Goal: Task Accomplishment & Management: Use online tool/utility

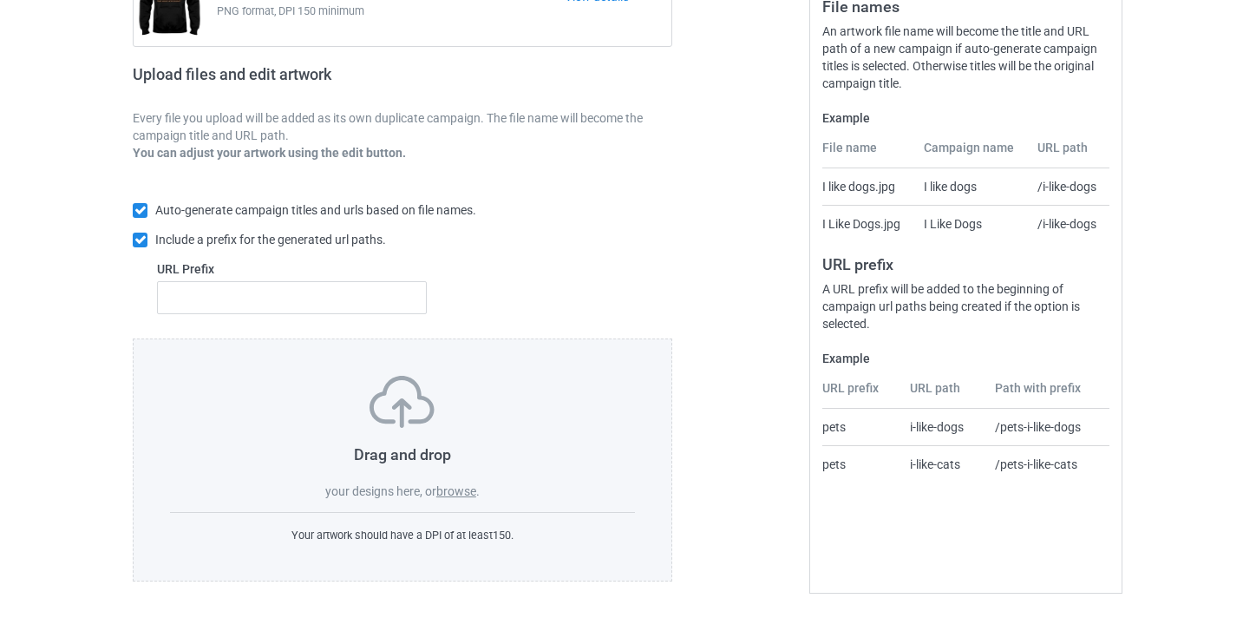
scroll to position [225, 0]
click at [463, 500] on div "Drag and drop your designs here, or browse ." at bounding box center [402, 439] width 465 height 124
click at [463, 497] on label "browse" at bounding box center [456, 493] width 40 height 14
click at [0, 0] on input "browse" at bounding box center [0, 0] width 0 height 0
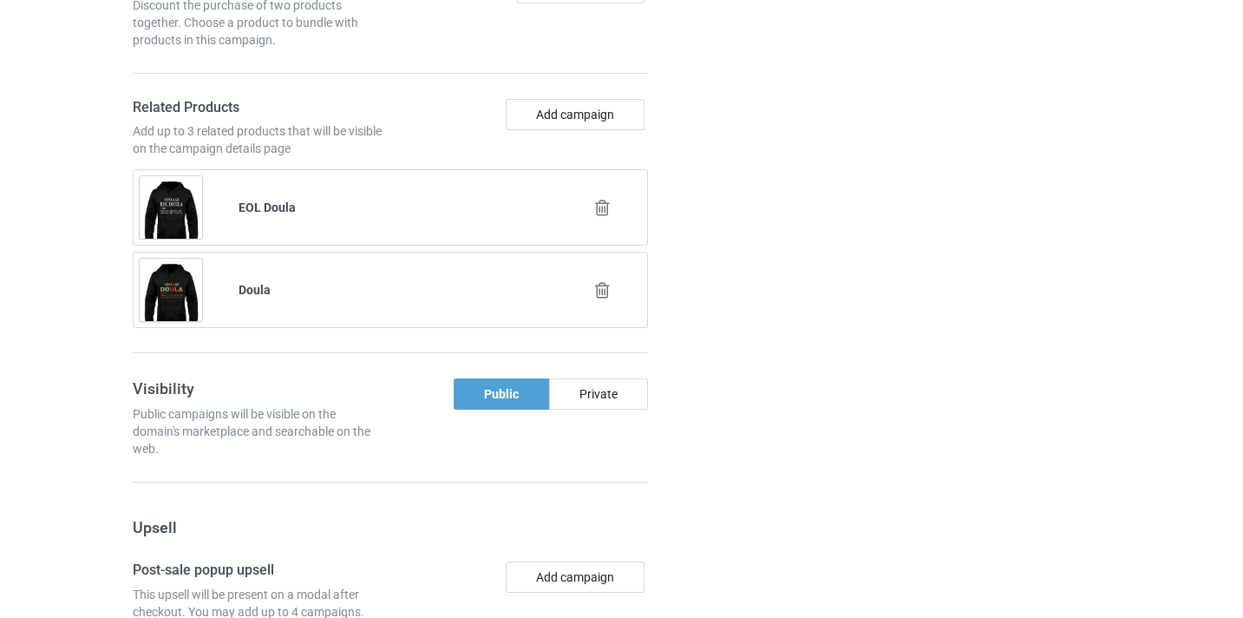
scroll to position [1316, 0]
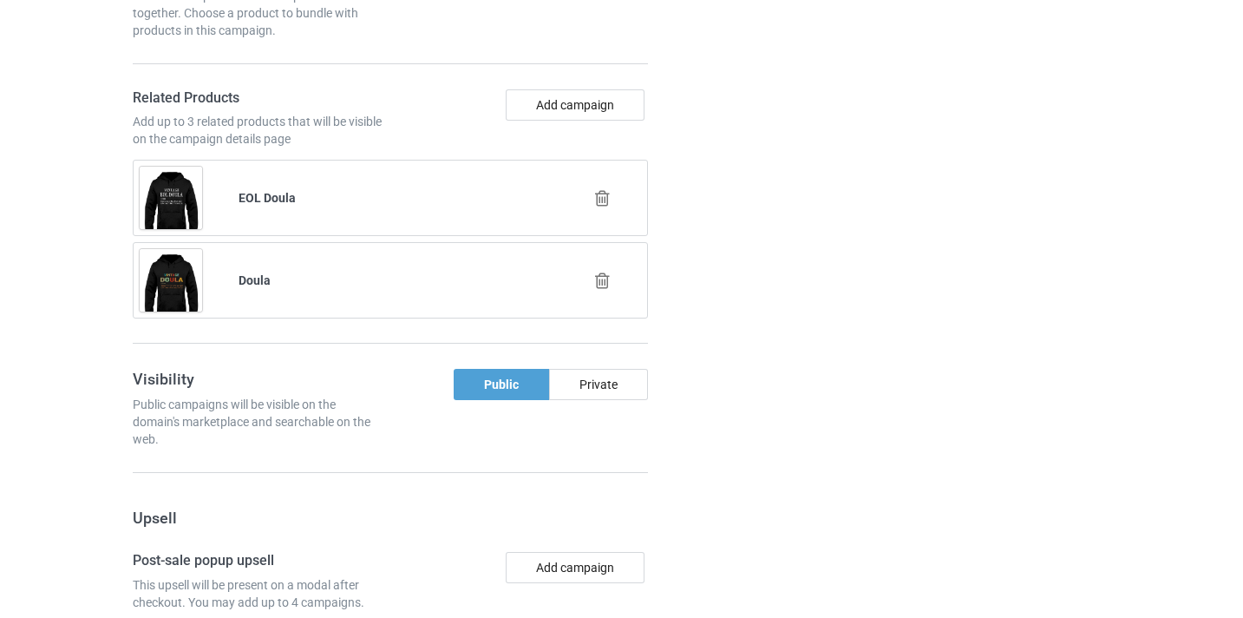
click at [600, 206] on icon at bounding box center [602, 198] width 22 height 18
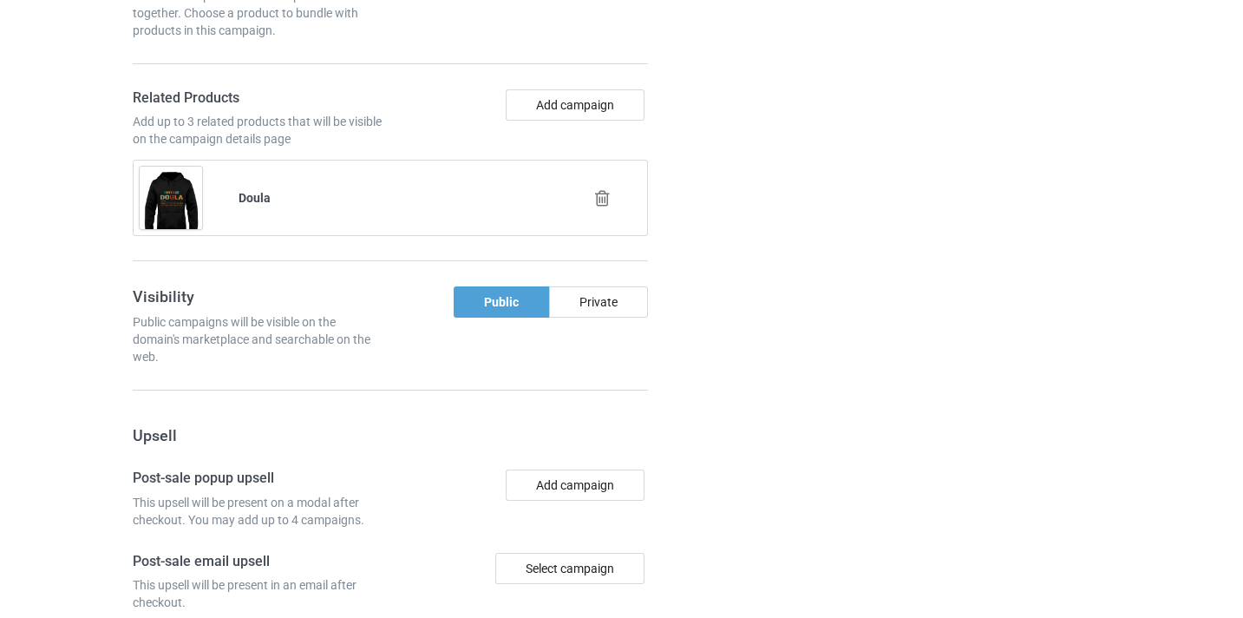
click at [601, 197] on icon at bounding box center [602, 198] width 22 height 18
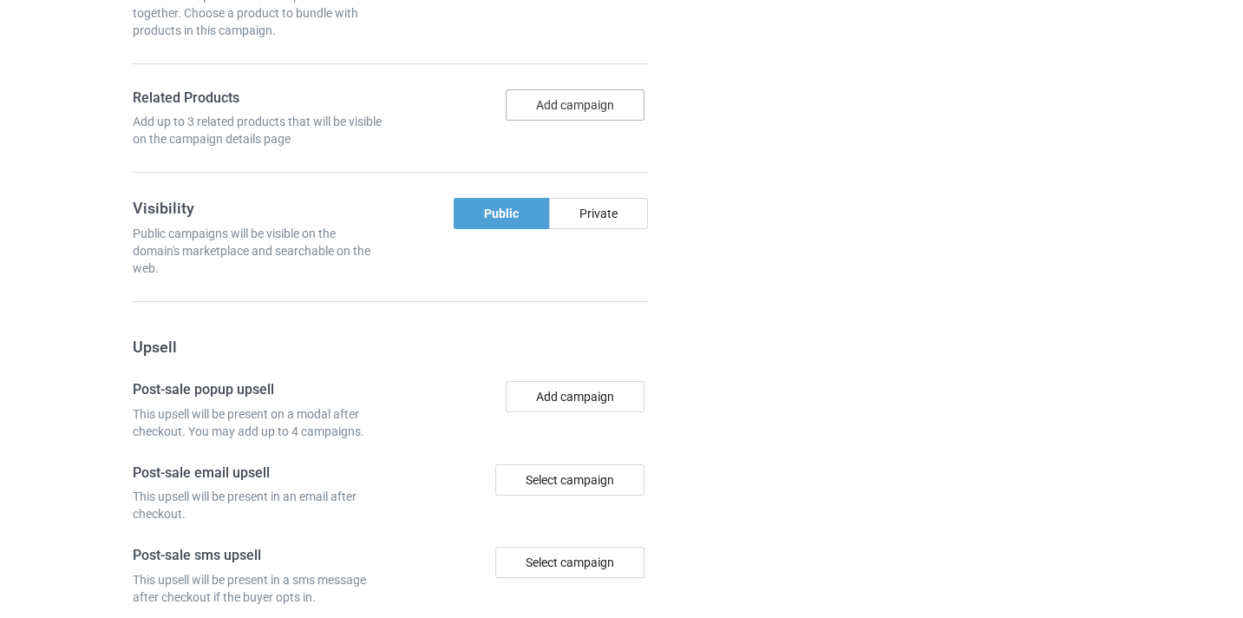
click at [581, 116] on button "Add campaign" at bounding box center [575, 104] width 139 height 31
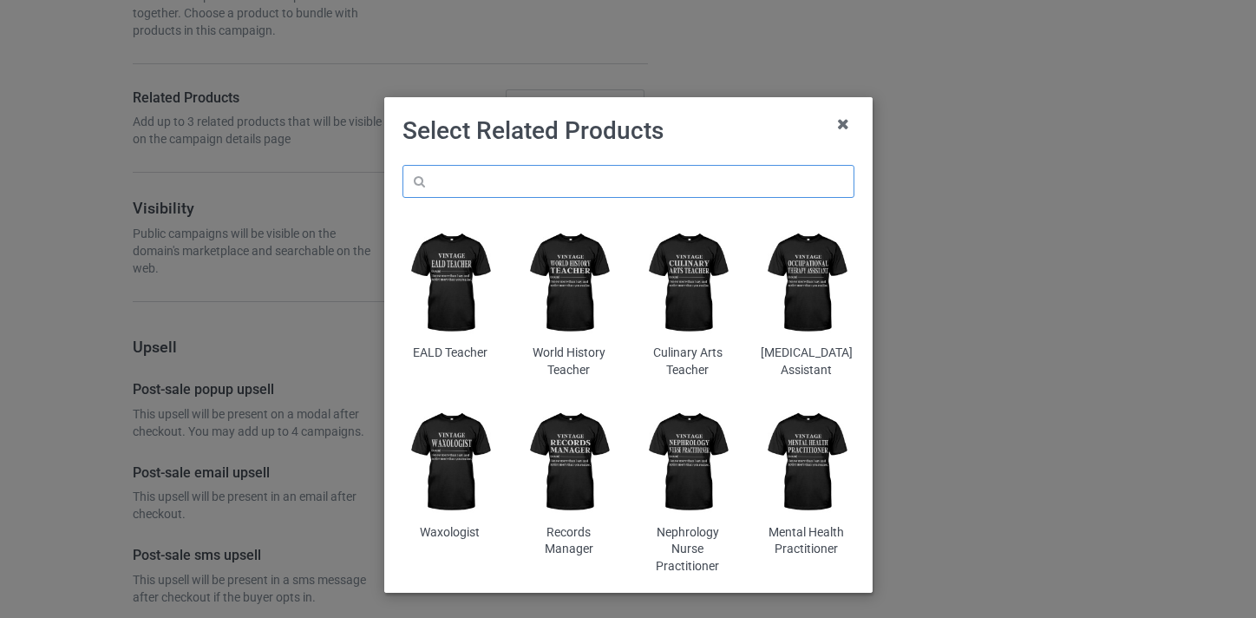
click at [638, 188] on input "text" at bounding box center [628, 181] width 452 height 33
paste input "Choir Director"
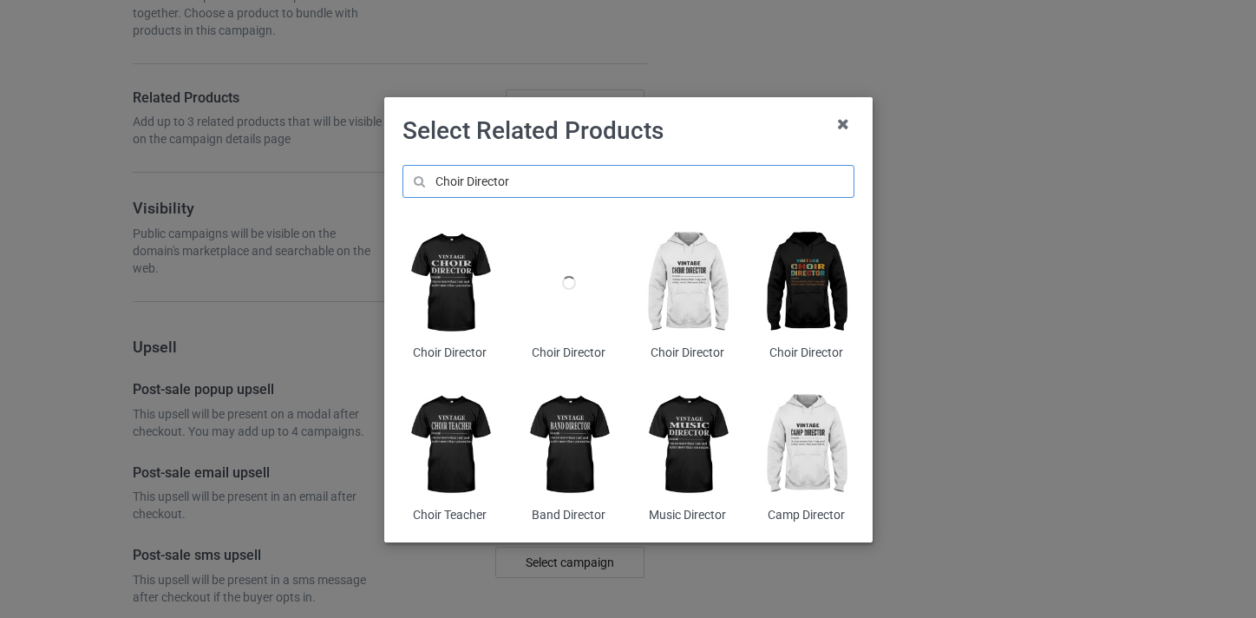
type input "Choir Director"
click at [803, 284] on img at bounding box center [806, 283] width 95 height 118
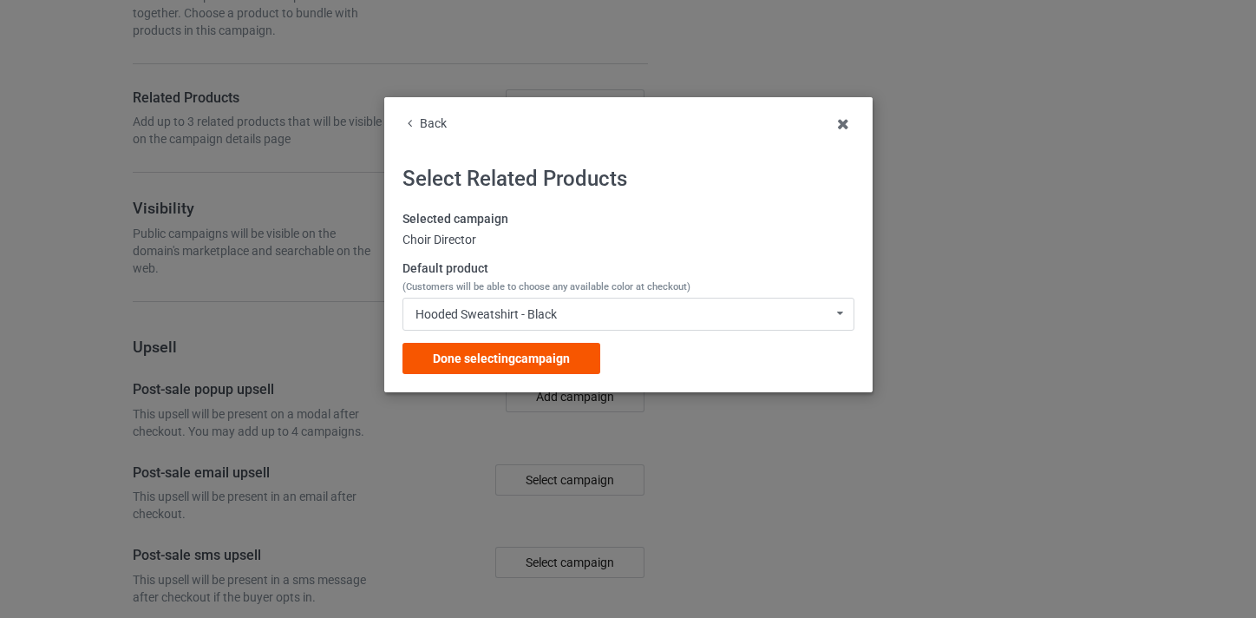
click at [554, 359] on span "Done selecting campaign" at bounding box center [501, 358] width 137 height 14
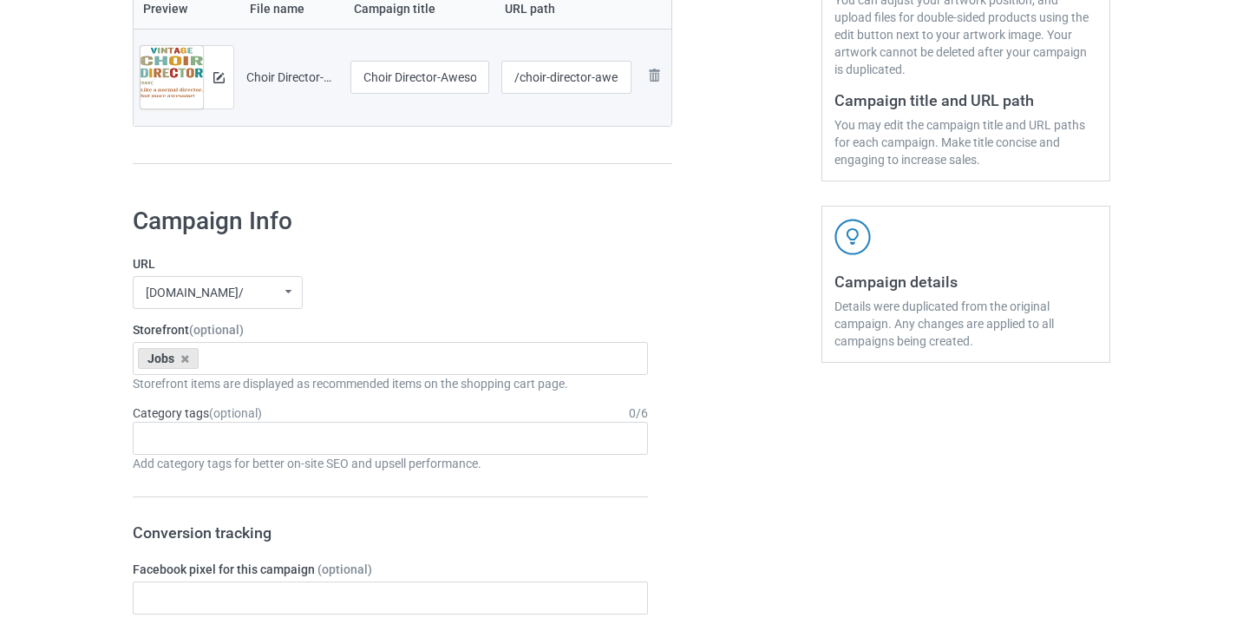
scroll to position [222, 0]
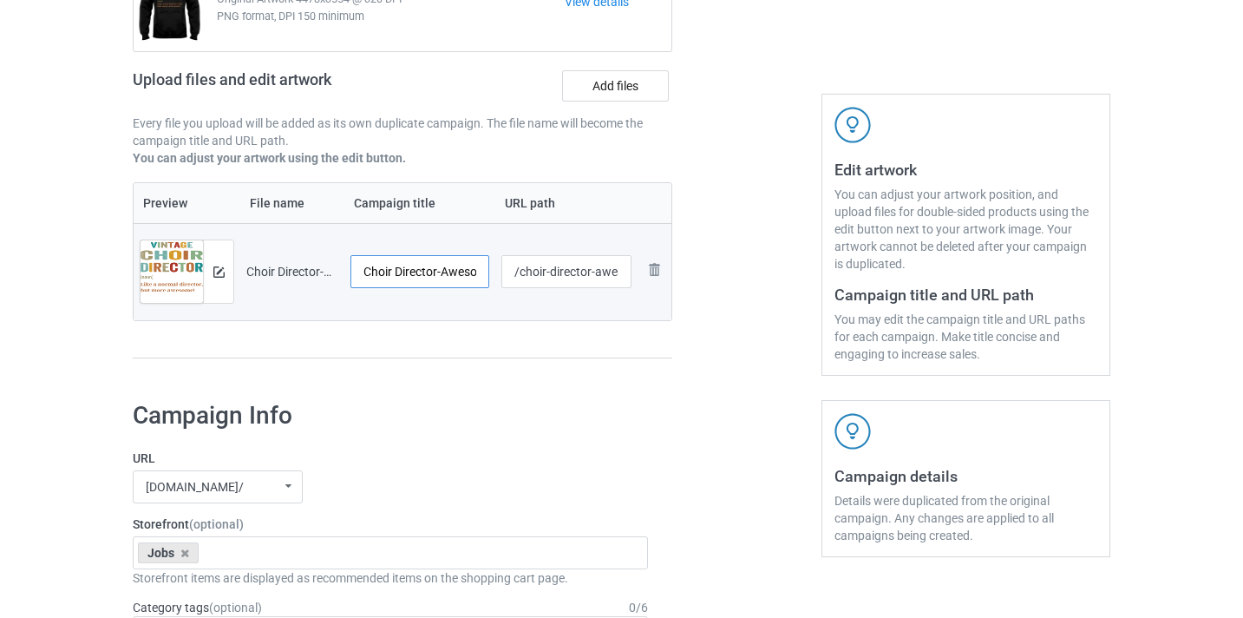
click at [461, 271] on input "Choir Director-Awesome" at bounding box center [419, 271] width 139 height 33
type input "Choir Director"
click at [610, 271] on input "/choir-director-awesome" at bounding box center [566, 271] width 131 height 33
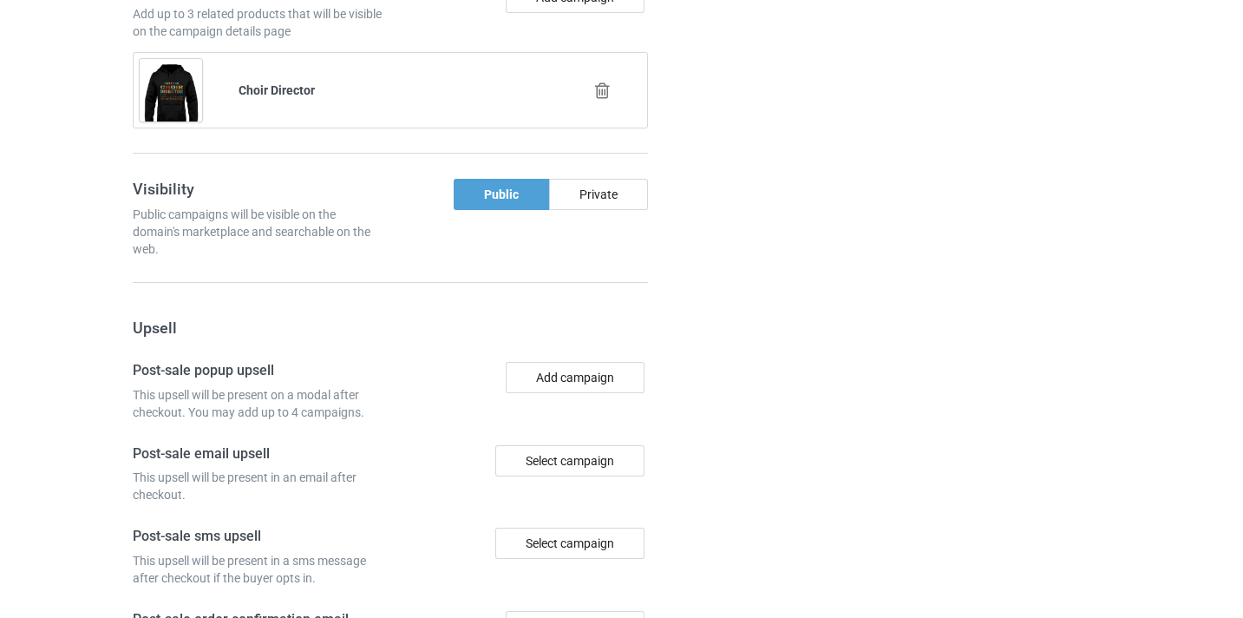
scroll to position [1696, 0]
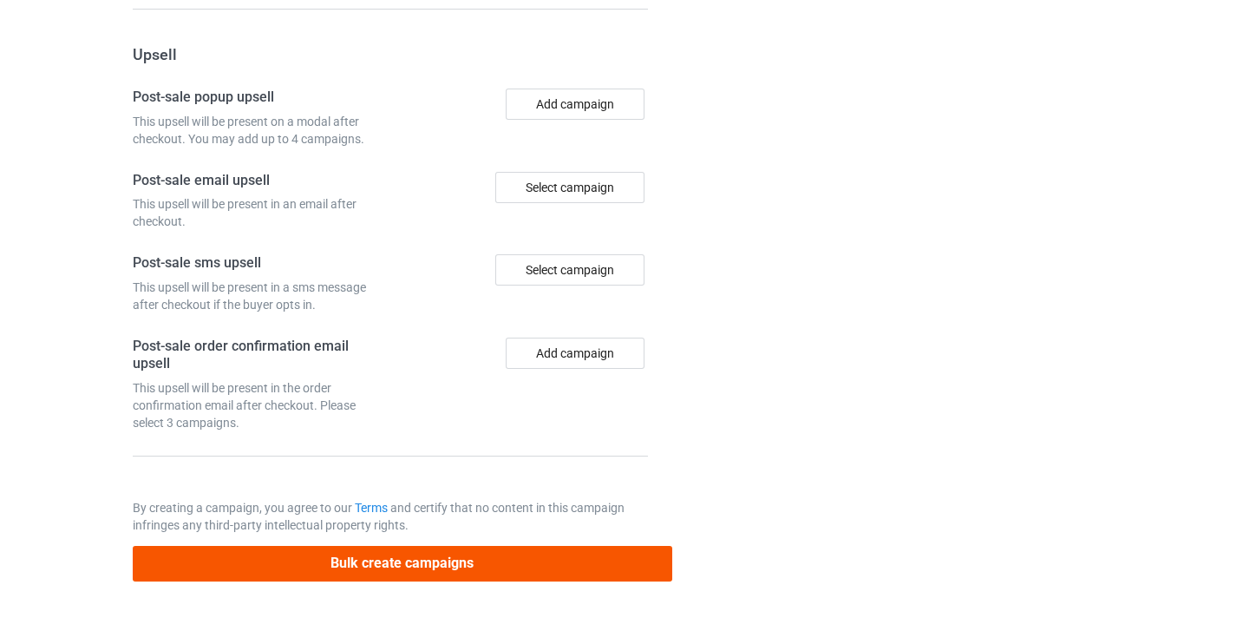
type input "/choir-director9"
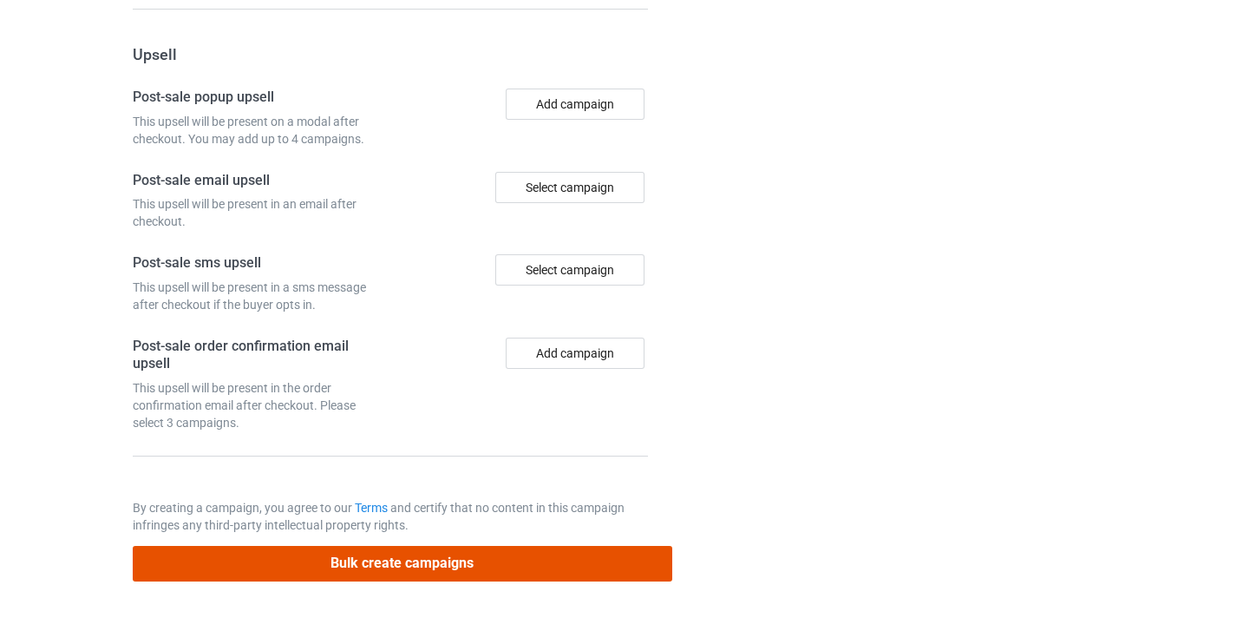
click at [608, 561] on button "Bulk create campaigns" at bounding box center [402, 564] width 539 height 36
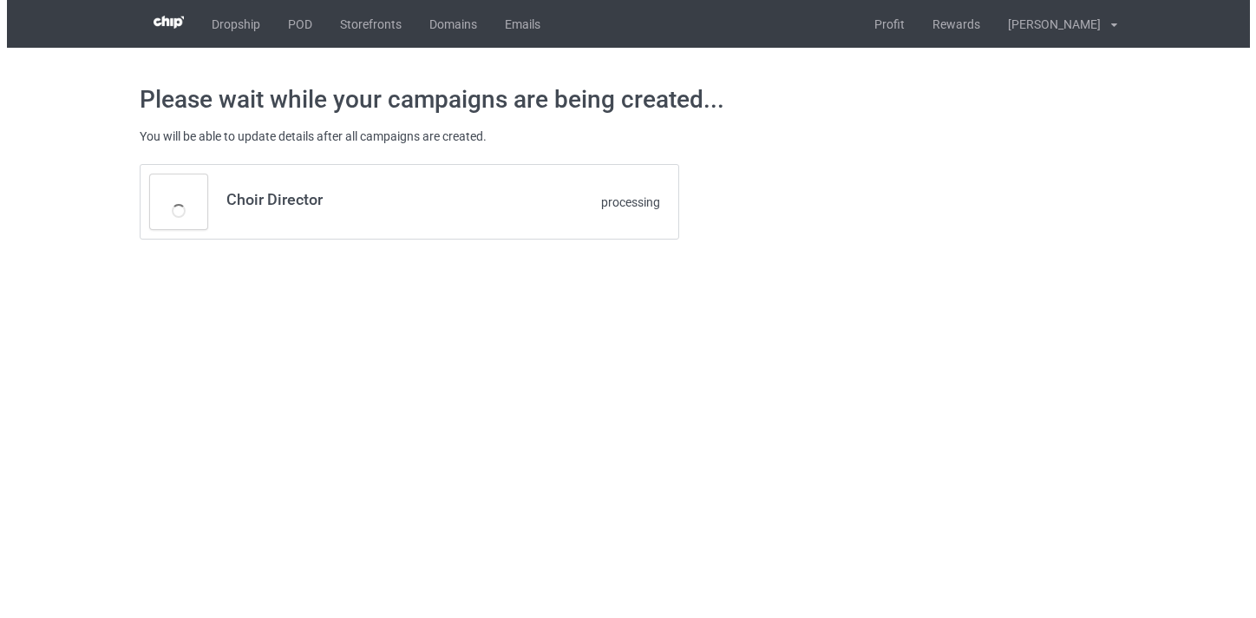
scroll to position [0, 0]
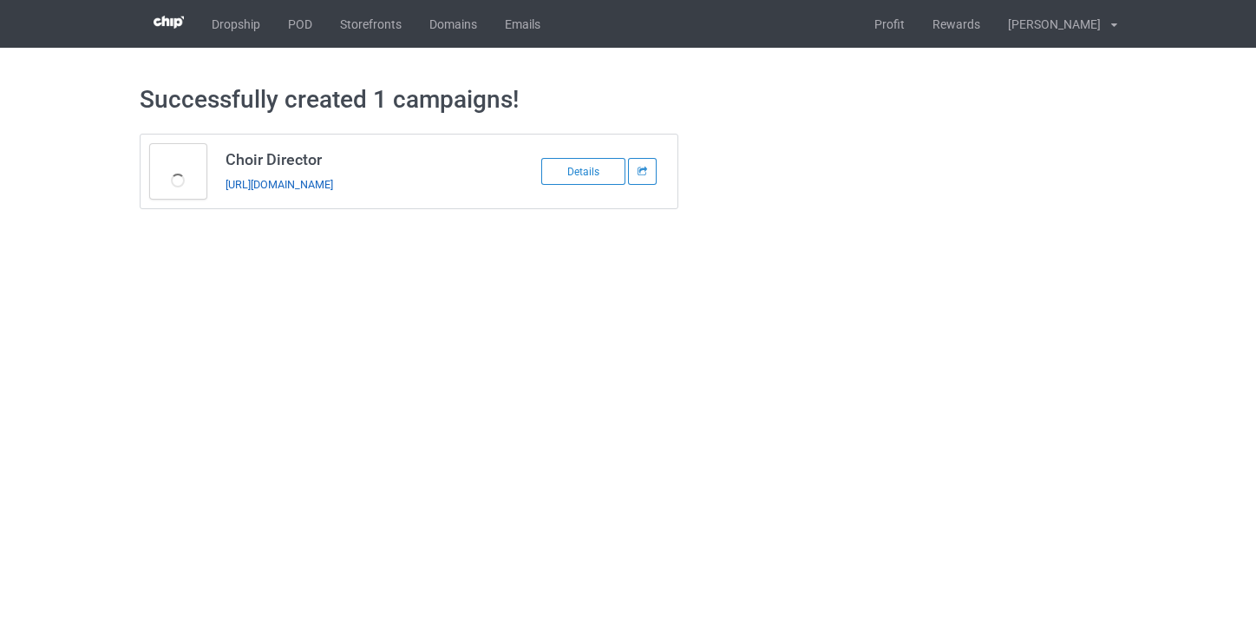
click at [333, 183] on link "https://www.thepure.gift/choir-director9" at bounding box center [279, 184] width 108 height 13
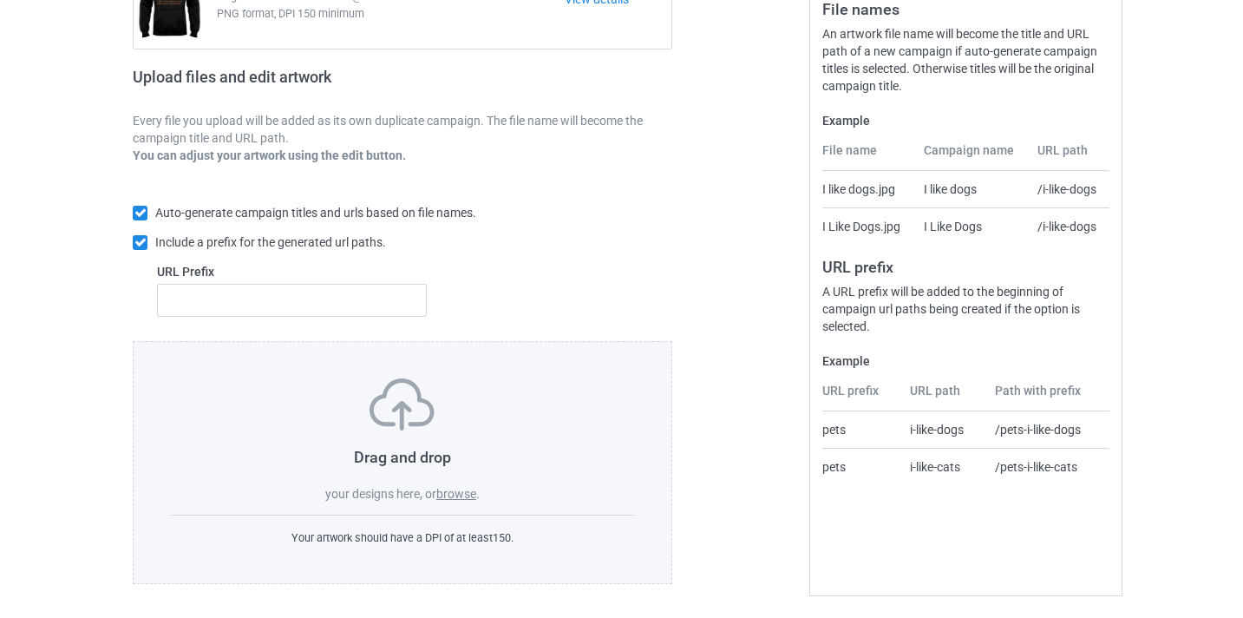
scroll to position [223, 0]
click at [457, 500] on label "browse" at bounding box center [456, 495] width 40 height 14
click at [0, 0] on input "browse" at bounding box center [0, 0] width 0 height 0
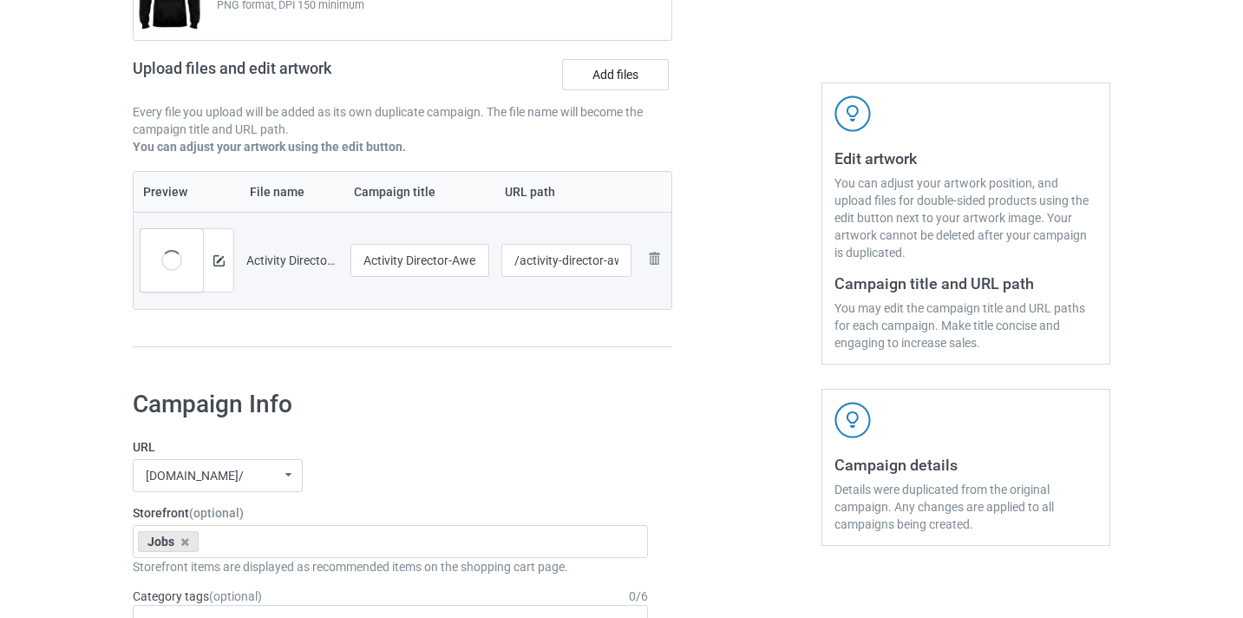
scroll to position [232, 0]
click at [455, 259] on input "Activity Director-Awesome" at bounding box center [419, 261] width 139 height 33
click at [455, 258] on input "Activity Director-Awesome" at bounding box center [419, 261] width 139 height 33
type input "Activity Director"
click at [612, 257] on input "/activity-director-awesome" at bounding box center [566, 261] width 131 height 33
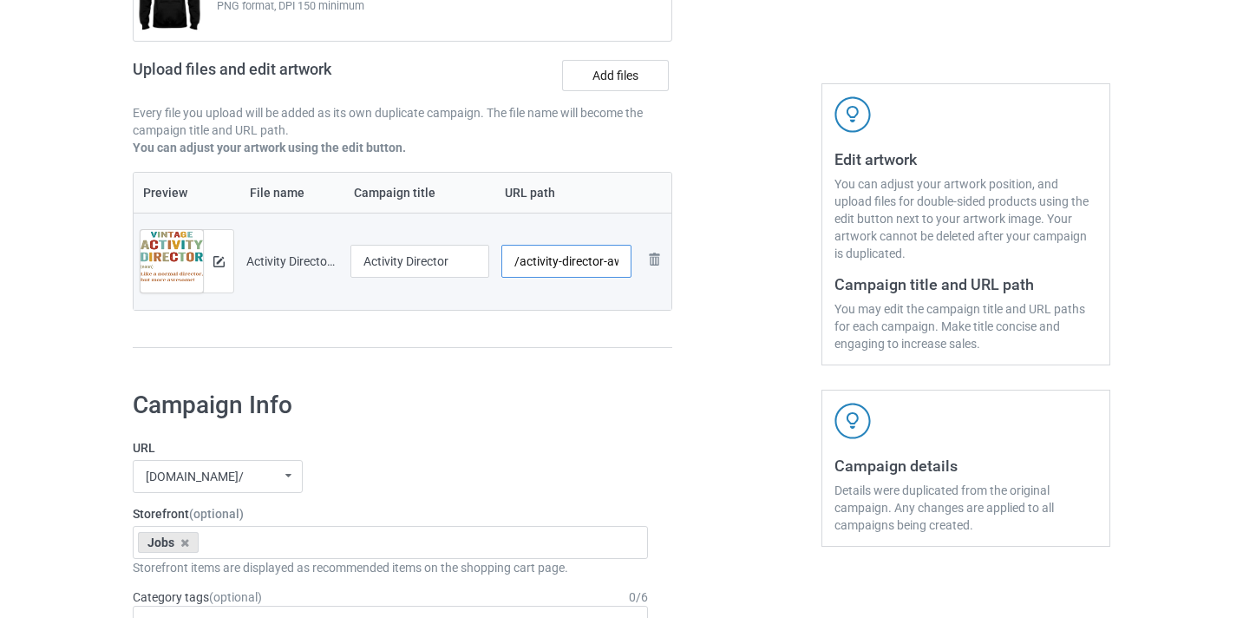
click at [612, 257] on input "/activity-director-awesome" at bounding box center [566, 261] width 131 height 33
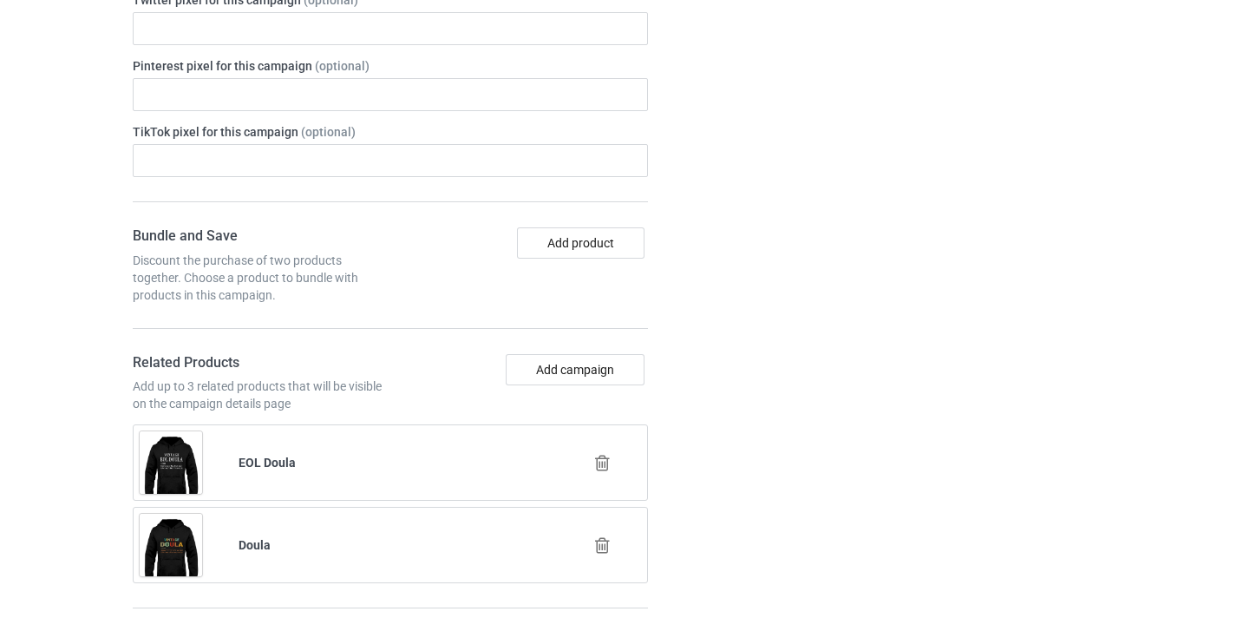
scroll to position [1067, 0]
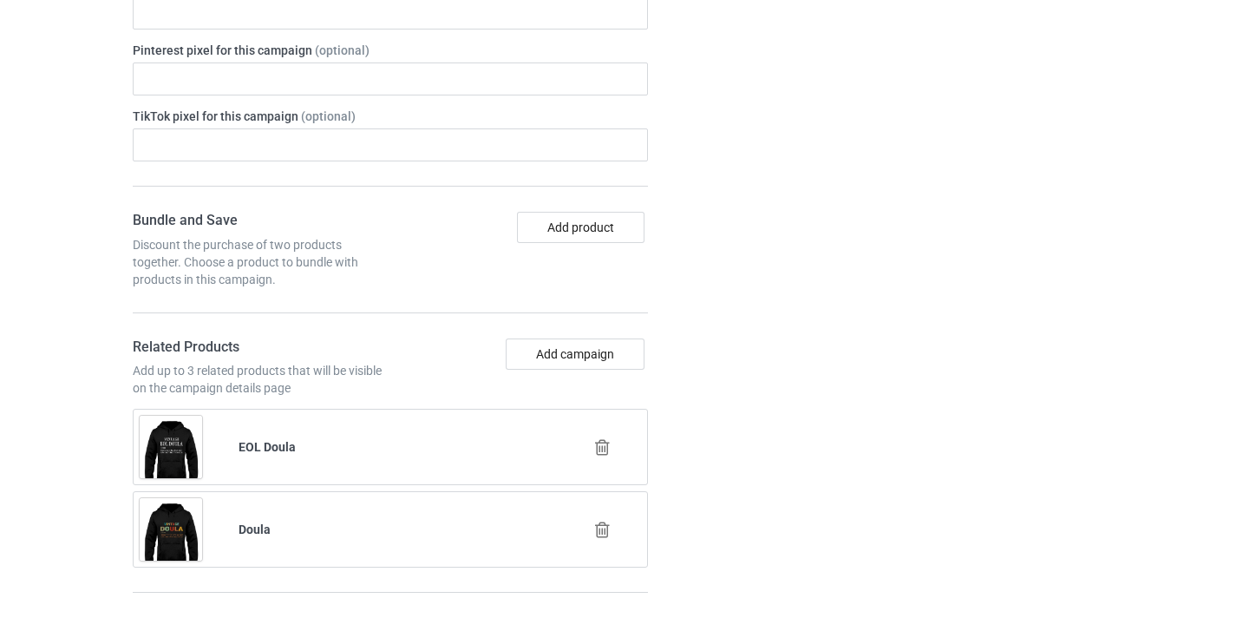
type input "/activity-director9"
click at [600, 453] on icon at bounding box center [602, 447] width 22 height 18
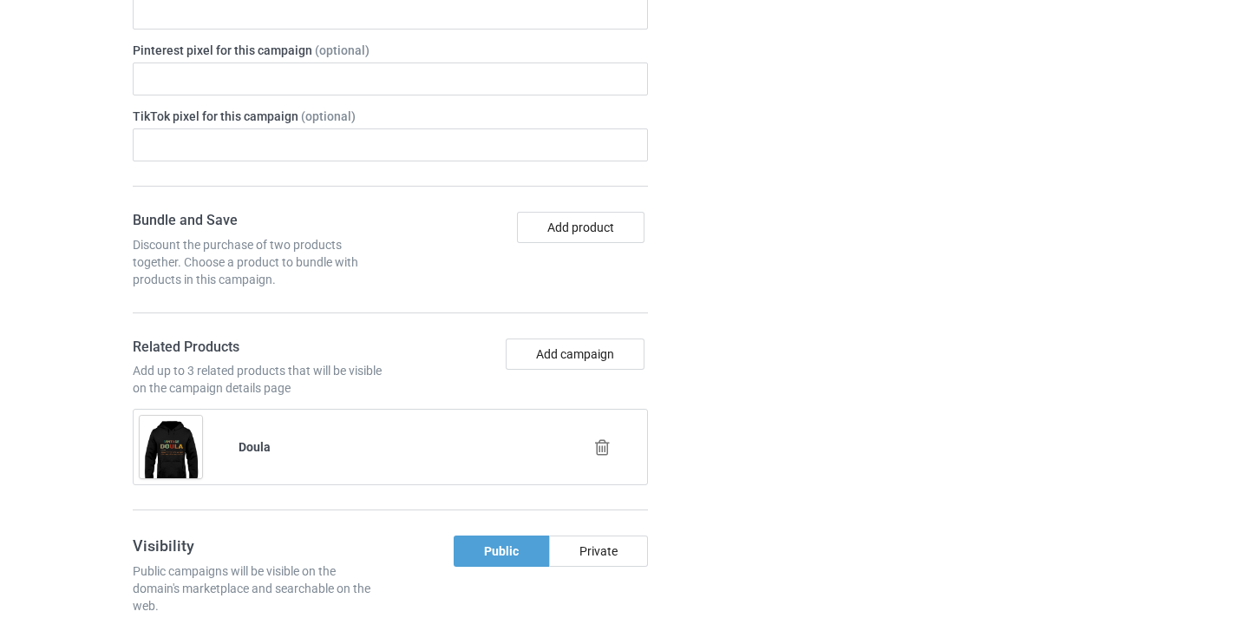
click at [603, 445] on icon at bounding box center [602, 447] width 22 height 18
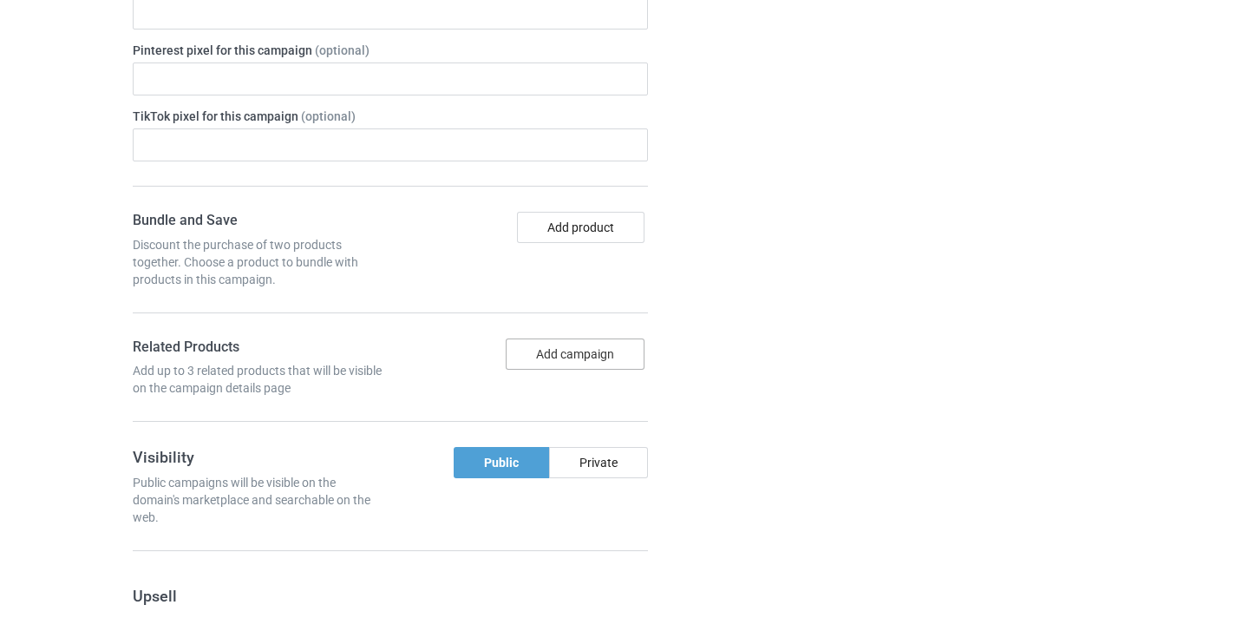
click at [575, 353] on button "Add campaign" at bounding box center [575, 353] width 139 height 31
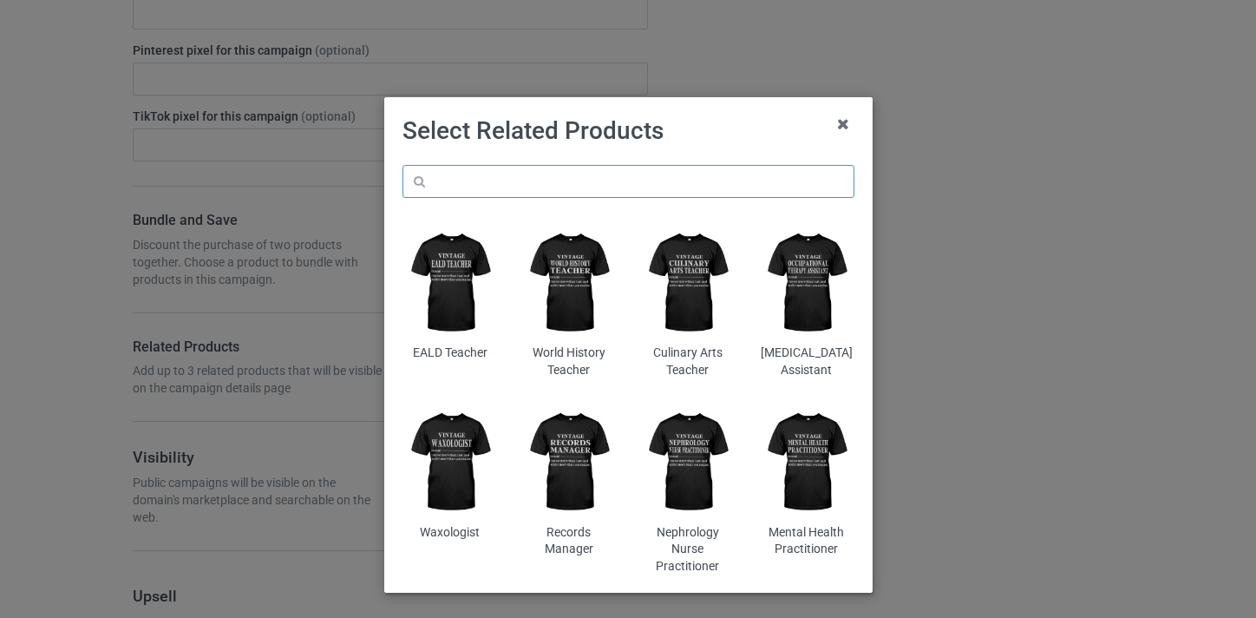
click at [532, 170] on input "text" at bounding box center [628, 181] width 452 height 33
paste input "Activity Director"
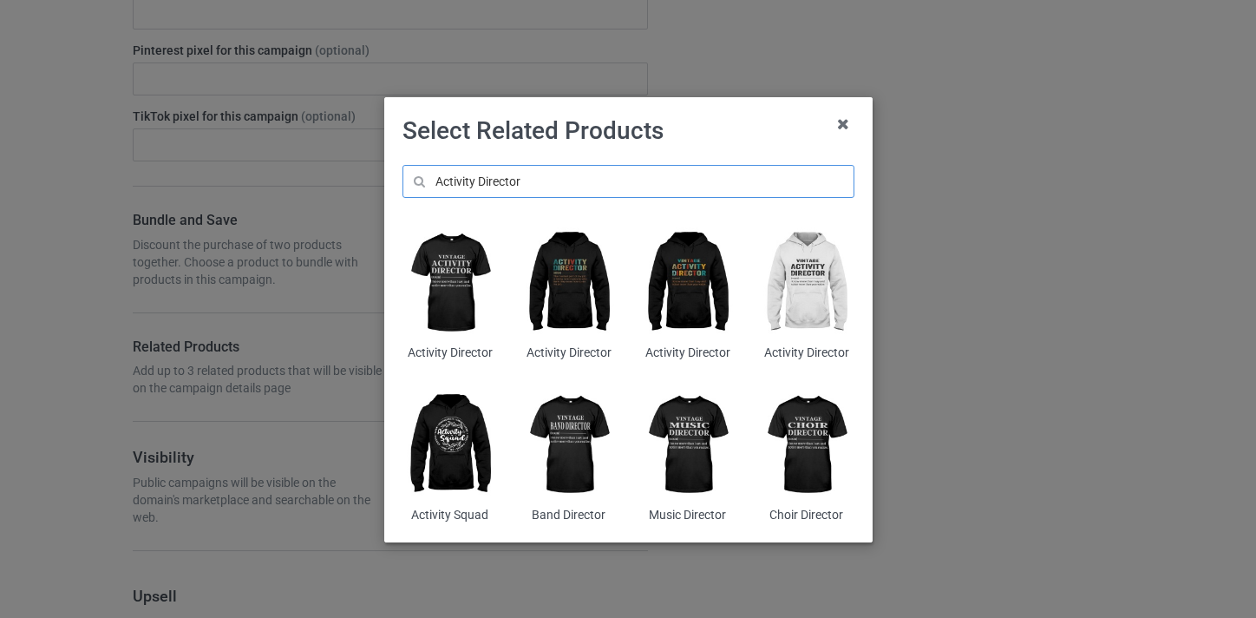
type input "Activity Director"
click at [702, 265] on img at bounding box center [687, 283] width 95 height 118
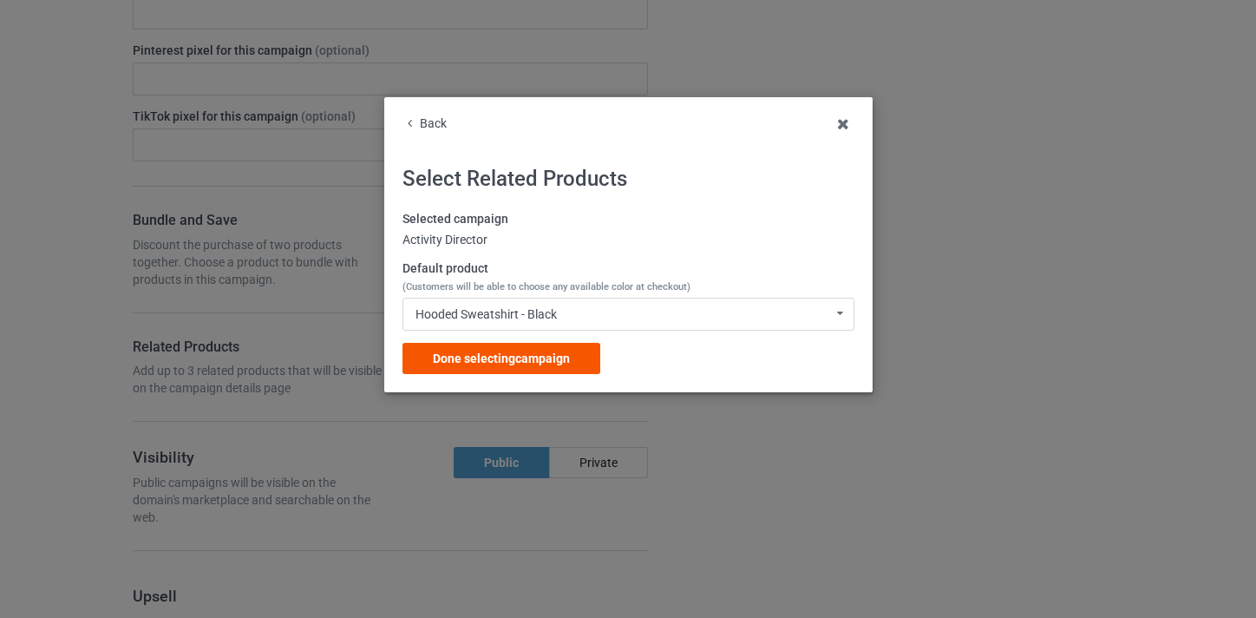
click at [505, 354] on span "Done selecting campaign" at bounding box center [501, 358] width 137 height 14
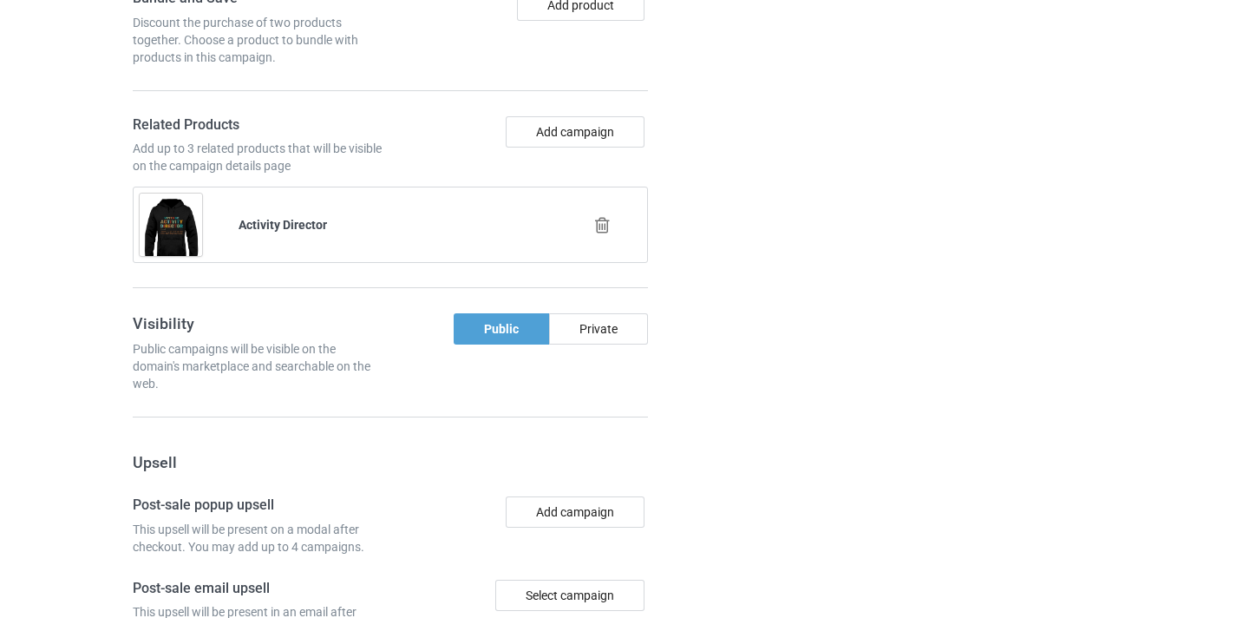
scroll to position [1696, 0]
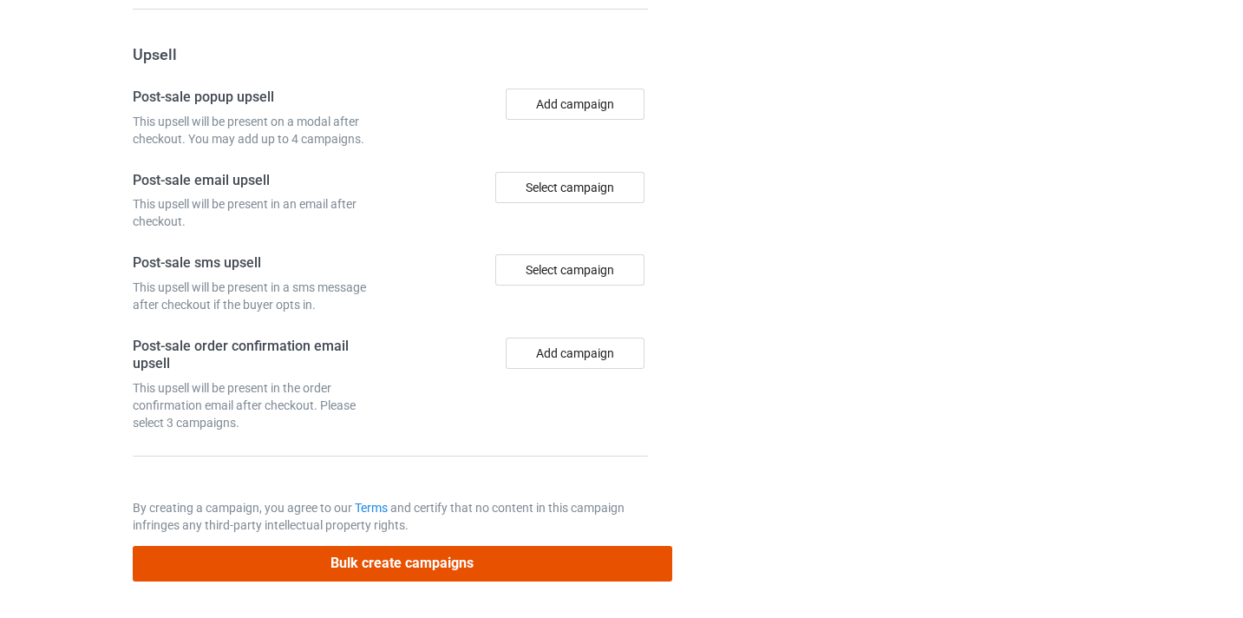
click at [524, 565] on button "Bulk create campaigns" at bounding box center [402, 564] width 539 height 36
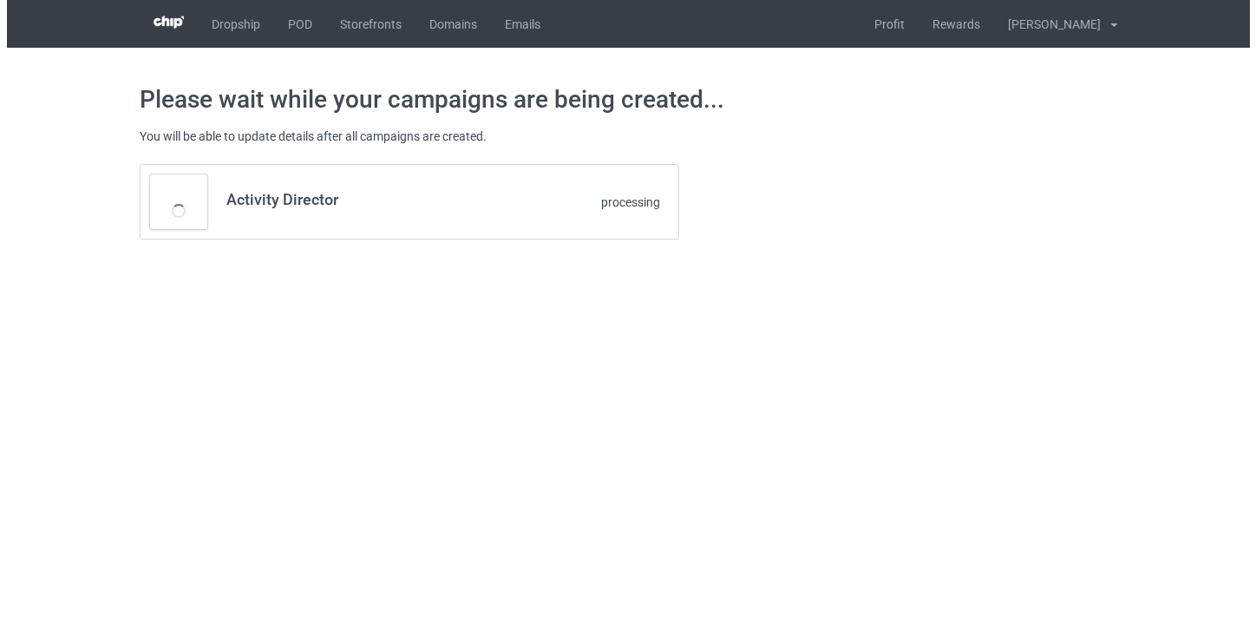
scroll to position [0, 0]
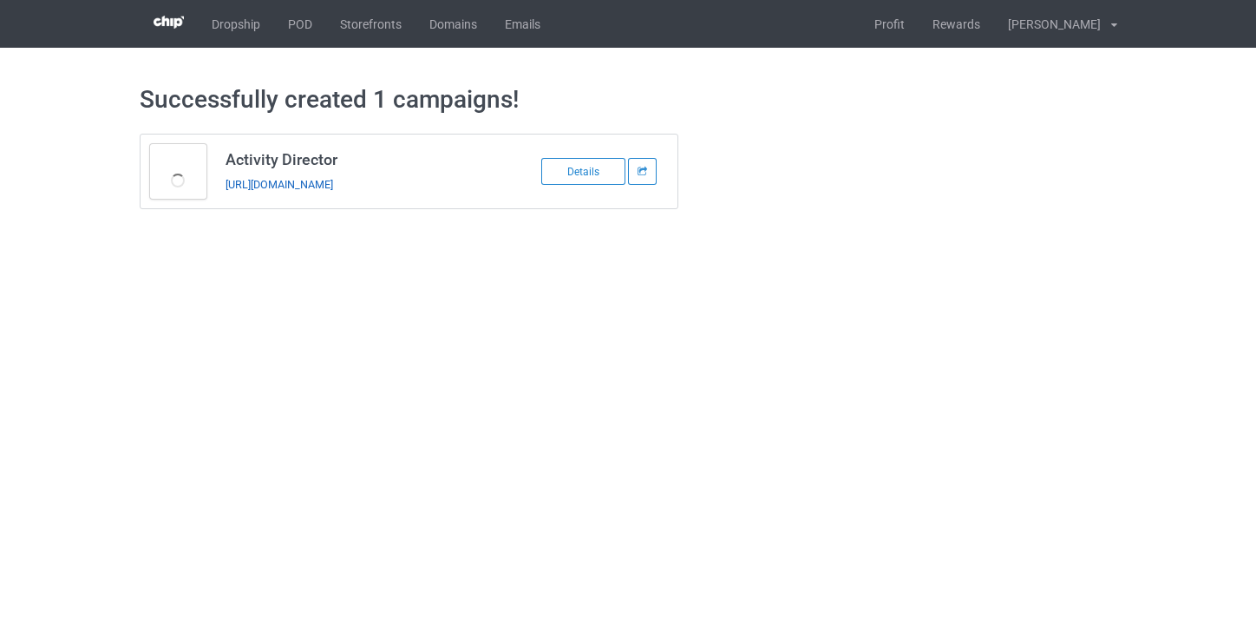
click at [333, 185] on link "https://www.thepure.gift/activity-director9" at bounding box center [279, 184] width 108 height 13
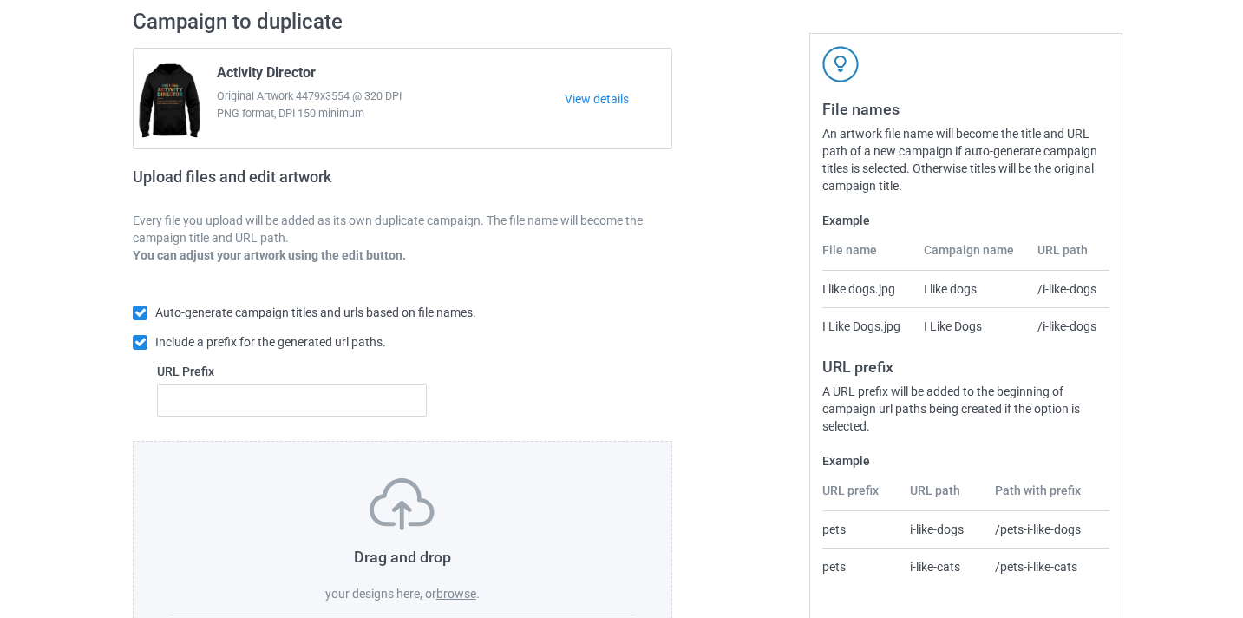
scroll to position [227, 0]
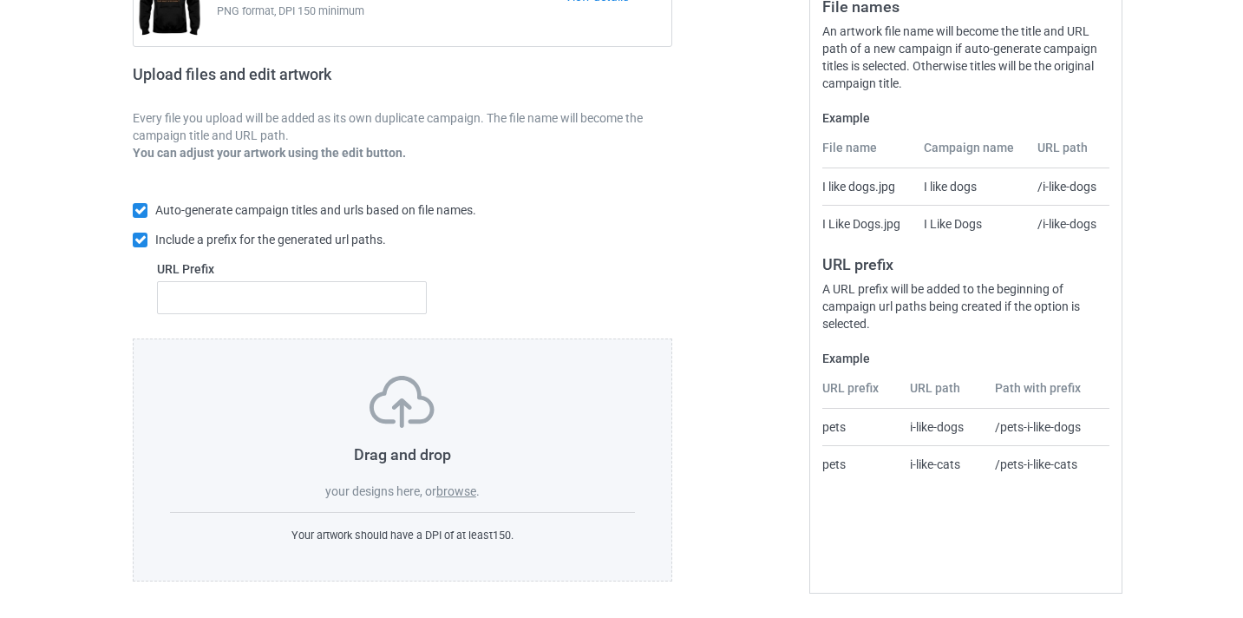
click at [470, 490] on label "browse" at bounding box center [456, 491] width 40 height 14
click at [0, 0] on input "browse" at bounding box center [0, 0] width 0 height 0
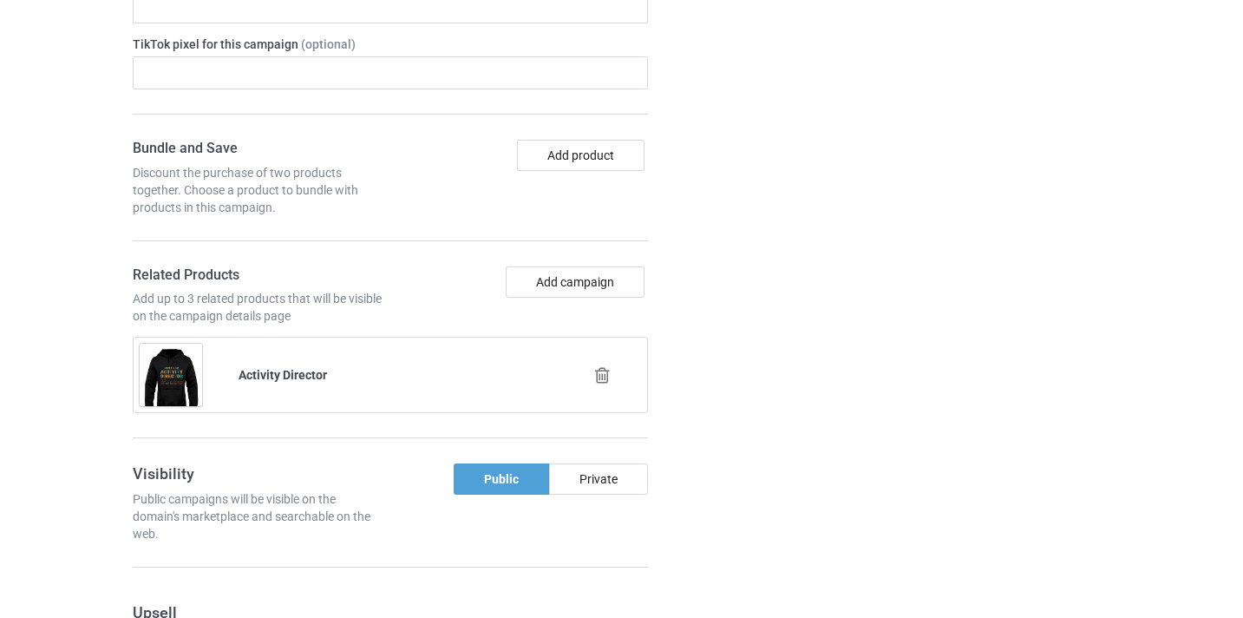
scroll to position [1136, 0]
drag, startPoint x: 604, startPoint y: 379, endPoint x: 579, endPoint y: 339, distance: 46.7
click at [604, 379] on icon at bounding box center [602, 378] width 22 height 18
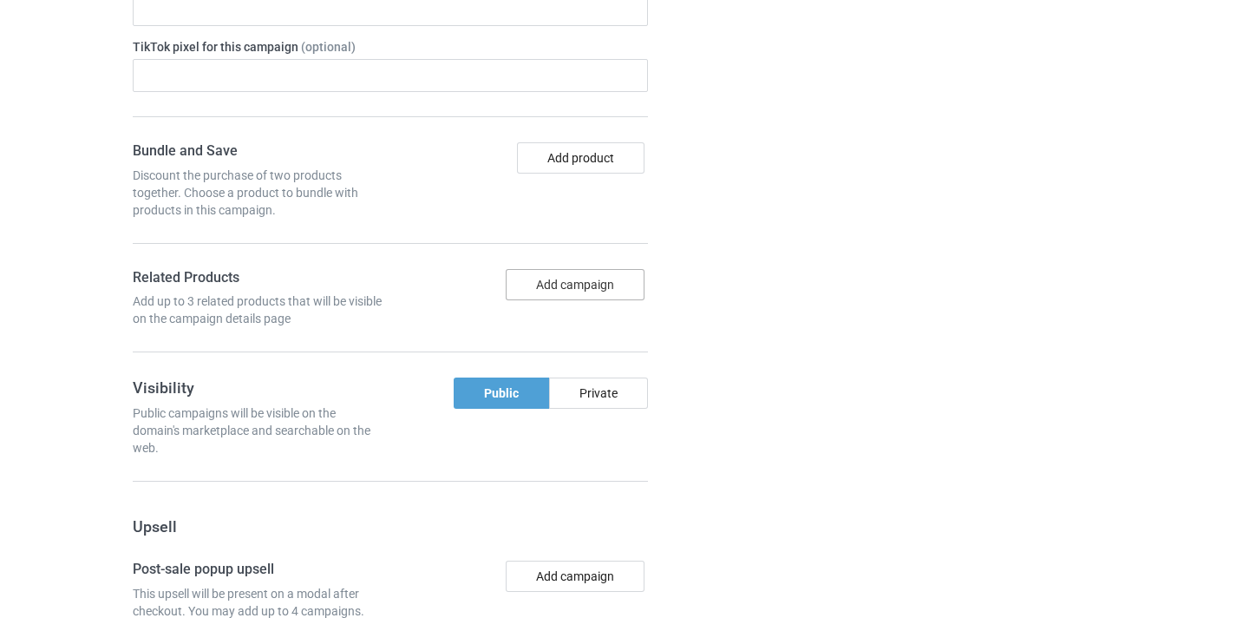
click at [585, 283] on button "Add campaign" at bounding box center [575, 284] width 139 height 31
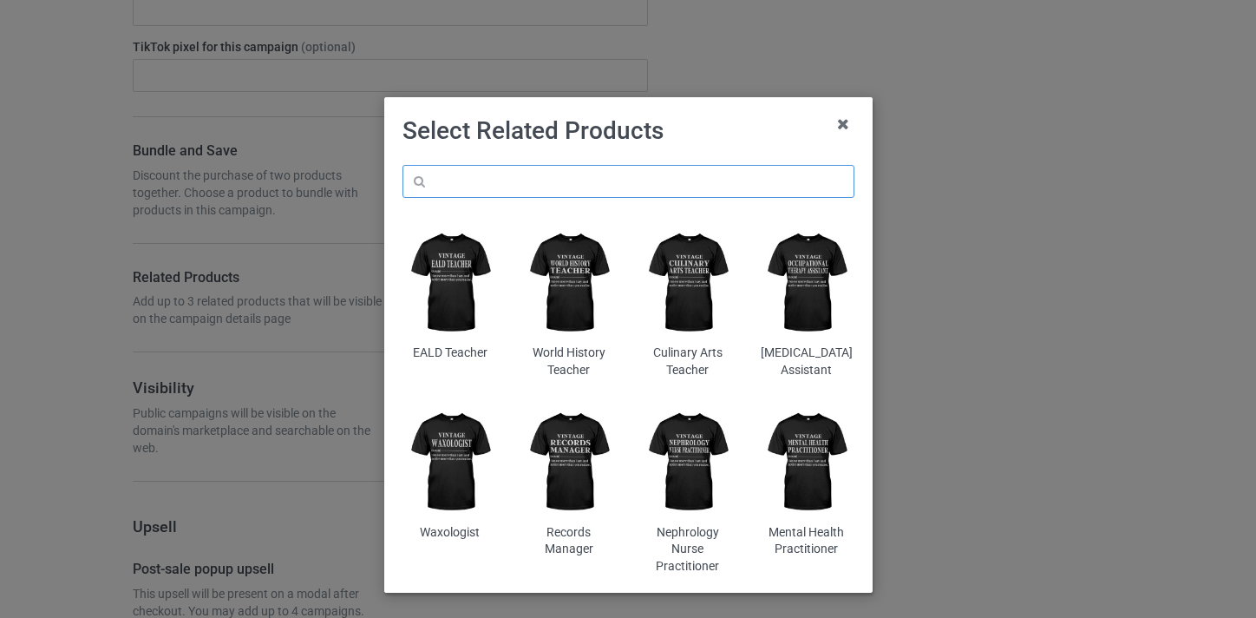
click at [575, 174] on input "text" at bounding box center [628, 181] width 452 height 33
paste input "Theatre Director"
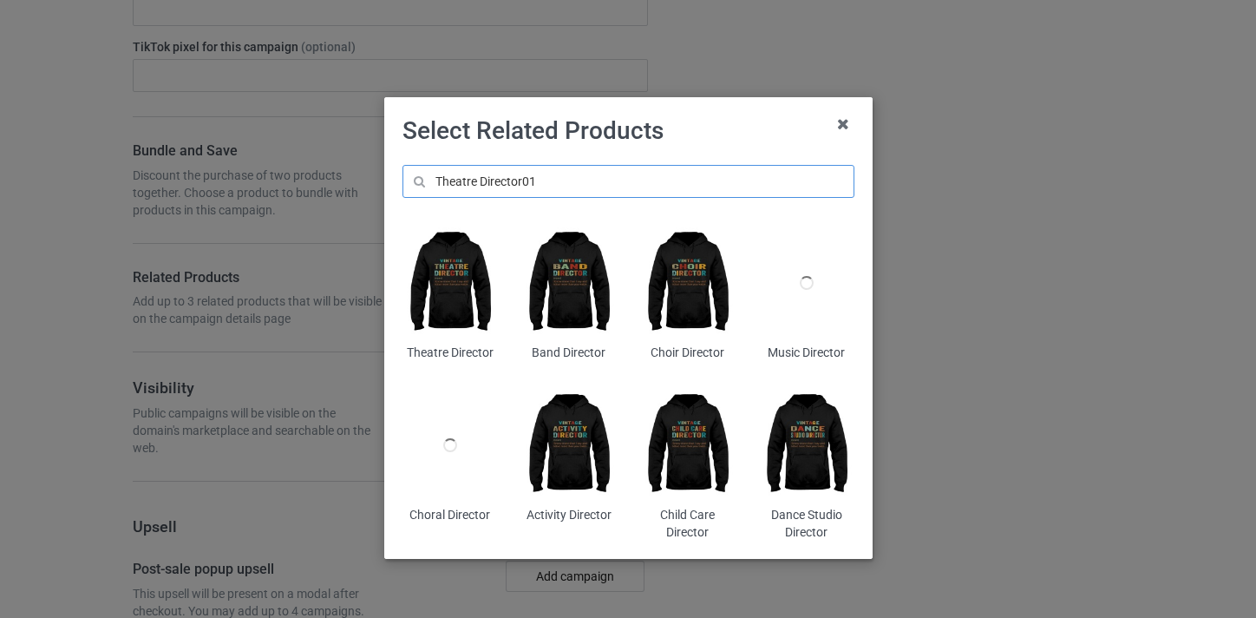
type input "Theatre Director01"
click at [439, 292] on img at bounding box center [449, 283] width 95 height 118
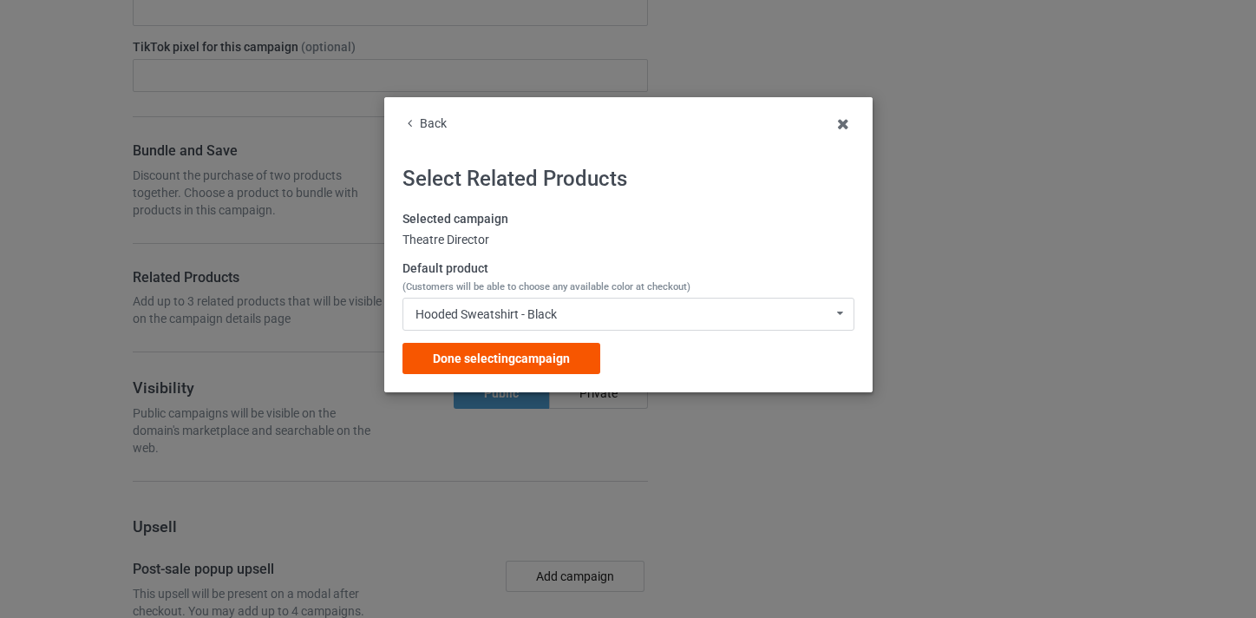
click at [572, 352] on div "Done selecting campaign" at bounding box center [501, 358] width 198 height 31
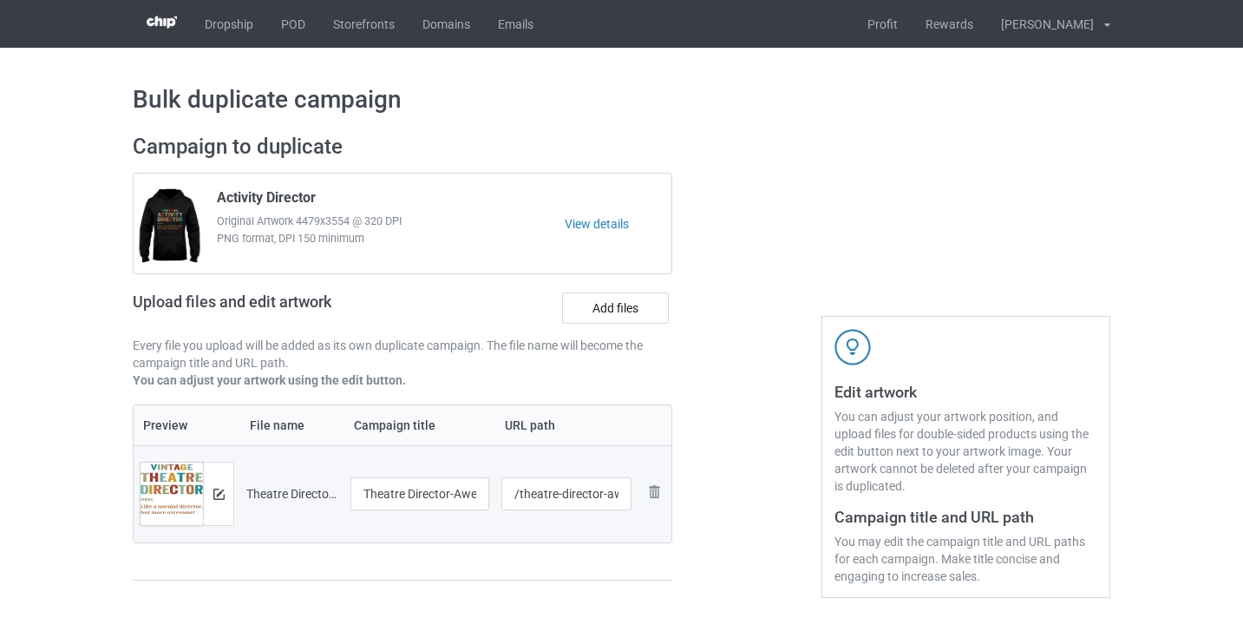
scroll to position [51, 0]
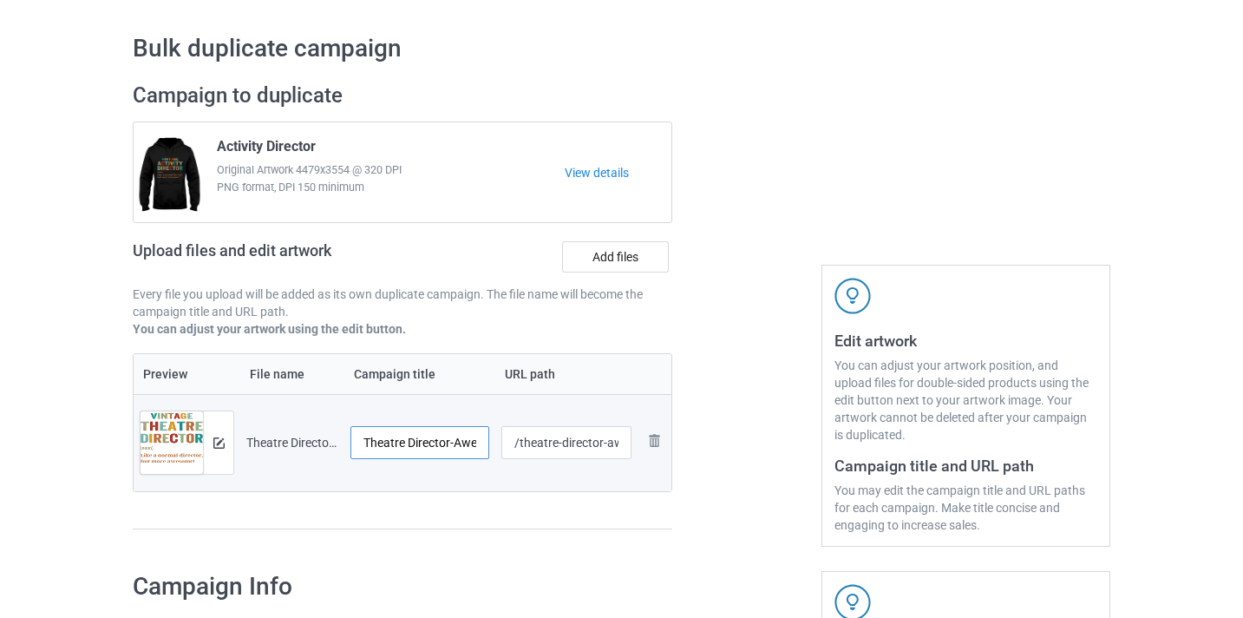
click at [466, 447] on input "Theatre Director-Awesome" at bounding box center [419, 442] width 139 height 33
type input "Theatre Director"
click at [608, 443] on input "/theatre-director-awesome" at bounding box center [566, 442] width 131 height 33
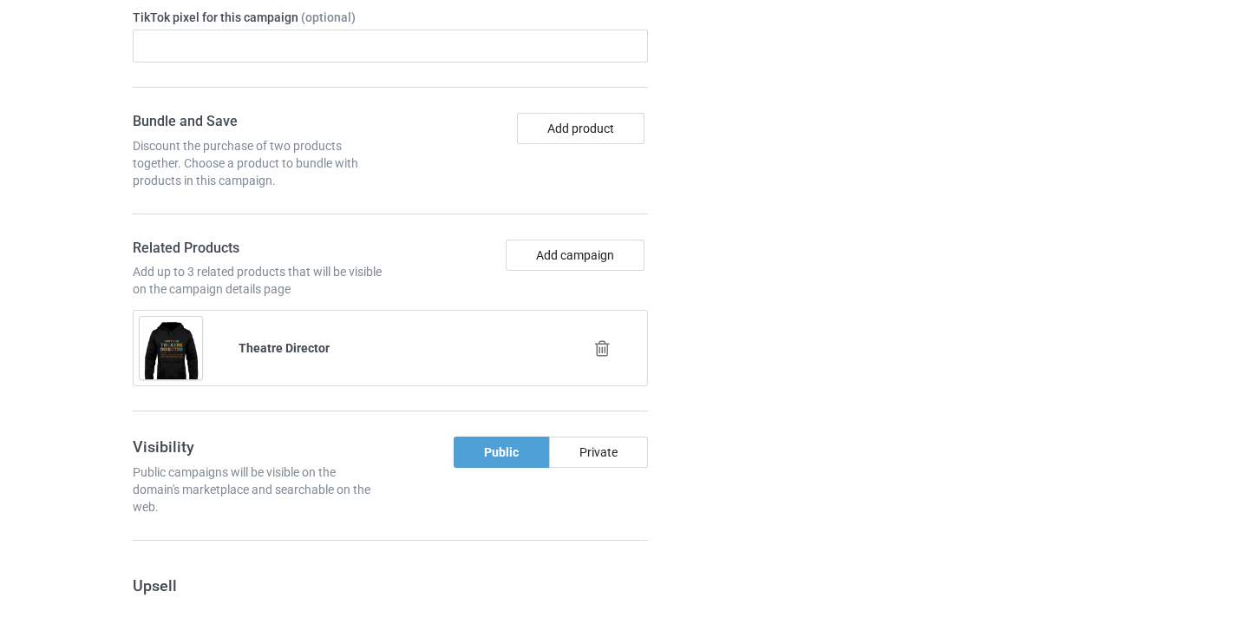
scroll to position [1696, 0]
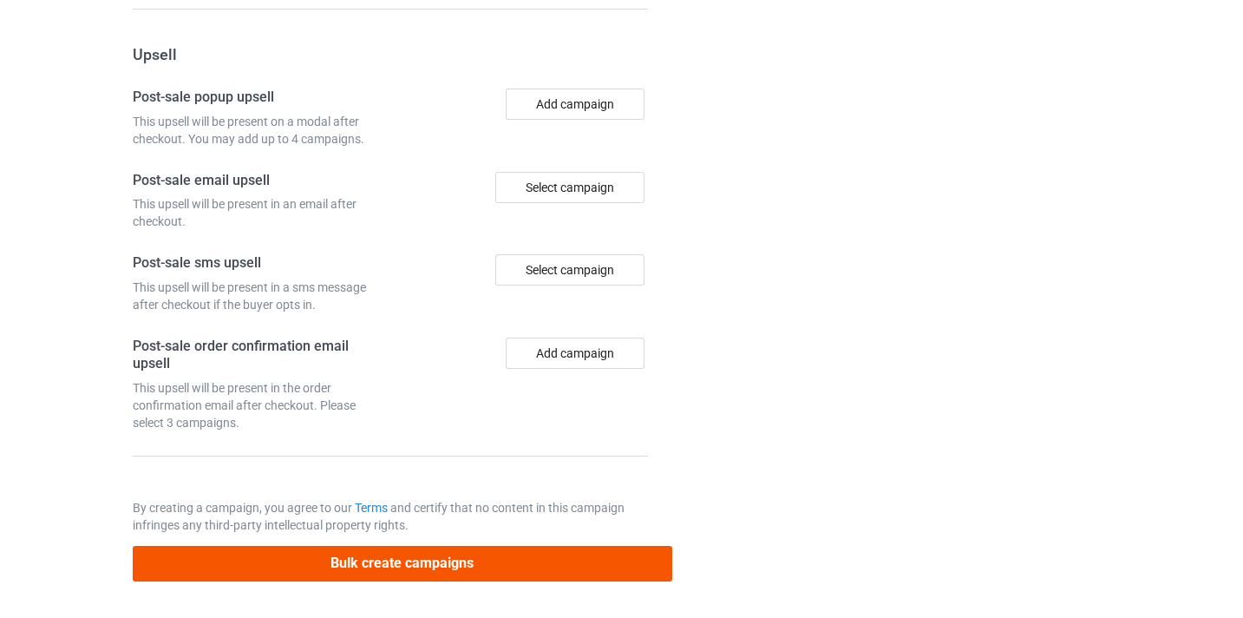
type input "/theatre-director9"
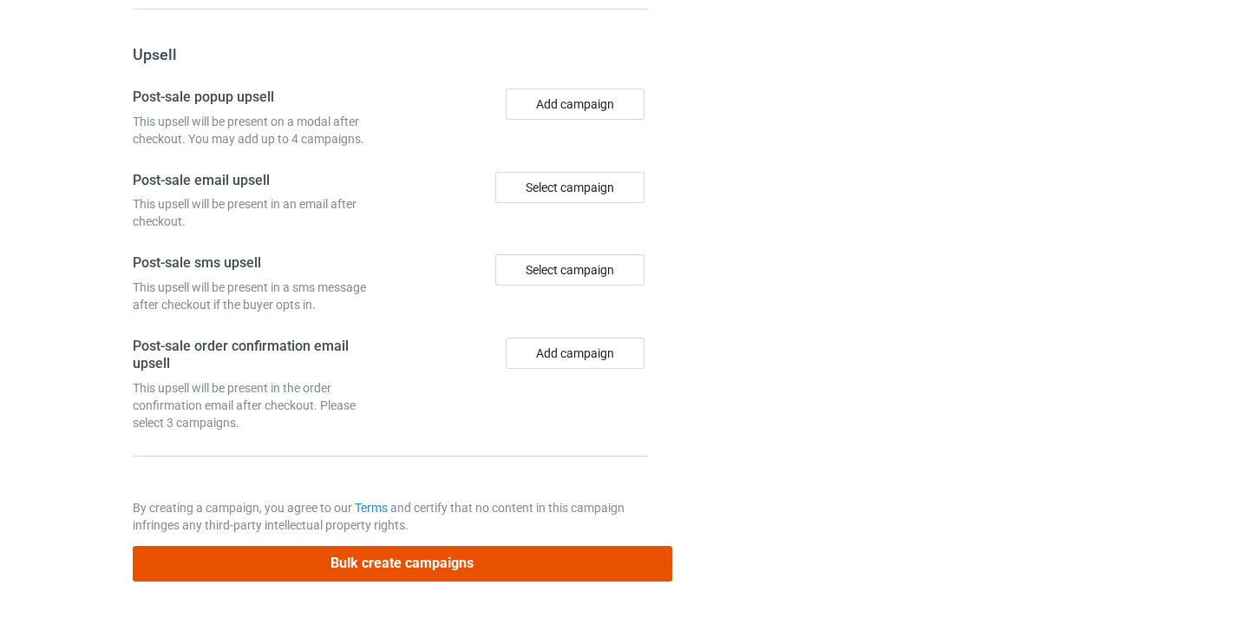
click at [533, 571] on button "Bulk create campaigns" at bounding box center [402, 564] width 539 height 36
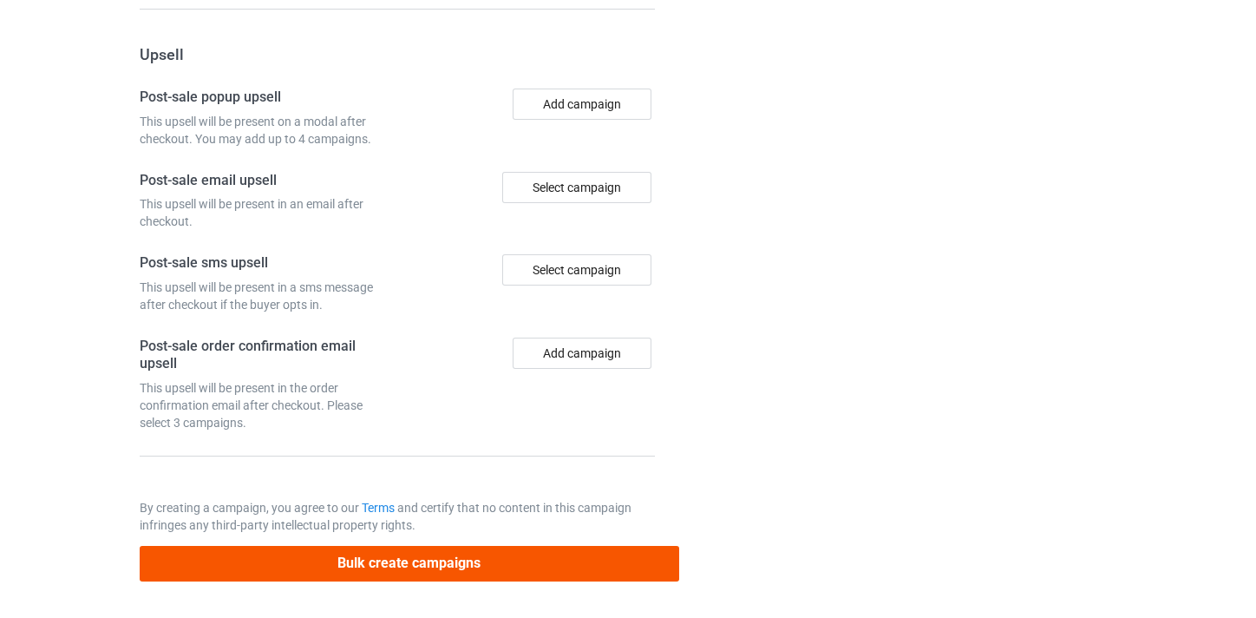
scroll to position [0, 0]
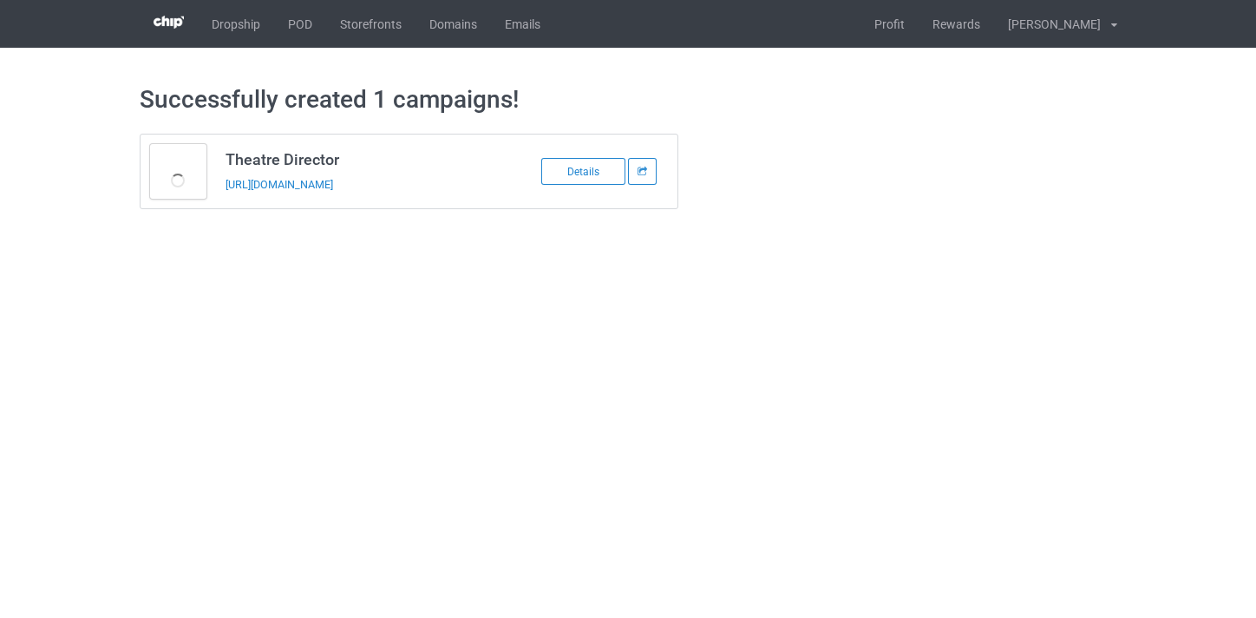
click at [404, 172] on td "Theatre Director https://www.thepure.gift/theatre-director9" at bounding box center [362, 171] width 293 height 74
click at [333, 180] on link "https://www.thepure.gift/theatre-director9" at bounding box center [279, 184] width 108 height 13
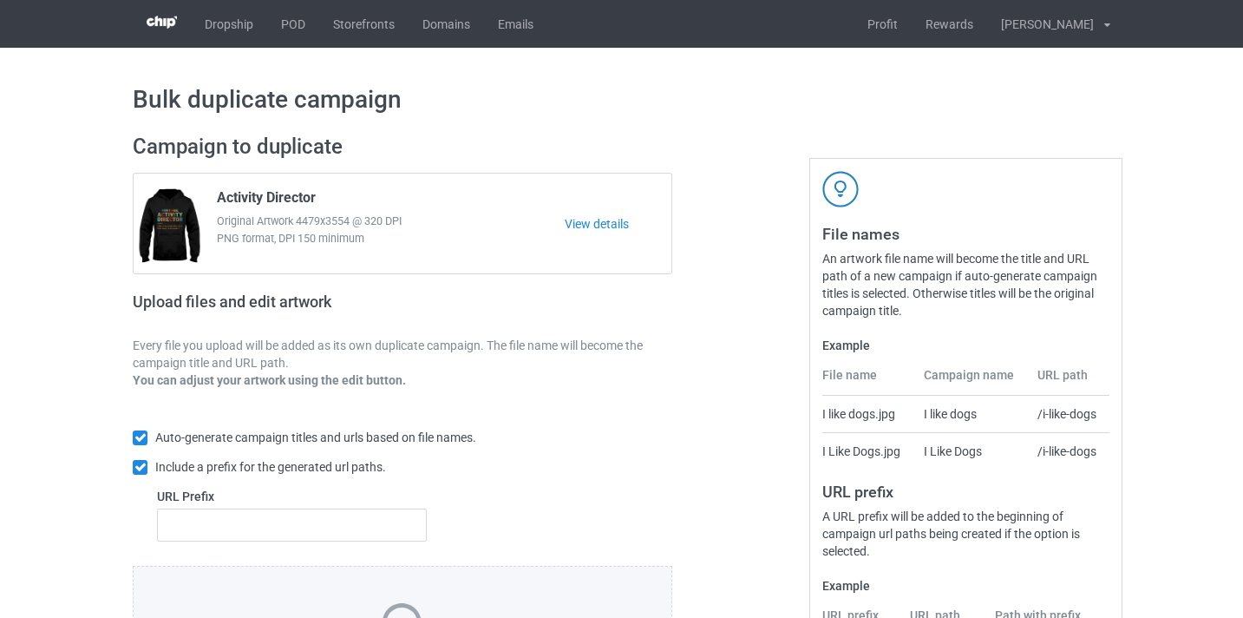
scroll to position [227, 0]
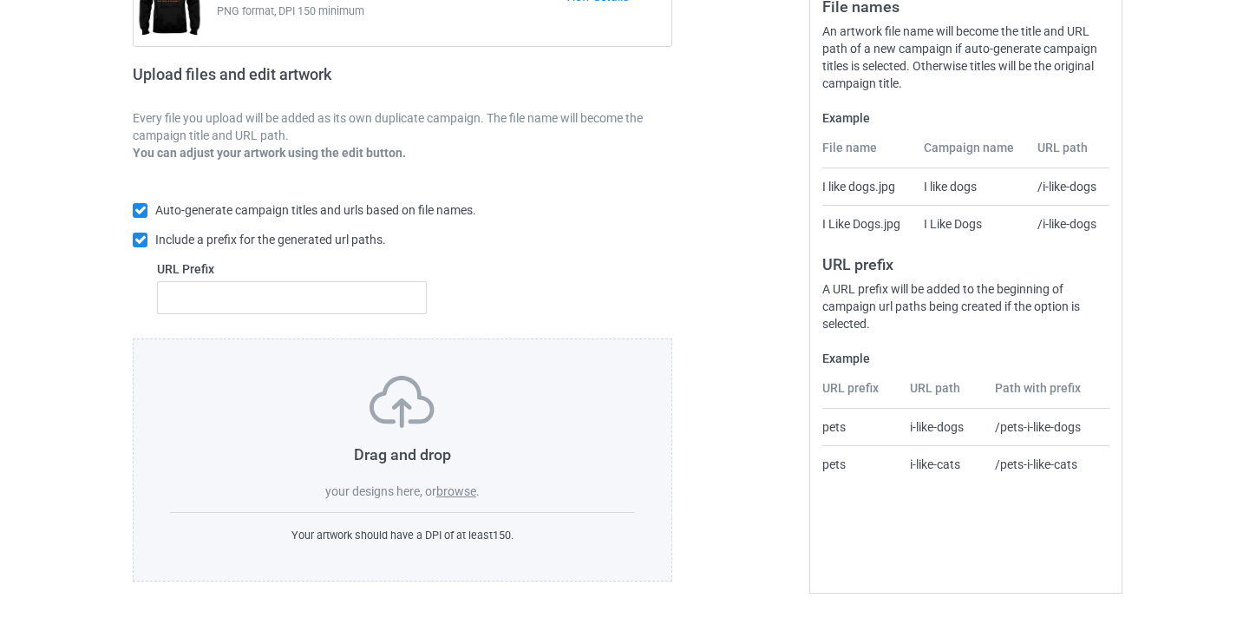
click at [457, 487] on label "browse" at bounding box center [456, 491] width 40 height 14
click at [0, 0] on input "browse" at bounding box center [0, 0] width 0 height 0
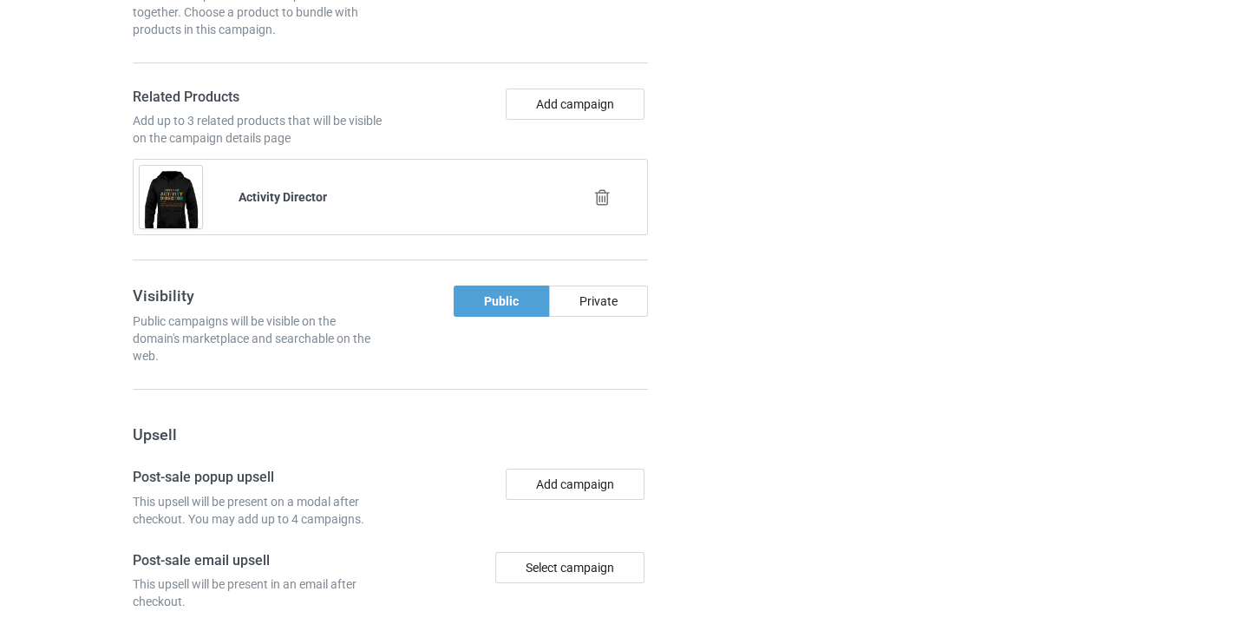
scroll to position [1320, 0]
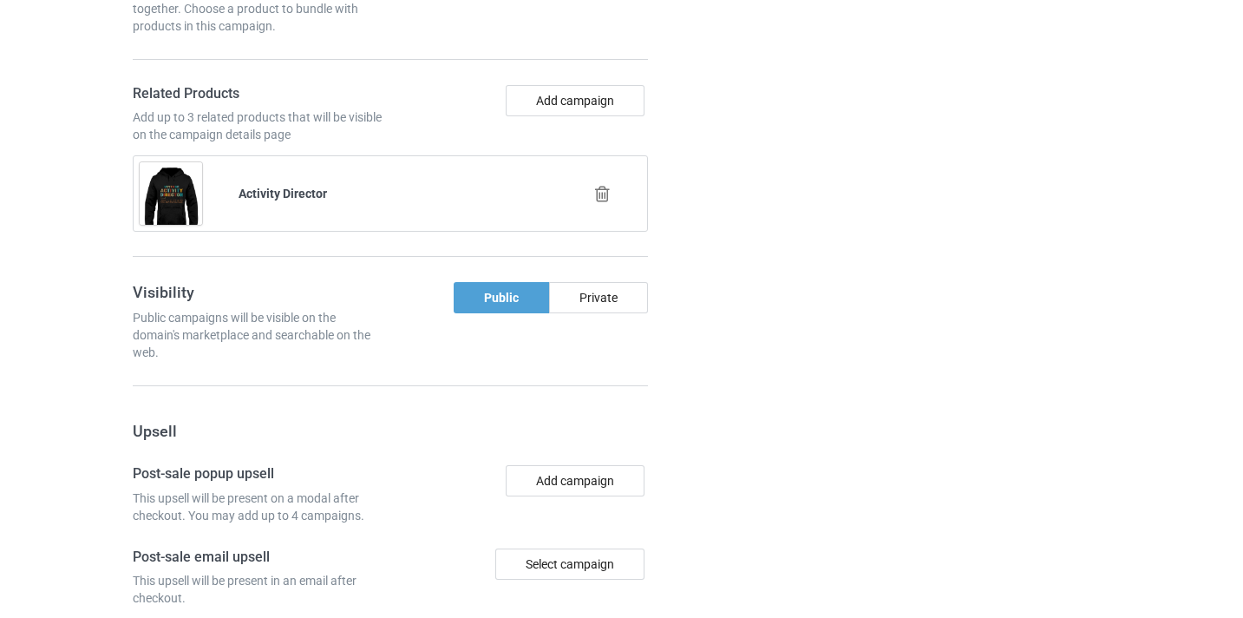
click at [601, 193] on icon at bounding box center [602, 194] width 22 height 18
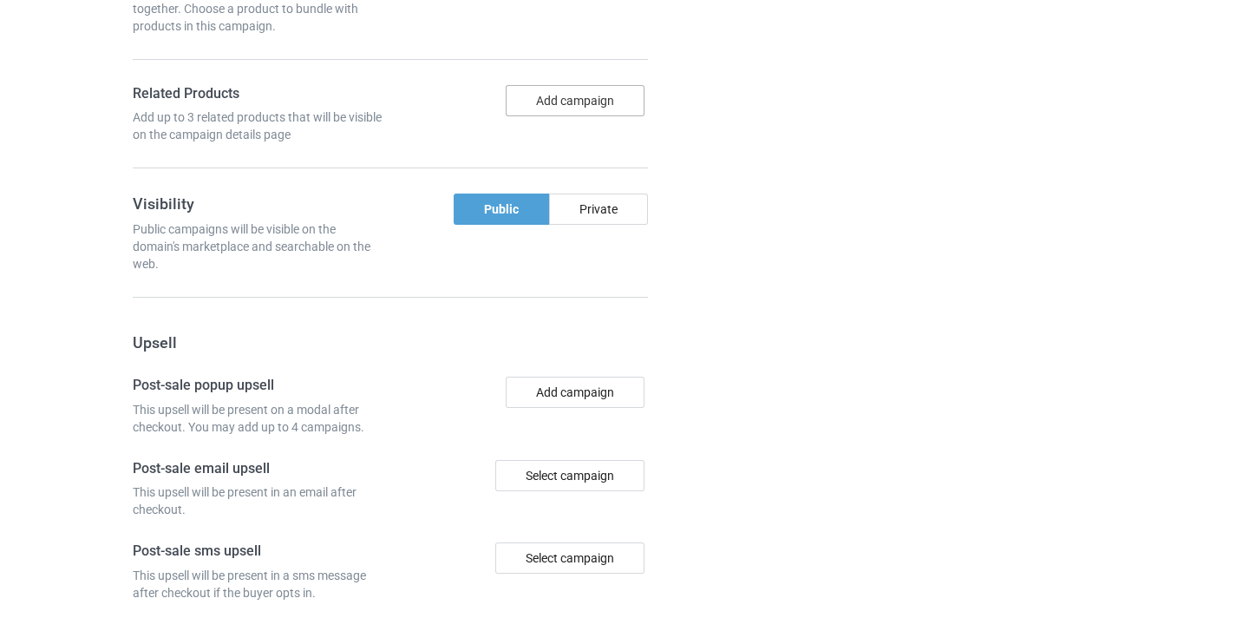
click at [585, 102] on button "Add campaign" at bounding box center [575, 100] width 139 height 31
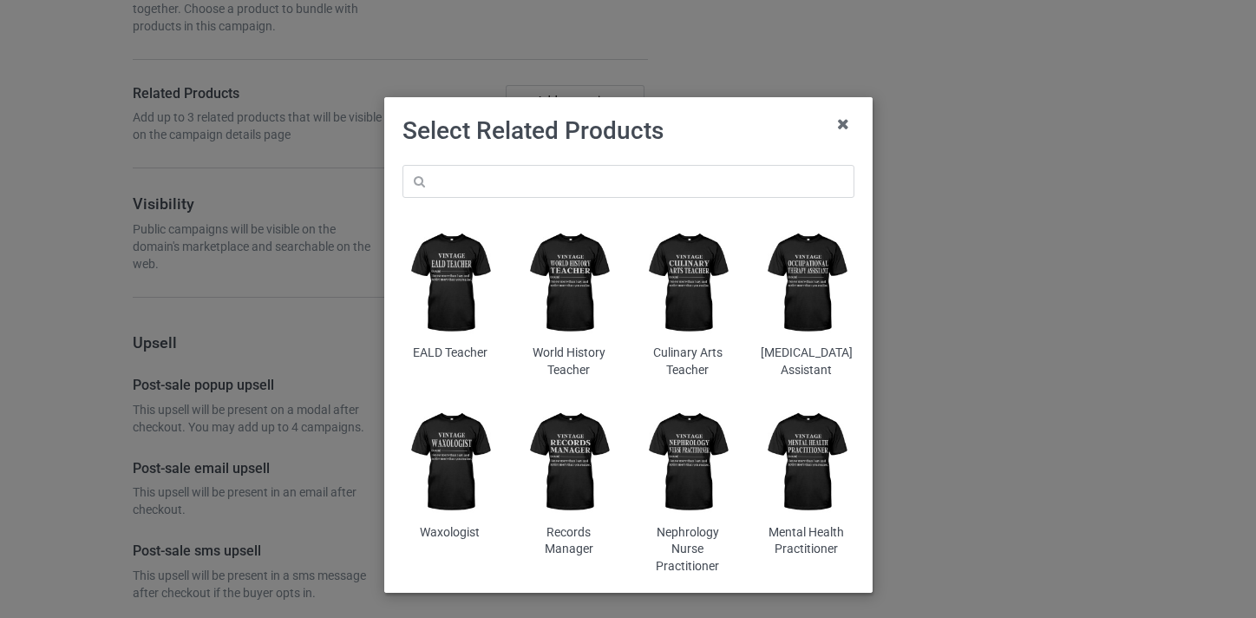
click at [639, 210] on div at bounding box center [628, 211] width 452 height 2
click at [631, 180] on input "text" at bounding box center [628, 181] width 452 height 33
paste input "Funeral Director"
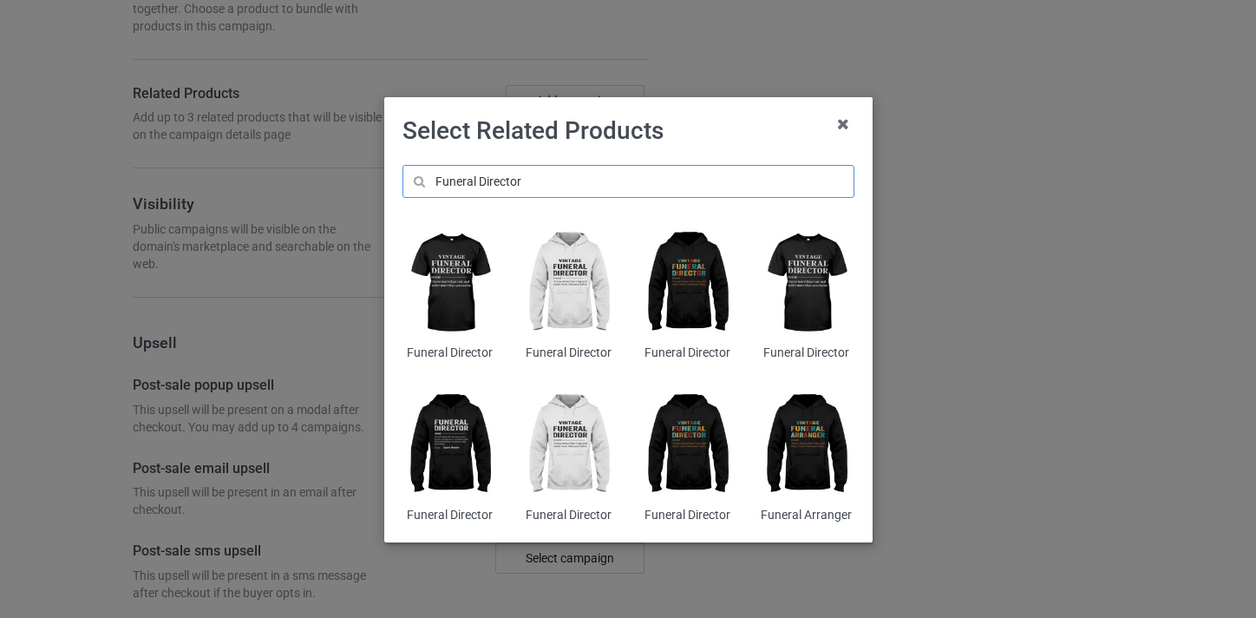
type input "Funeral Director"
click at [686, 287] on img at bounding box center [687, 283] width 95 height 118
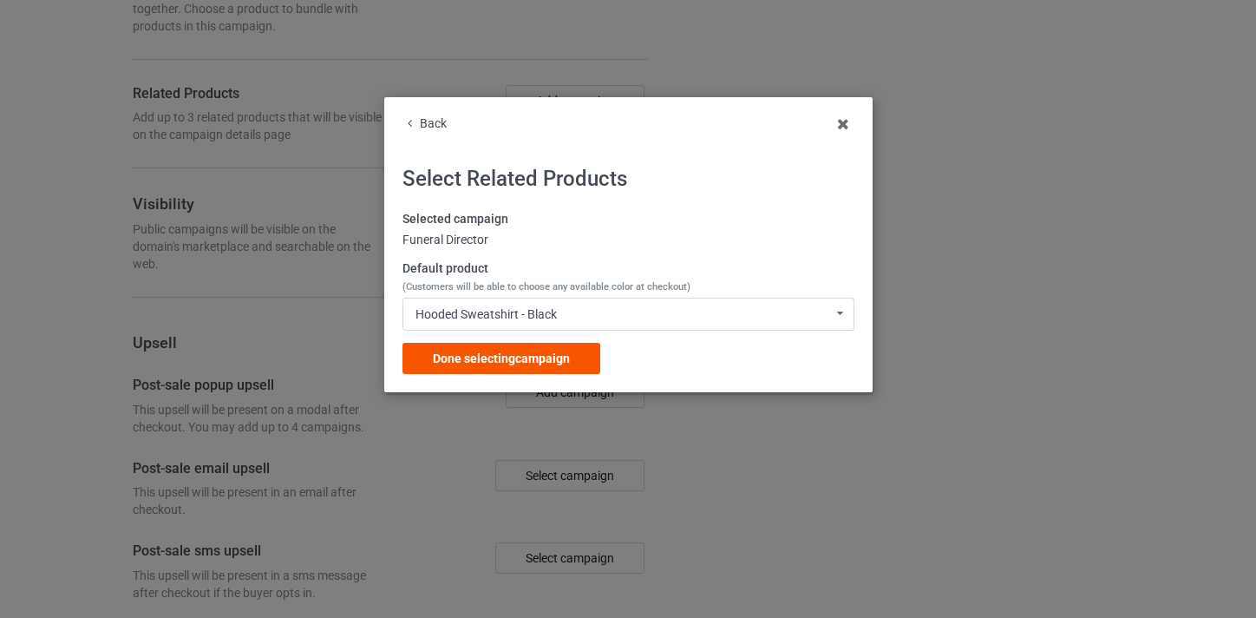
click at [532, 343] on div "Done selecting campaign" at bounding box center [501, 358] width 198 height 31
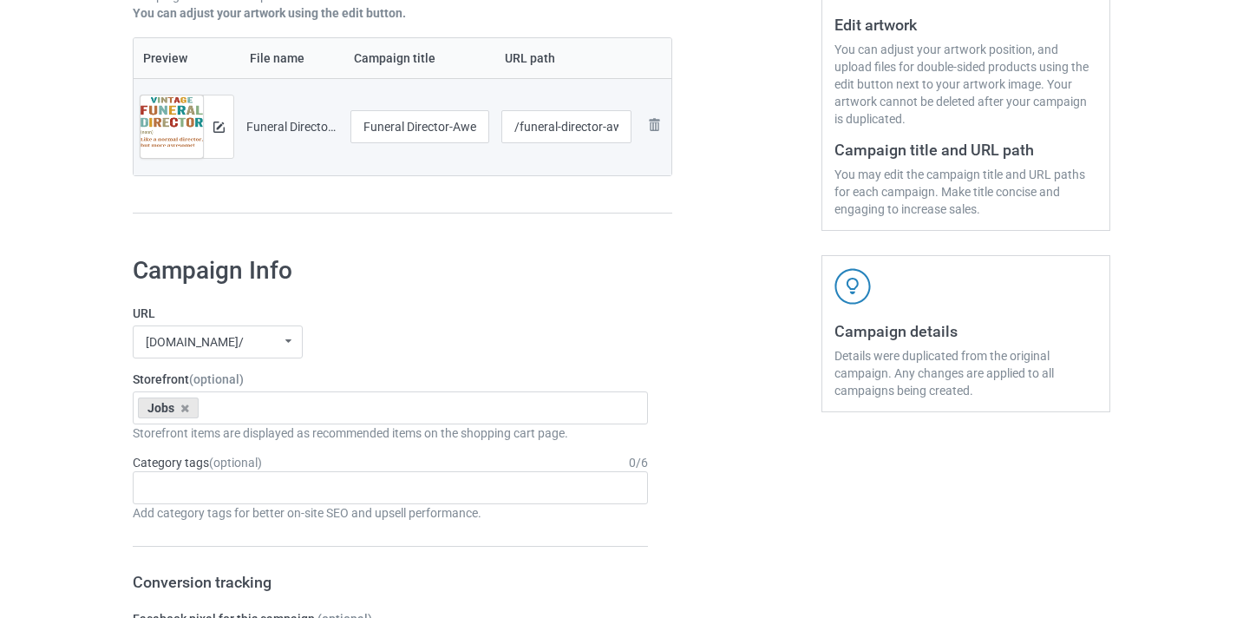
scroll to position [162, 0]
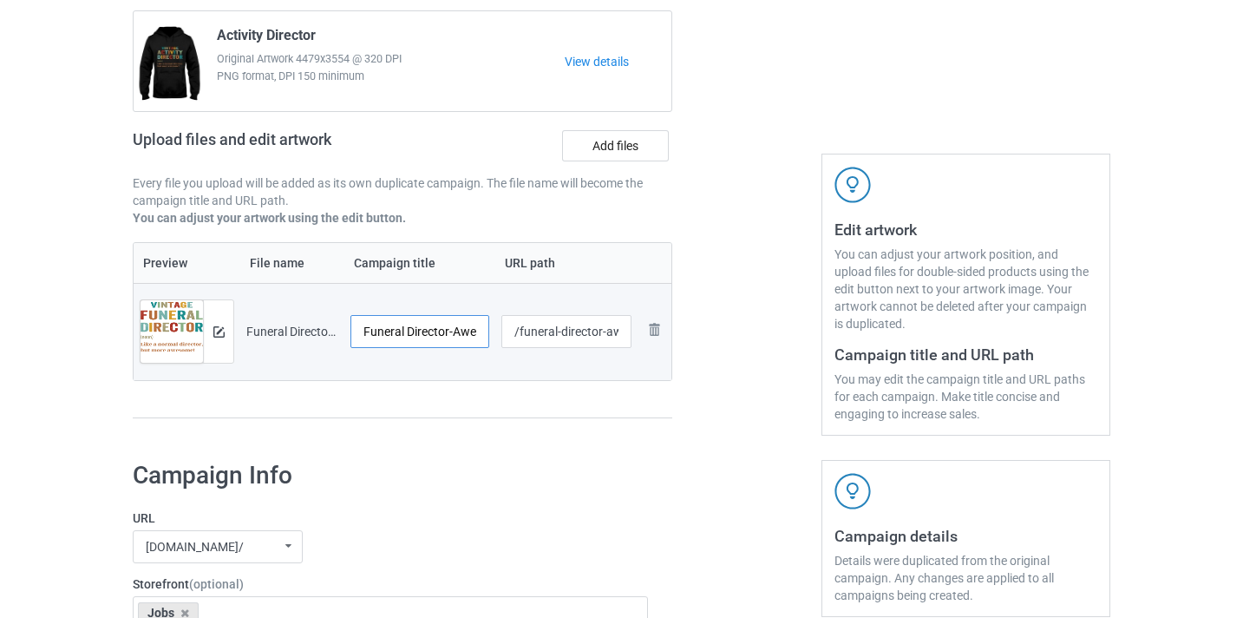
click at [459, 333] on input "Funeral Director-Awesome" at bounding box center [419, 331] width 139 height 33
click at [459, 334] on input "Funeral Director-Awesome" at bounding box center [419, 331] width 139 height 33
type input "Funeral Director"
click at [613, 333] on input "/funeral-director-awesome" at bounding box center [566, 331] width 131 height 33
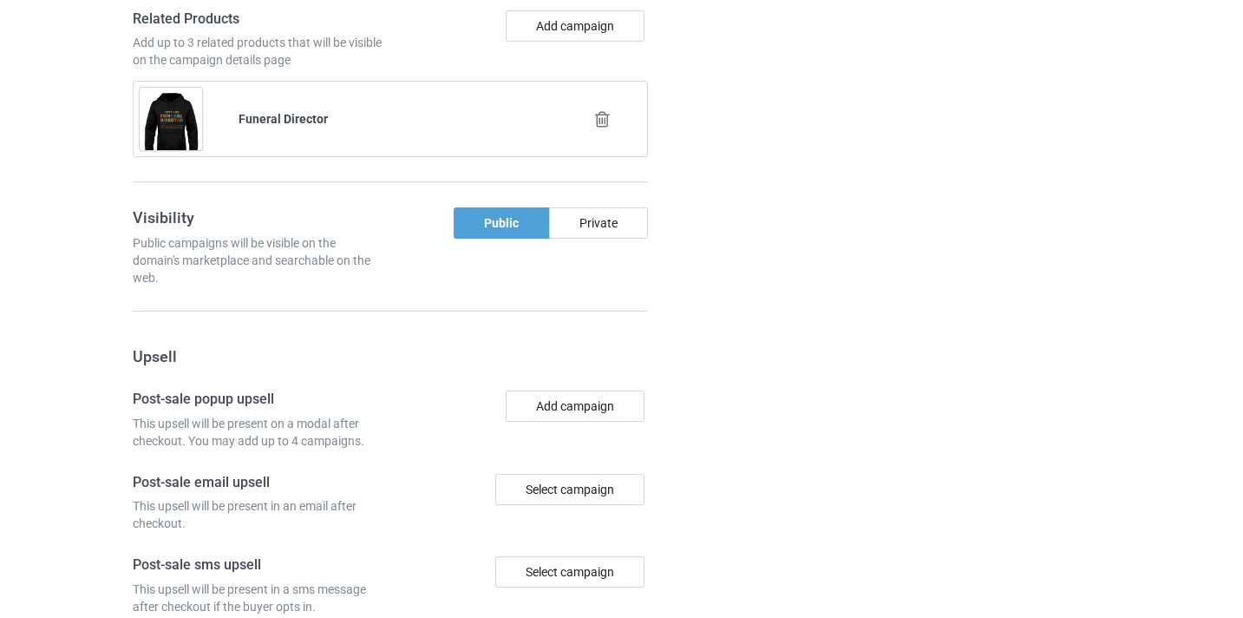
scroll to position [1696, 0]
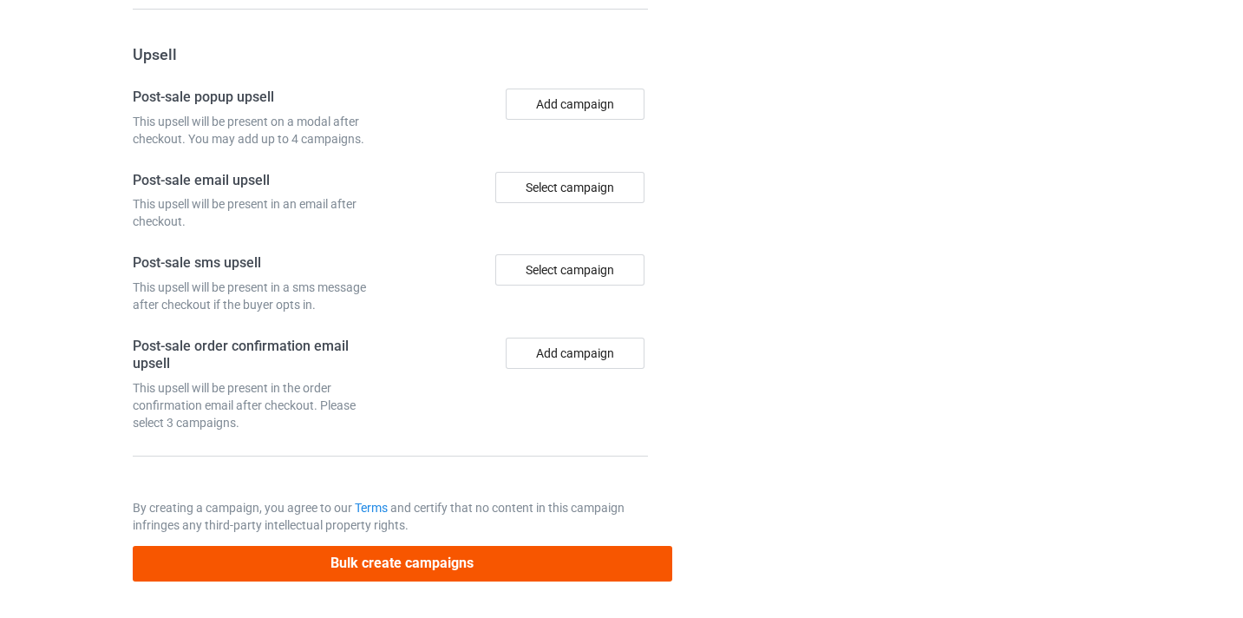
type input "/funeral-director9"
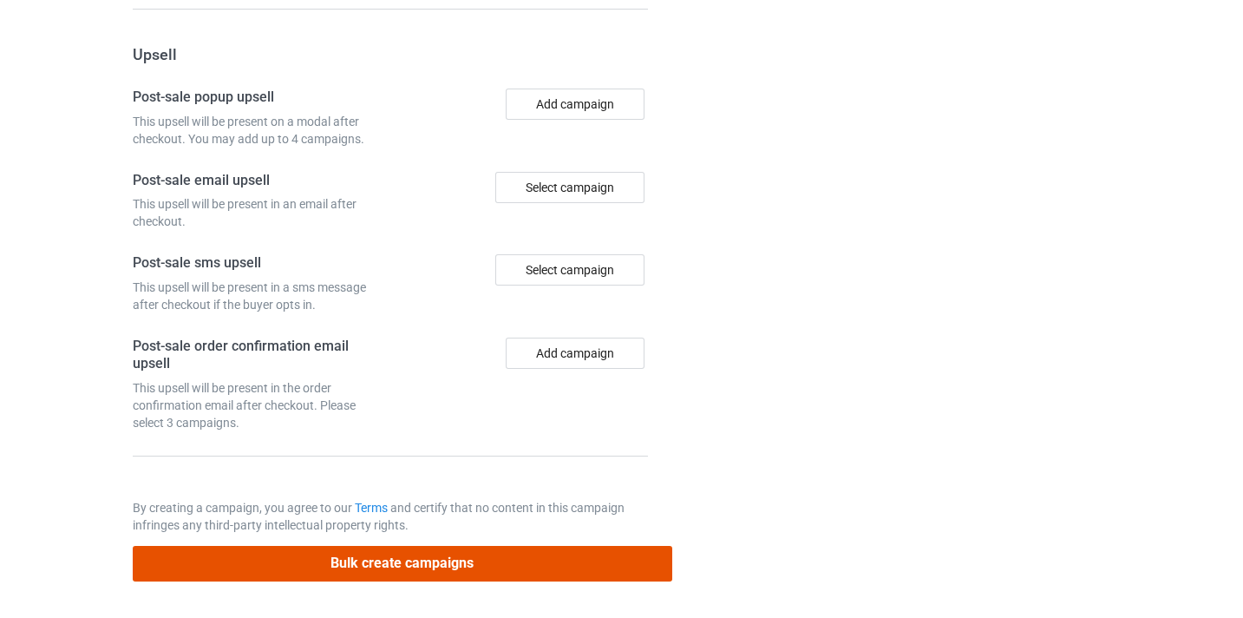
click at [550, 543] on div "Bulk create campaigns" at bounding box center [402, 557] width 539 height 48
click at [469, 573] on button "Bulk create campaigns" at bounding box center [402, 564] width 539 height 36
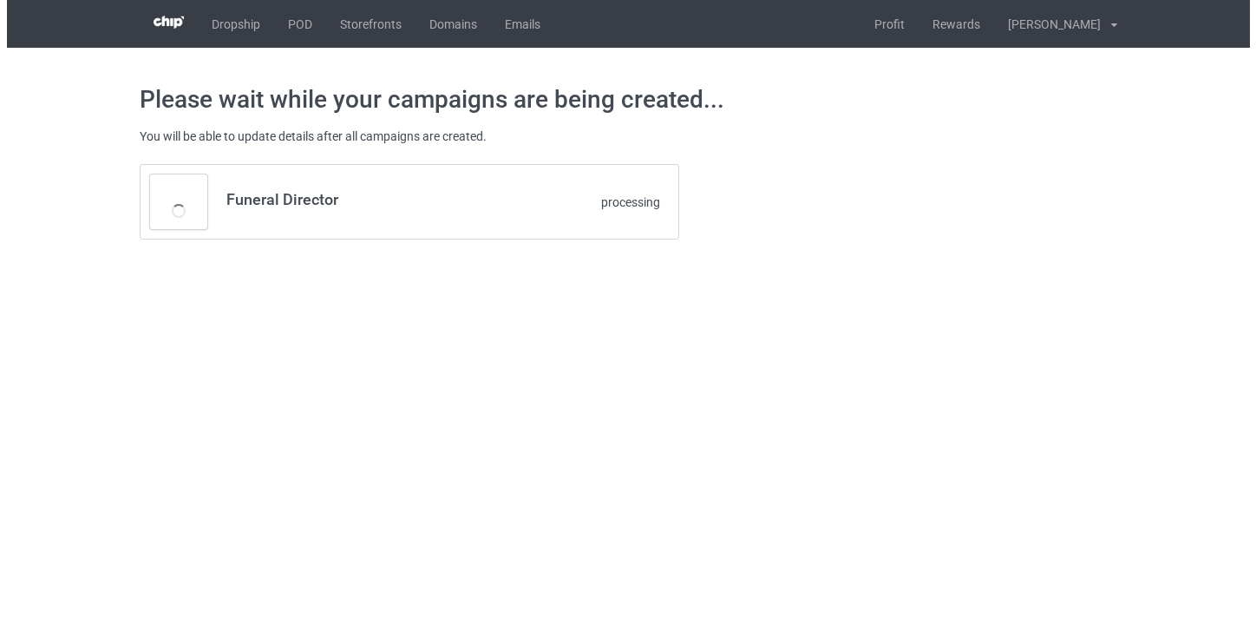
scroll to position [0, 0]
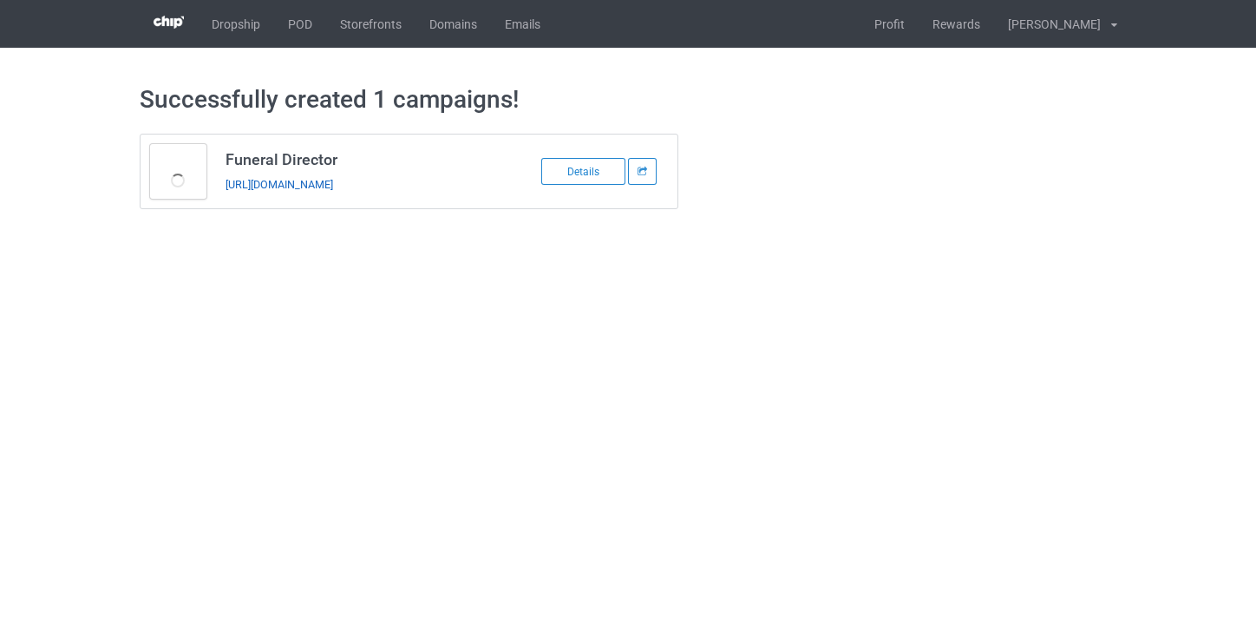
click at [333, 184] on link "https://www.thepure.gift/funeral-director9" at bounding box center [279, 184] width 108 height 13
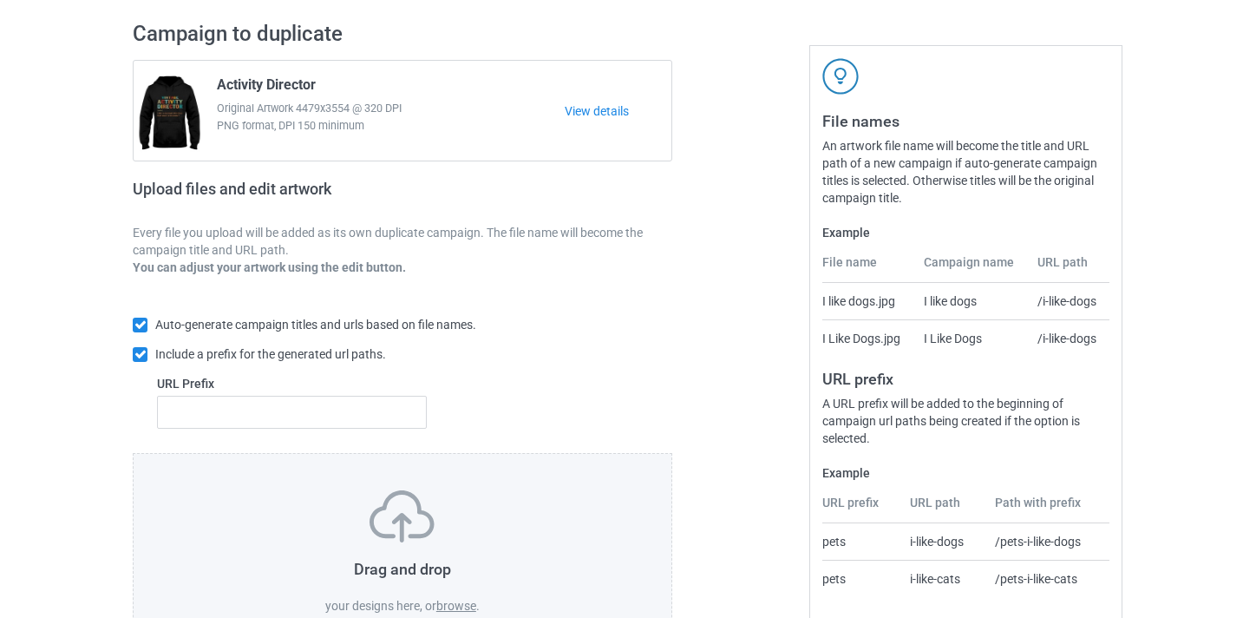
scroll to position [227, 0]
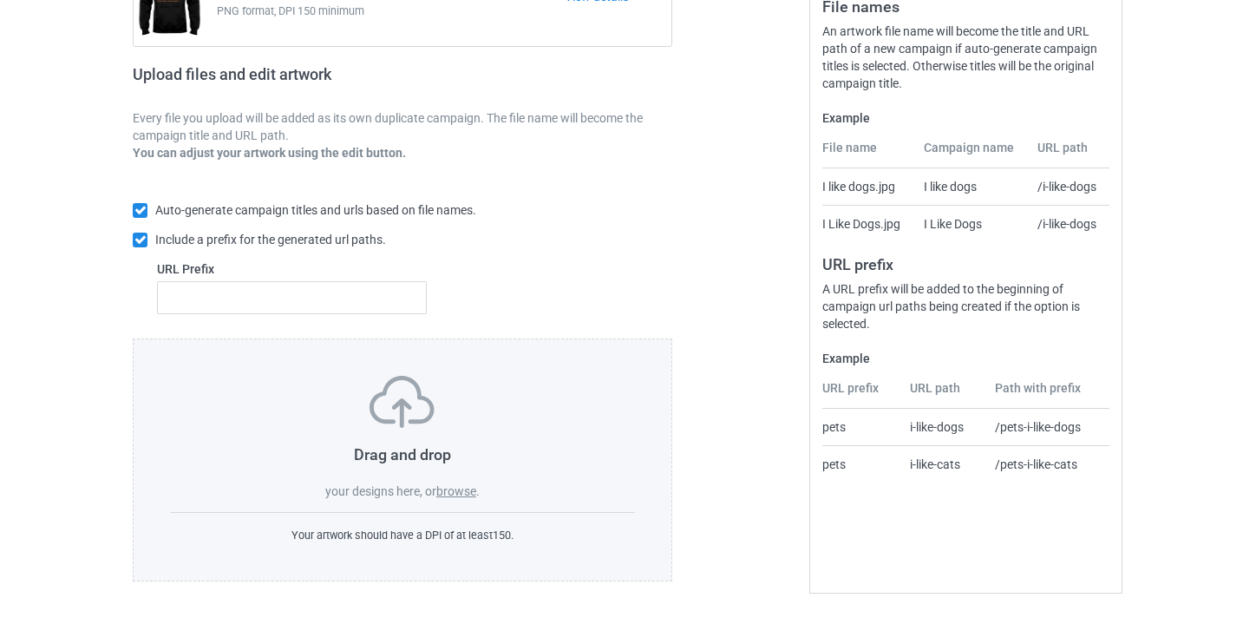
click at [458, 497] on label "browse" at bounding box center [456, 491] width 40 height 14
click at [0, 0] on input "browse" at bounding box center [0, 0] width 0 height 0
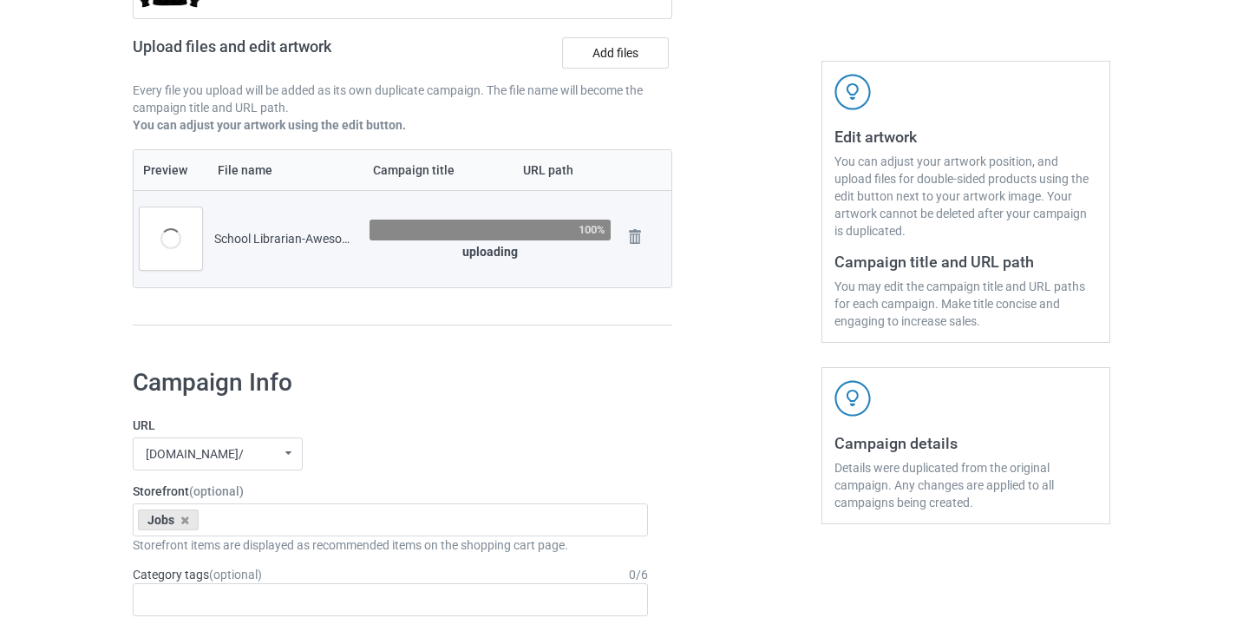
scroll to position [184, 0]
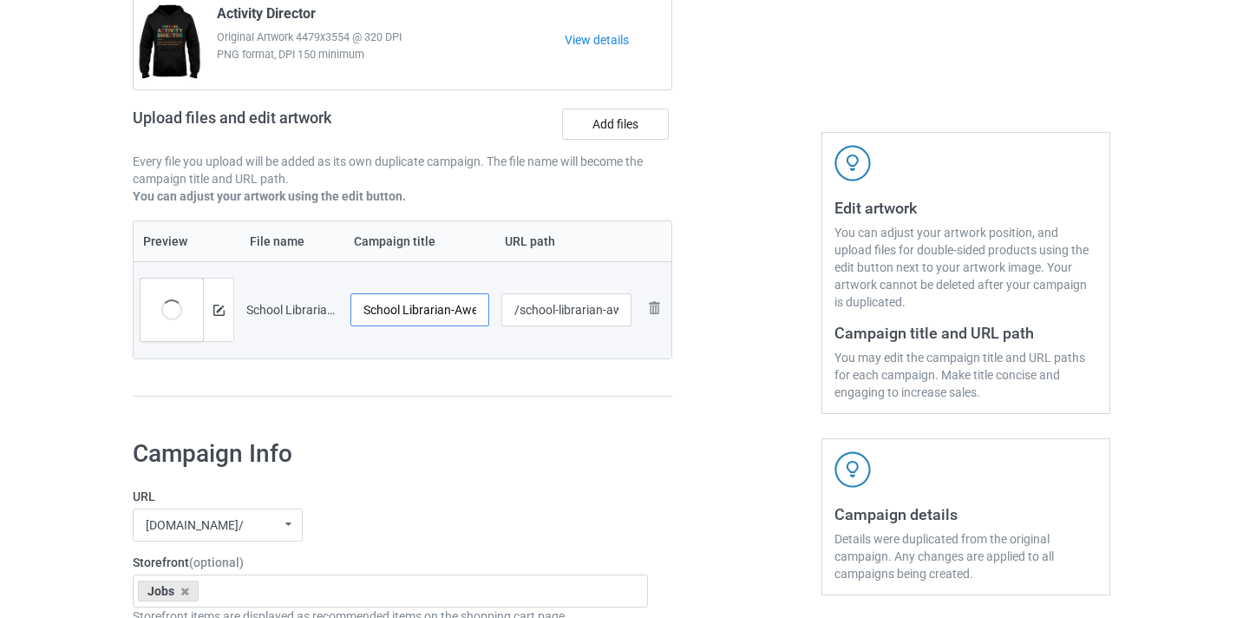
click at [472, 306] on input "School Librarian-Awesome" at bounding box center [419, 309] width 139 height 33
type input "School Librarian"
click at [618, 312] on input "/school-librarian-awesome" at bounding box center [566, 309] width 131 height 33
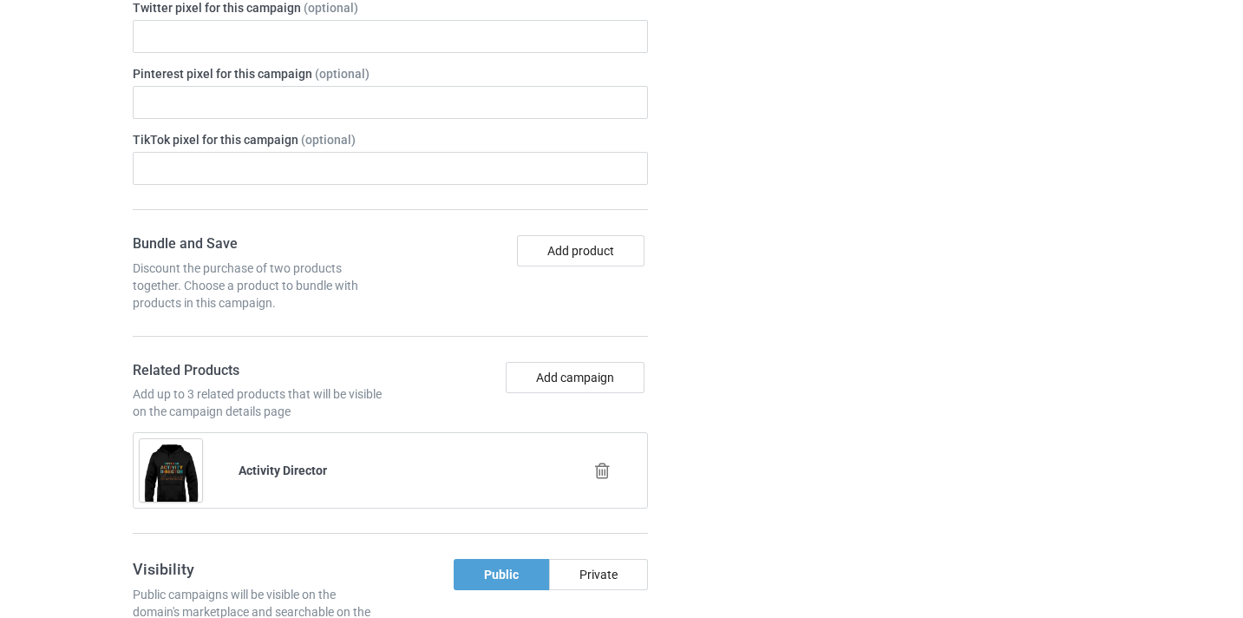
scroll to position [1217, 0]
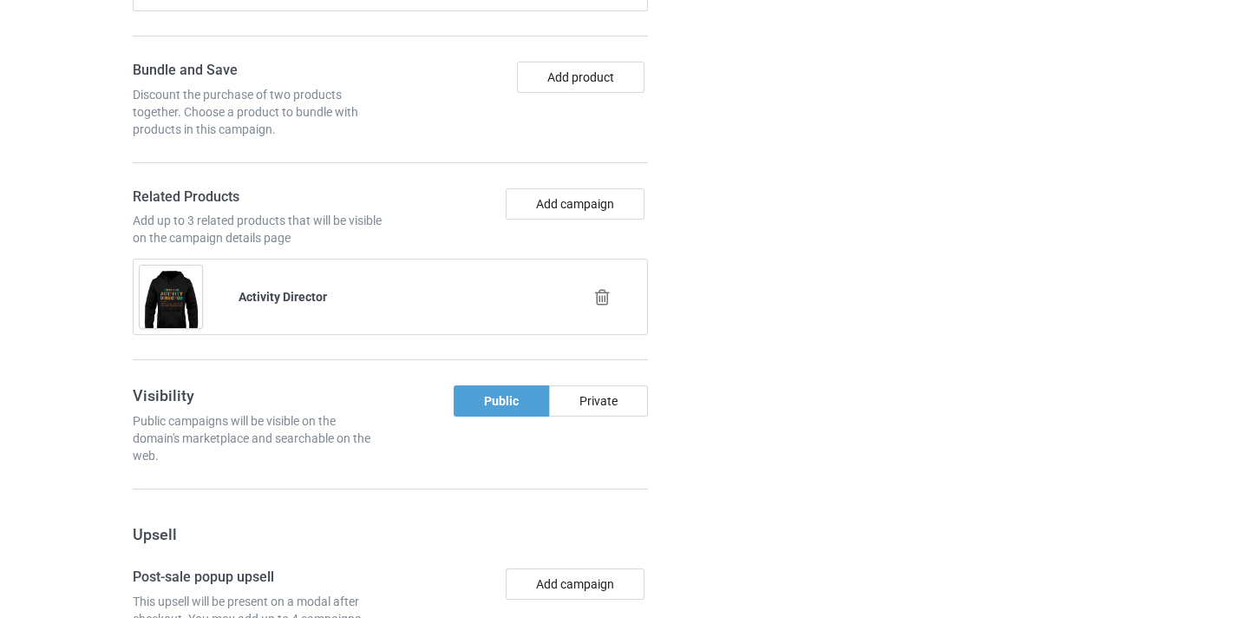
type input "/school-librarian9"
click at [605, 303] on icon at bounding box center [602, 297] width 22 height 18
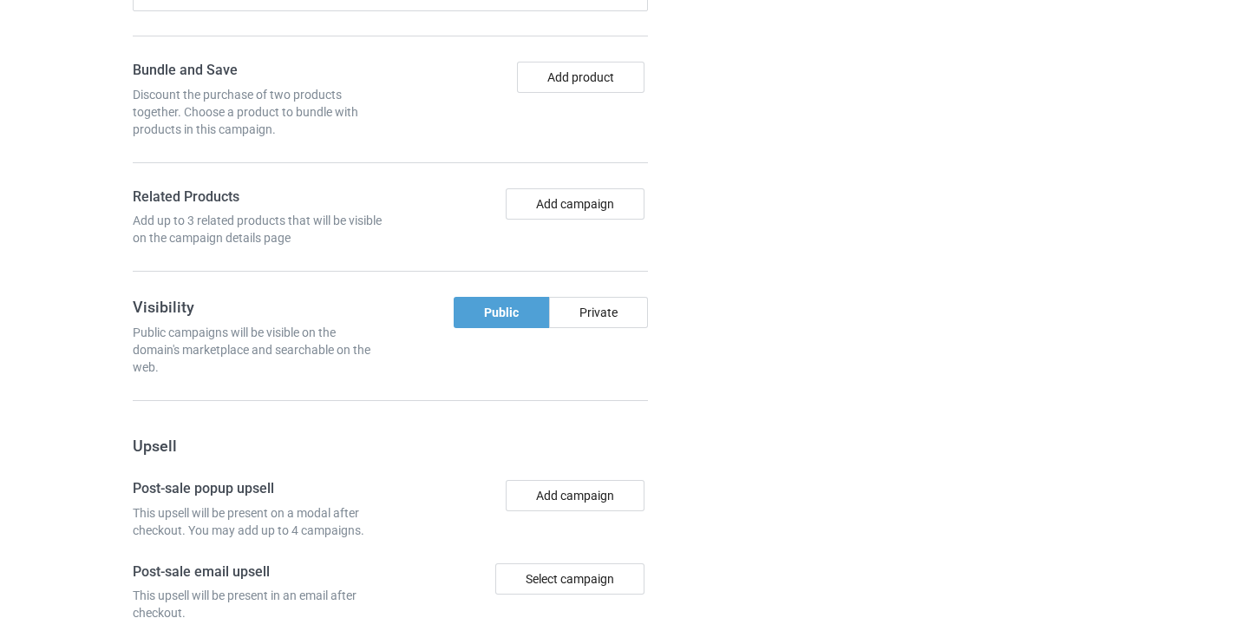
click at [579, 186] on div "Bundle and Save Discount the purchase of two products together. Choose a produc…" at bounding box center [390, 167] width 515 height 211
click at [584, 200] on button "Add campaign" at bounding box center [575, 203] width 139 height 31
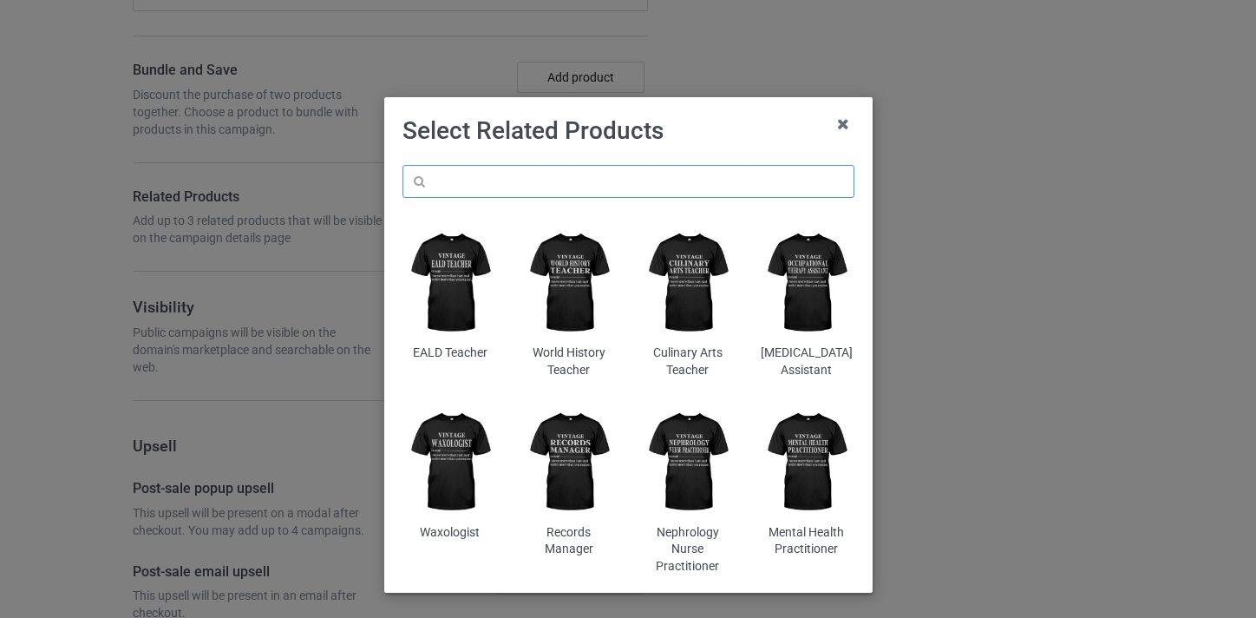
click at [504, 177] on input "text" at bounding box center [628, 181] width 452 height 33
paste input "School Librarian"
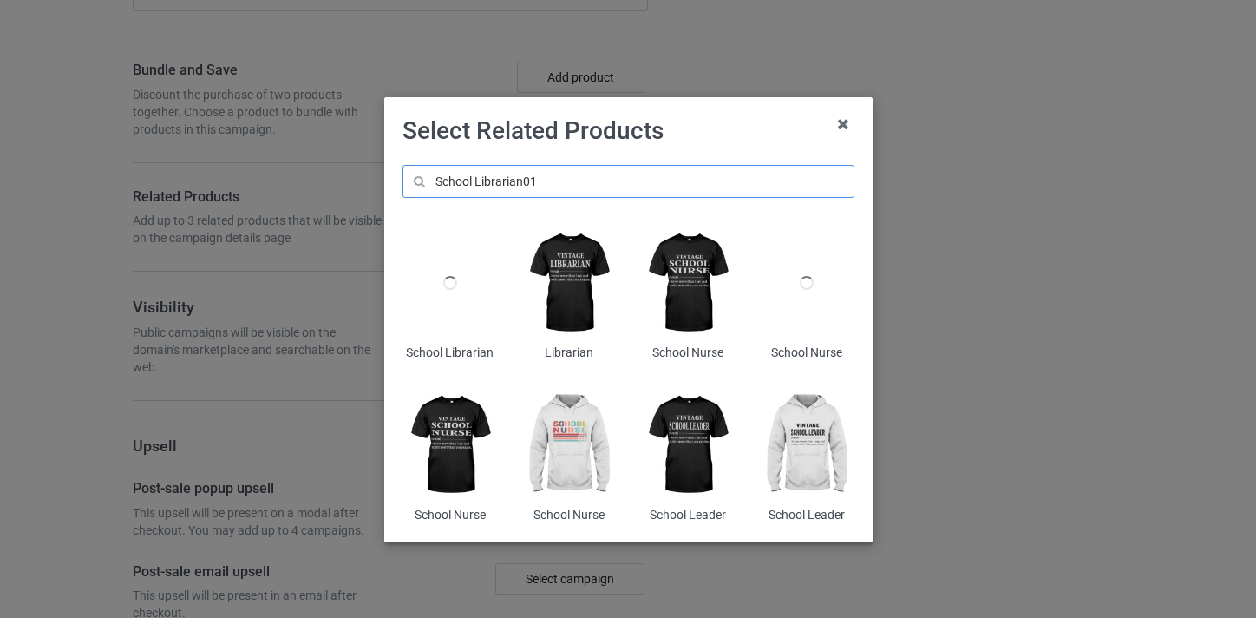
type input "School Librarian01"
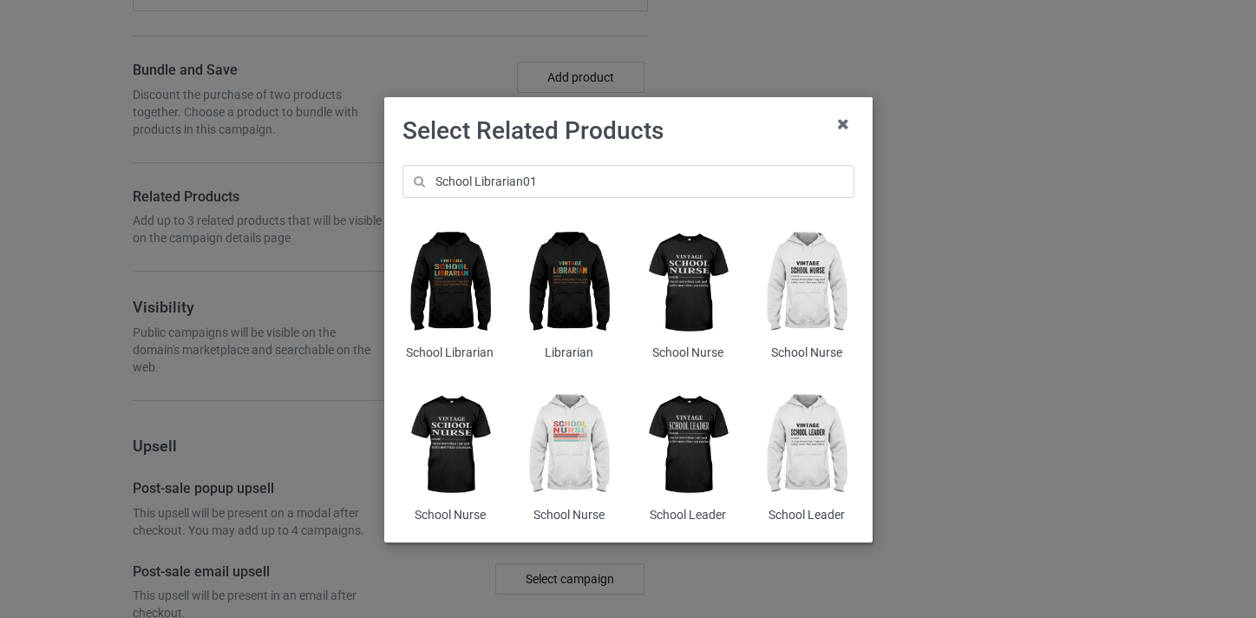
click at [437, 264] on img at bounding box center [449, 283] width 95 height 118
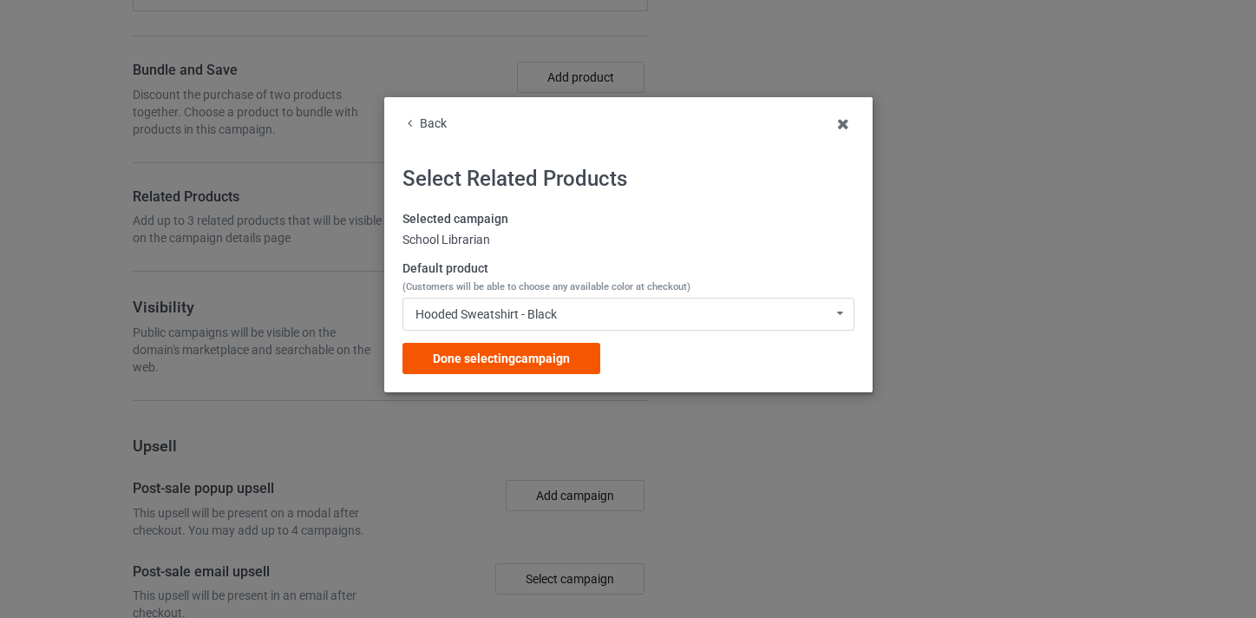
click at [506, 365] on div "Done selecting campaign" at bounding box center [501, 358] width 198 height 31
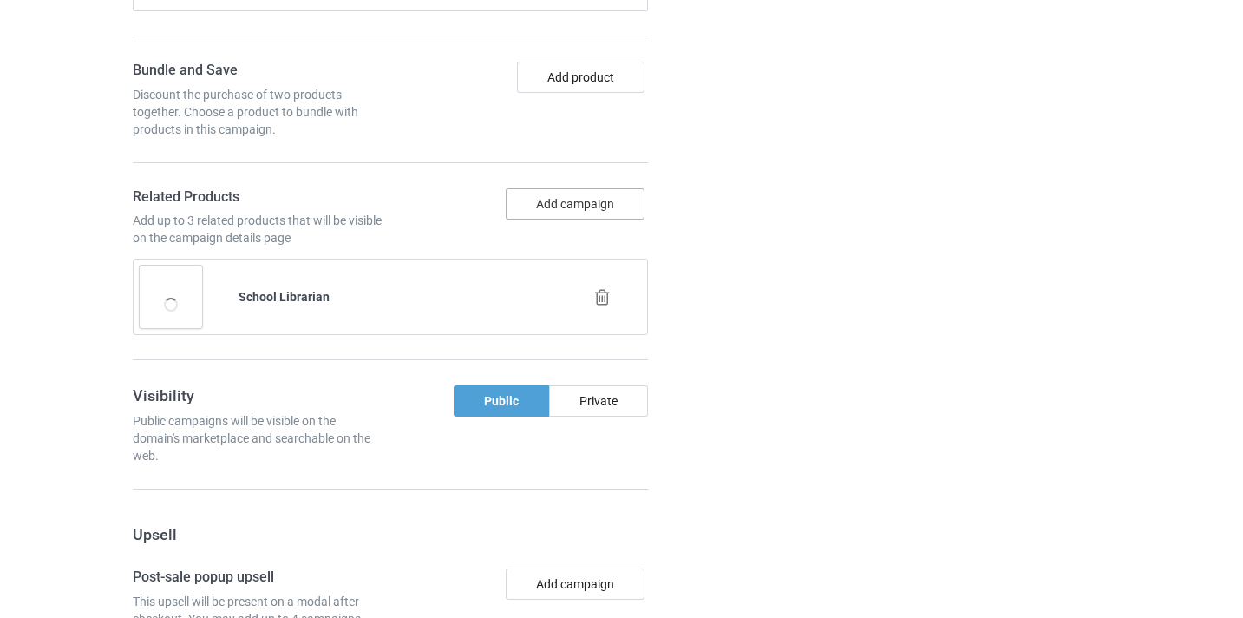
click at [572, 207] on button "Add campaign" at bounding box center [575, 203] width 139 height 31
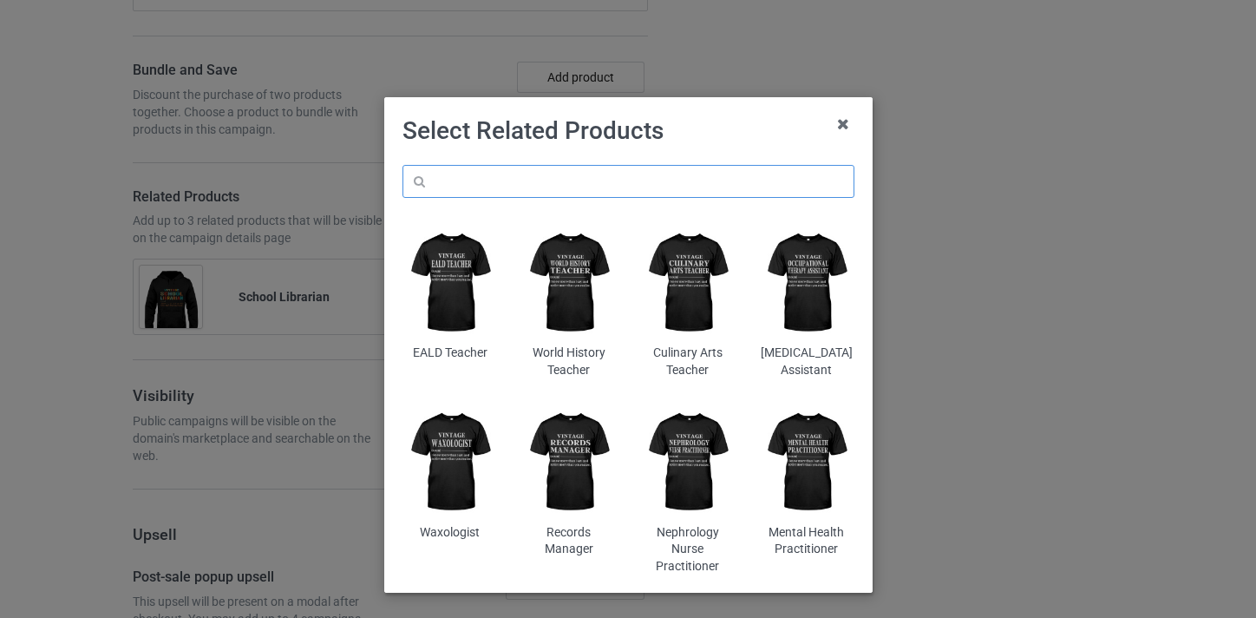
click at [499, 184] on input "text" at bounding box center [628, 181] width 452 height 33
paste input "School Librarian"
click at [441, 176] on input "School Librarian" at bounding box center [628, 181] width 452 height 33
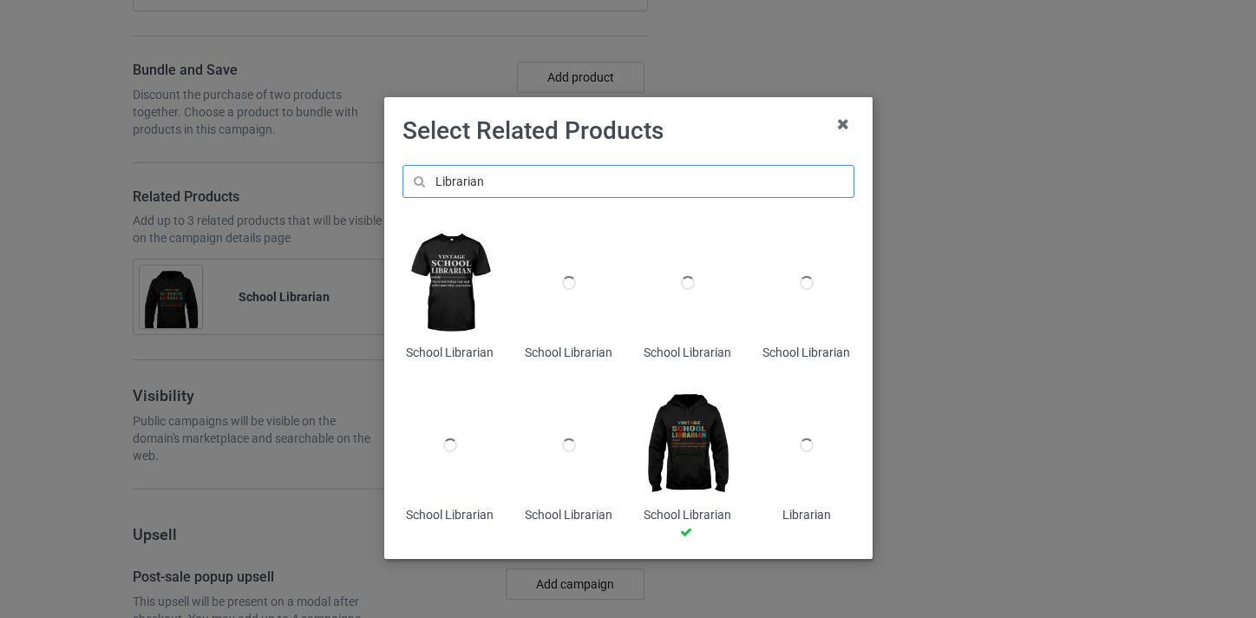
type input "Librarian"
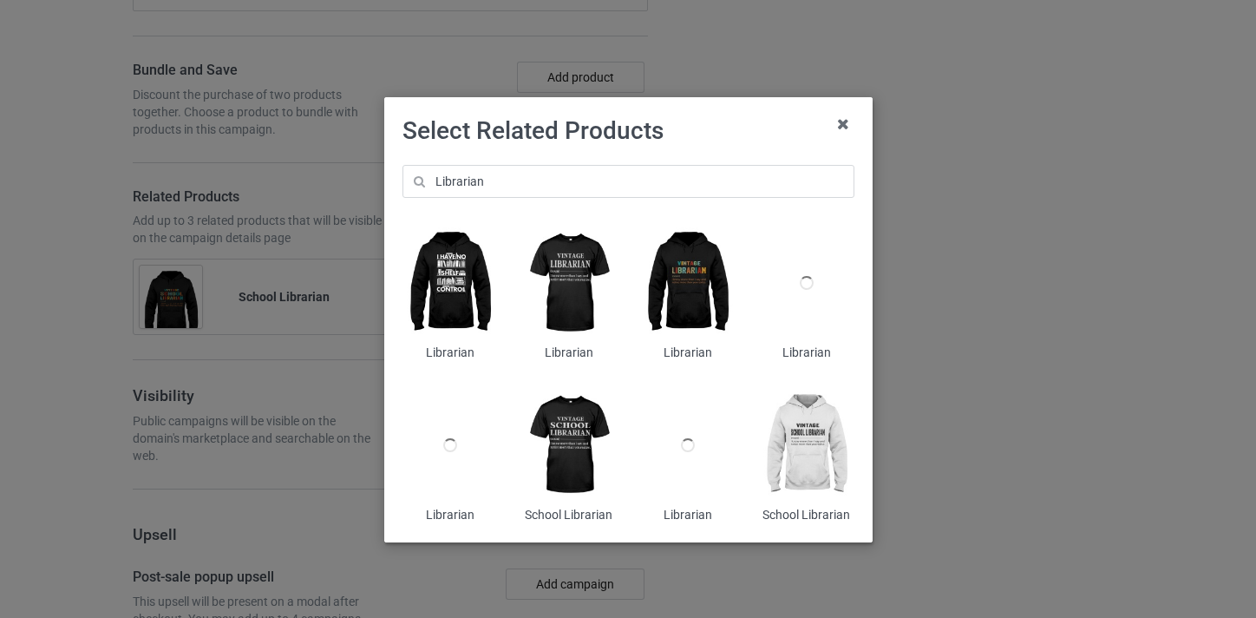
click at [455, 284] on img at bounding box center [449, 283] width 95 height 118
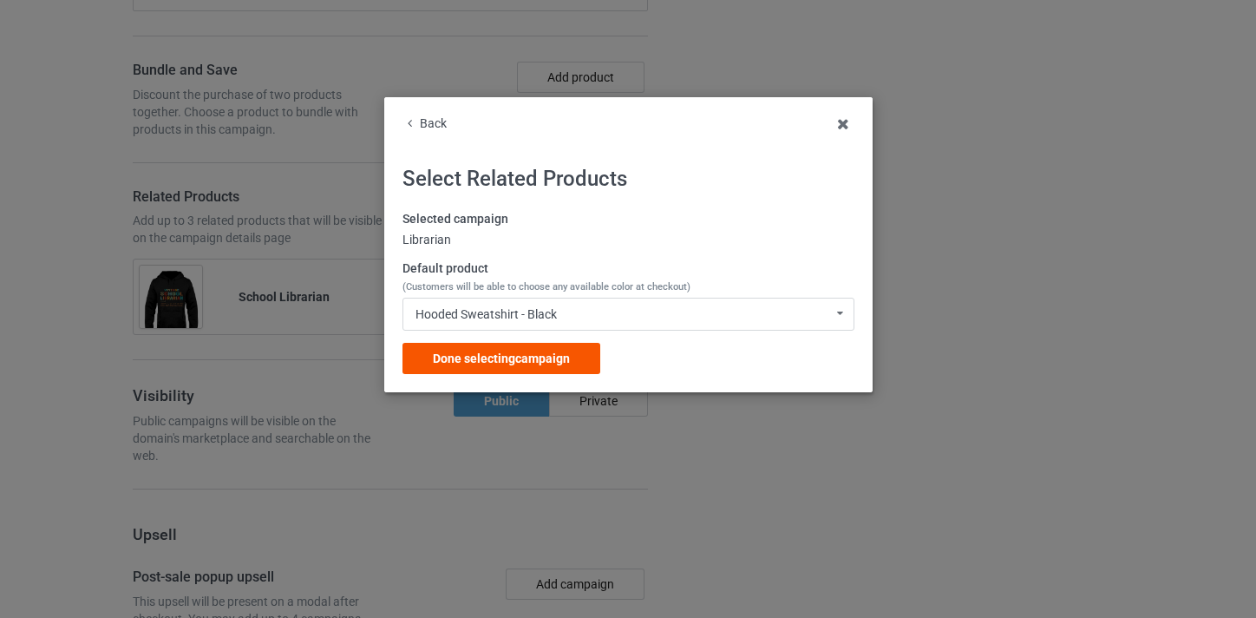
click at [585, 354] on div "Done selecting campaign" at bounding box center [501, 358] width 198 height 31
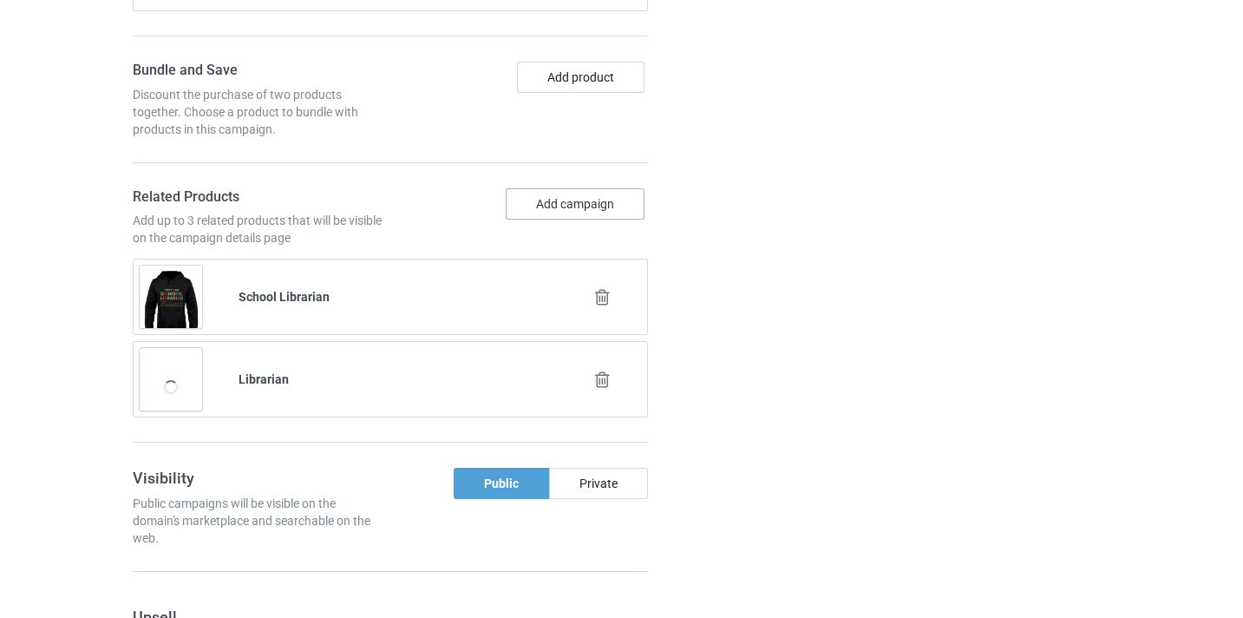
click at [602, 196] on button "Add campaign" at bounding box center [575, 203] width 139 height 31
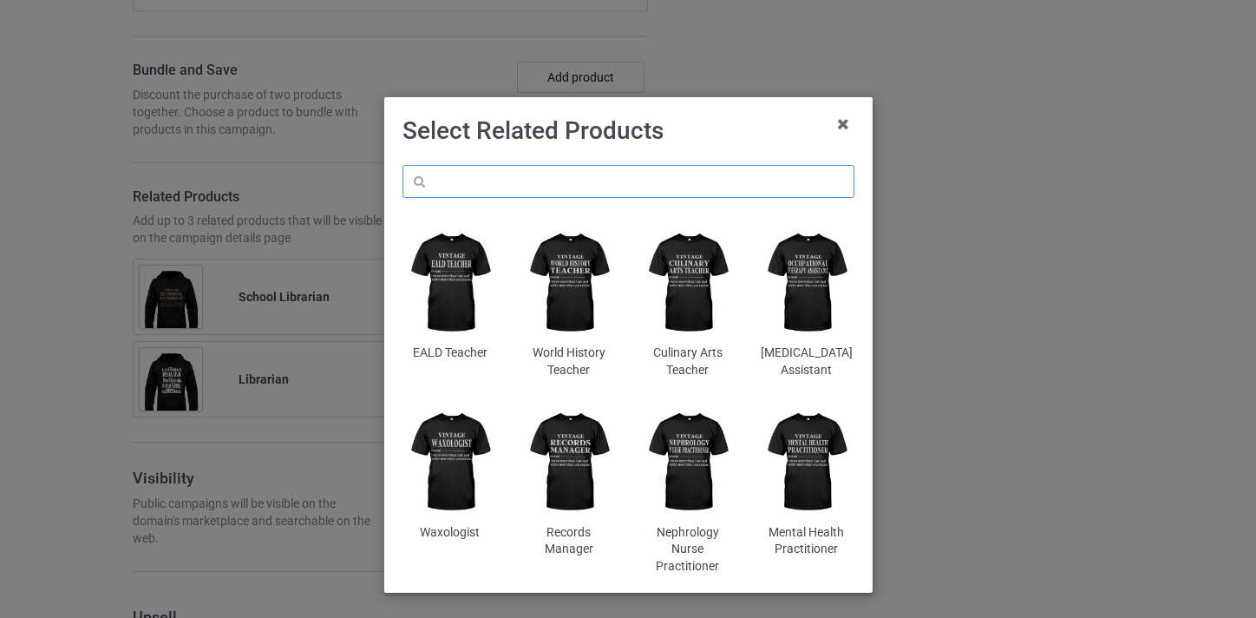
click at [565, 170] on input "text" at bounding box center [628, 181] width 452 height 33
paste input "School Librarian"
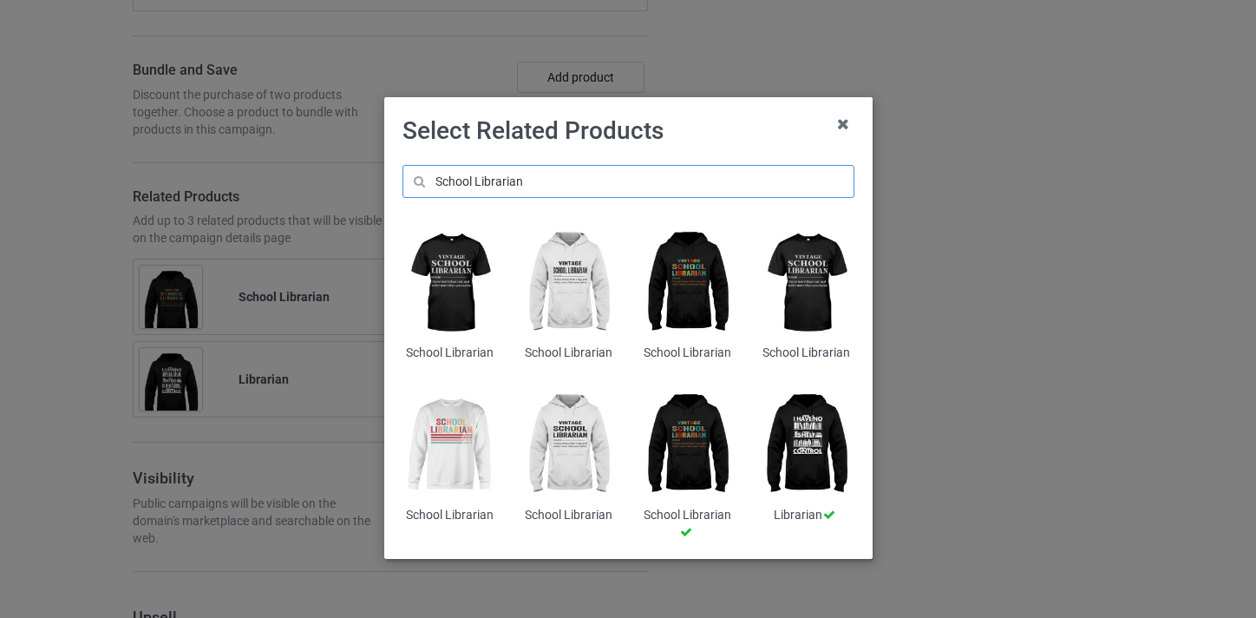
click at [453, 181] on input "School Librarian" at bounding box center [628, 181] width 452 height 33
click at [453, 181] on input "Librarian" at bounding box center [628, 181] width 452 height 33
type input "Librarian"
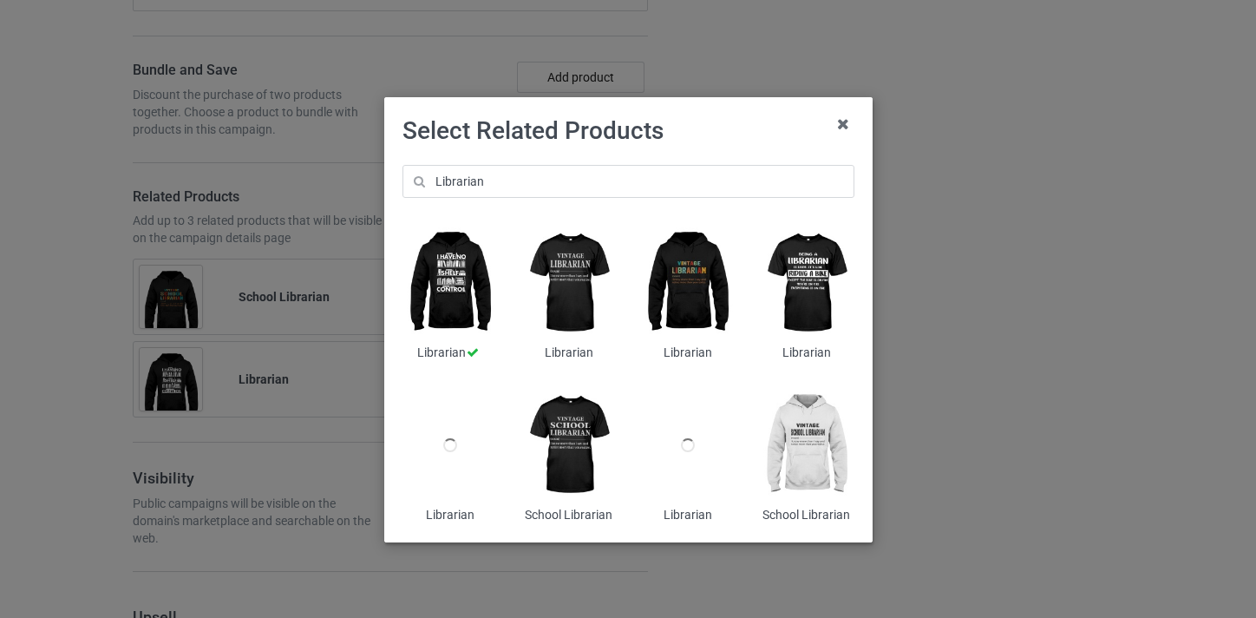
click at [682, 256] on img at bounding box center [687, 283] width 95 height 118
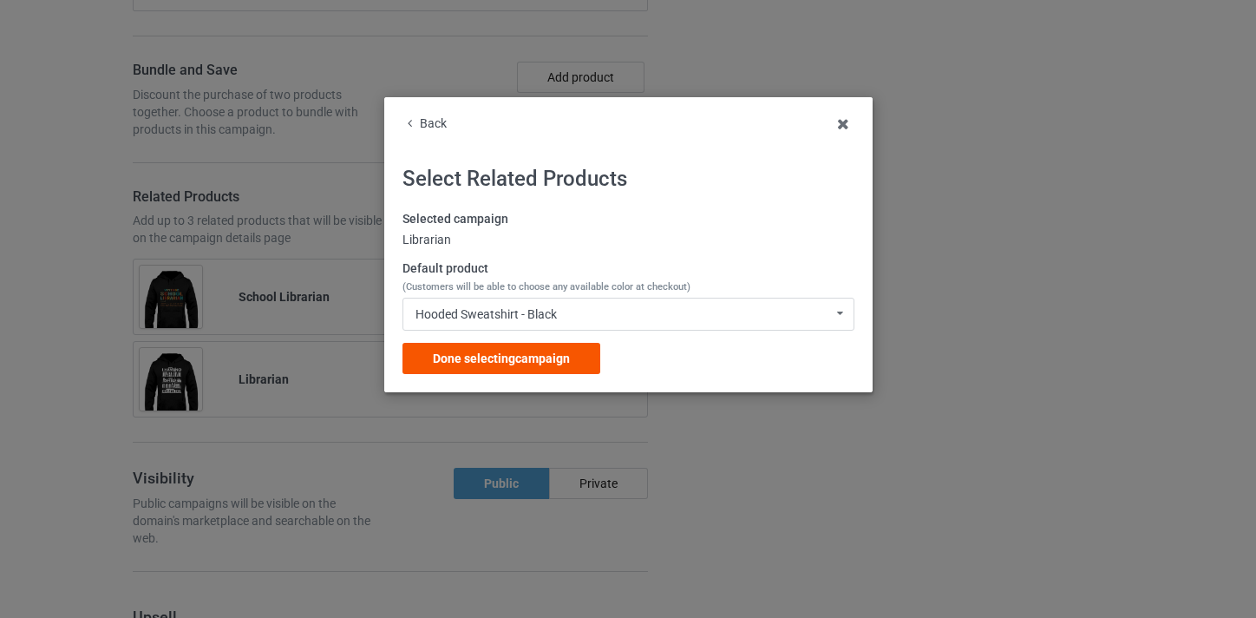
click at [565, 356] on span "Done selecting campaign" at bounding box center [501, 358] width 137 height 14
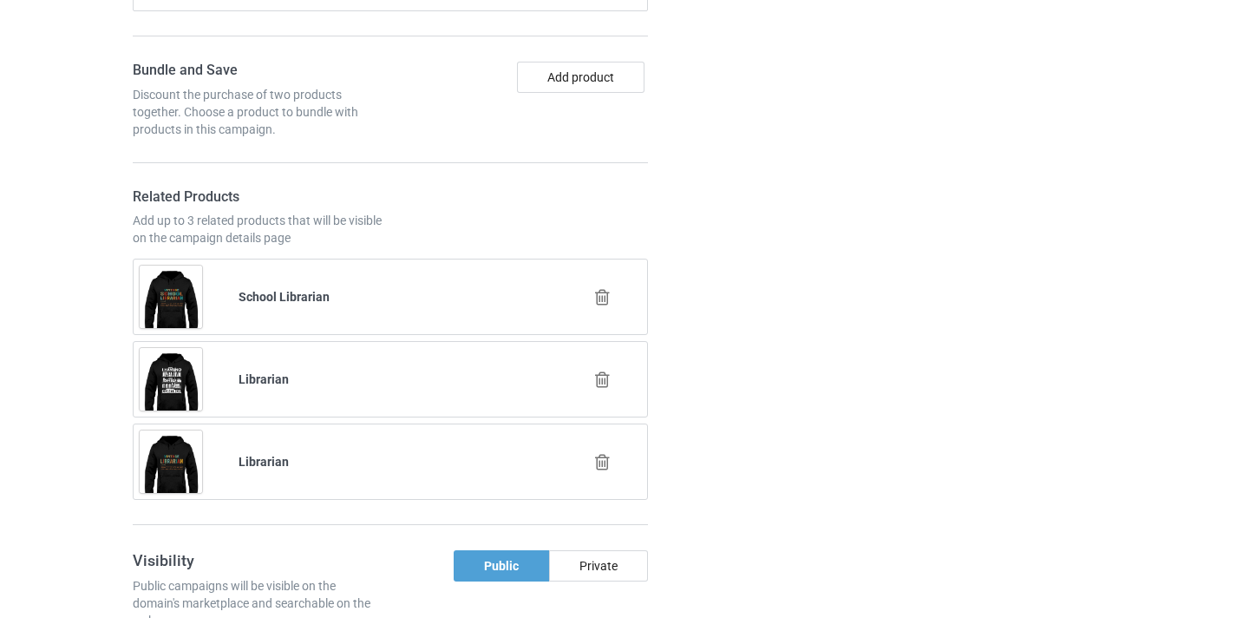
click at [604, 461] on icon at bounding box center [602, 462] width 22 height 18
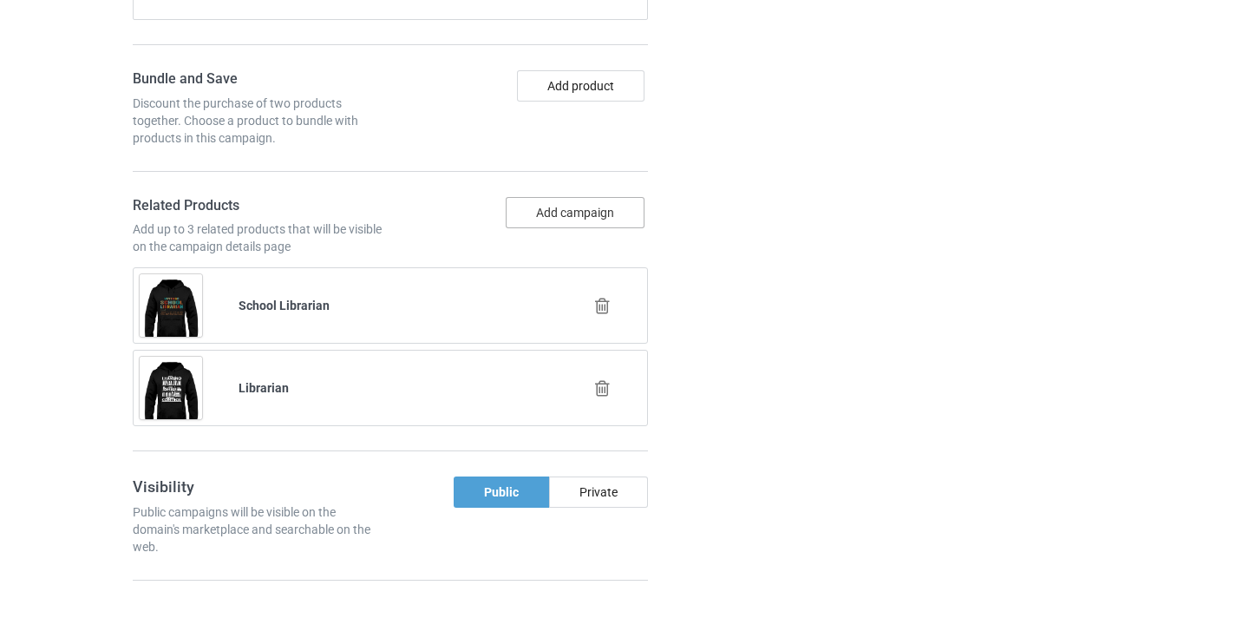
scroll to position [1206, 0]
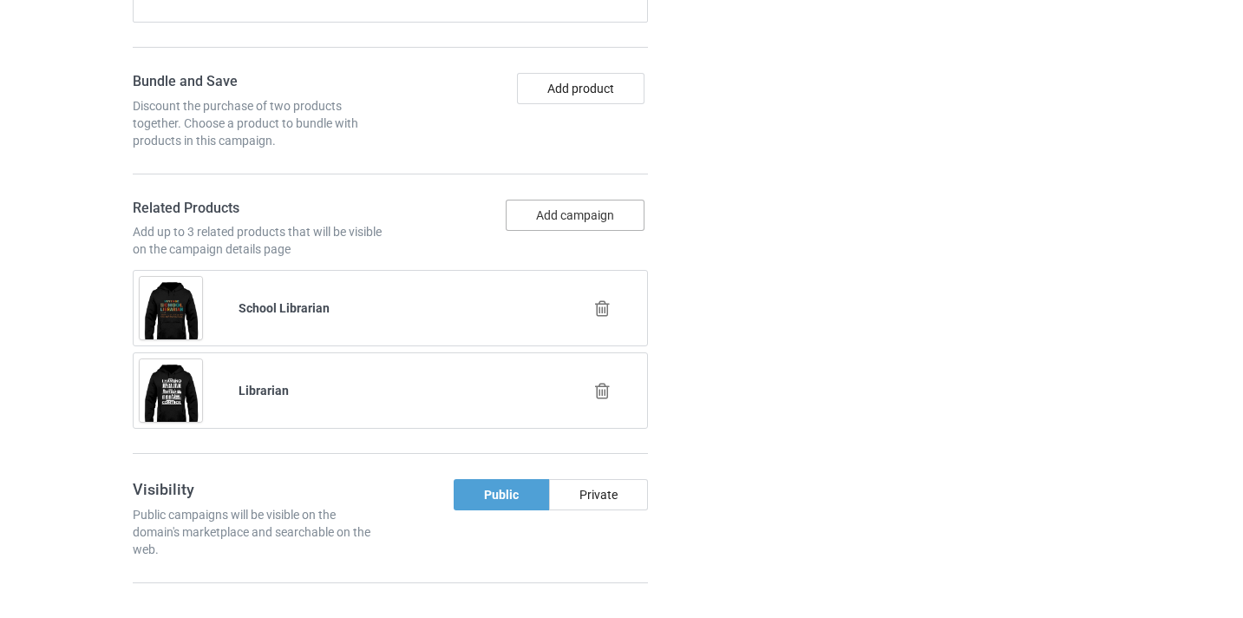
click at [576, 216] on button "Add campaign" at bounding box center [575, 214] width 139 height 31
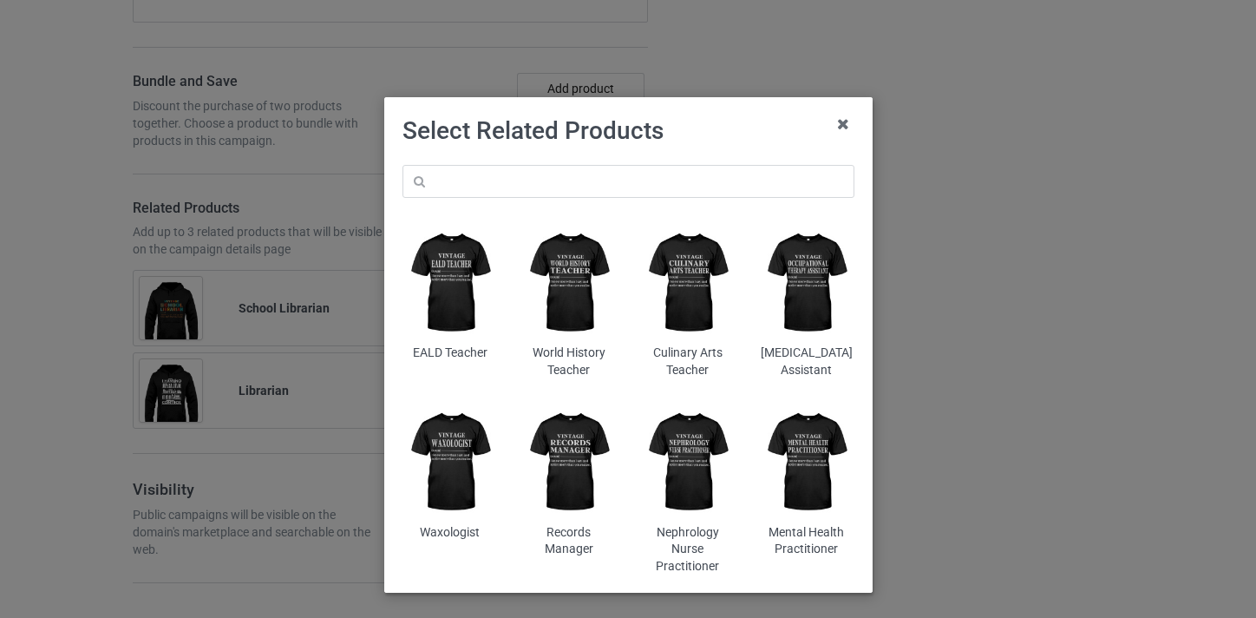
click at [555, 163] on div "EALD Teacher World History Teacher Culinary Arts Teacher [MEDICAL_DATA] Assista…" at bounding box center [628, 370] width 476 height 434
click at [553, 178] on input "text" at bounding box center [628, 181] width 452 height 33
paste input "School Librarian"
type input "School Librarian"
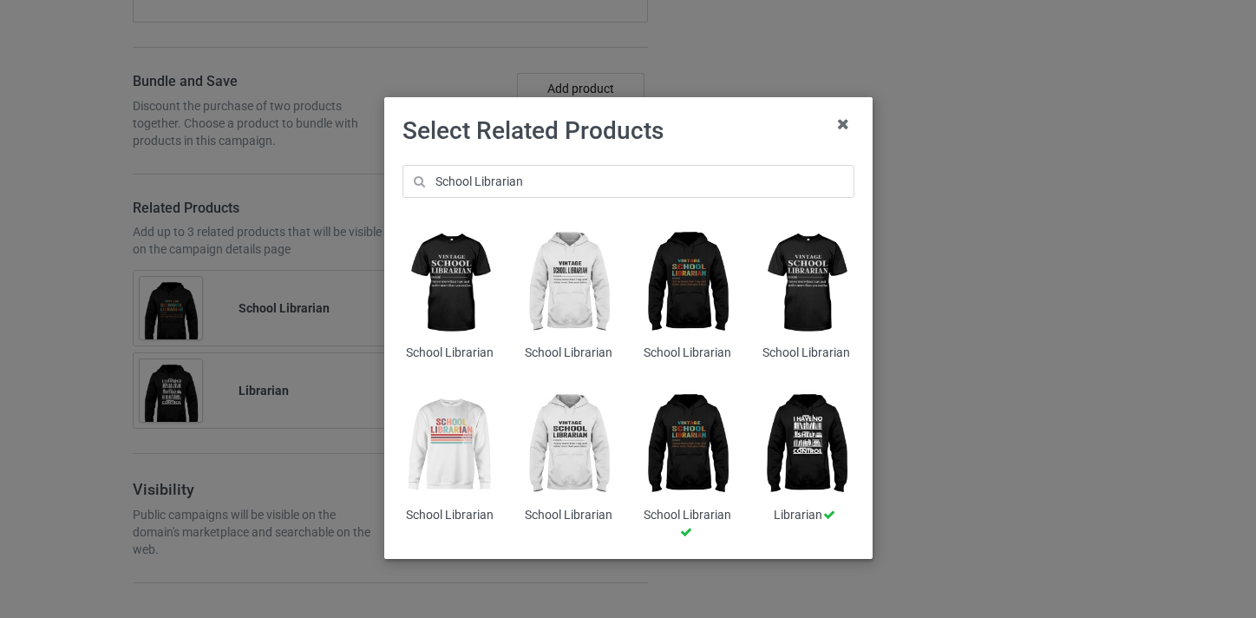
click at [435, 433] on img at bounding box center [449, 445] width 95 height 118
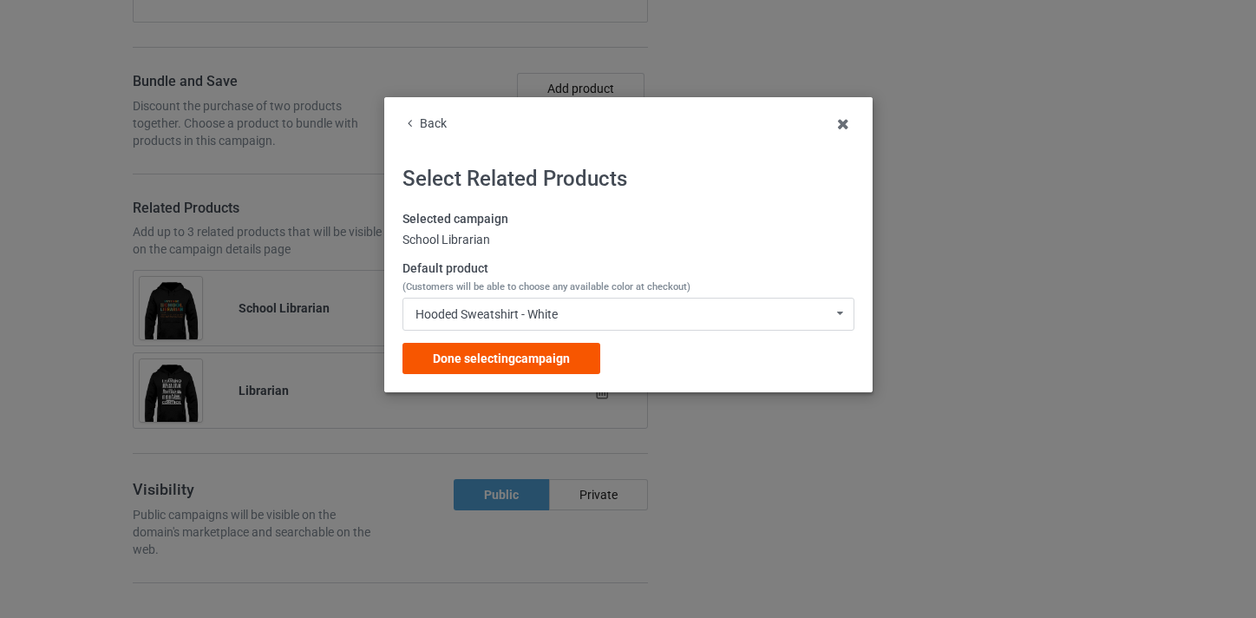
click at [572, 345] on div "Done selecting campaign" at bounding box center [501, 358] width 198 height 31
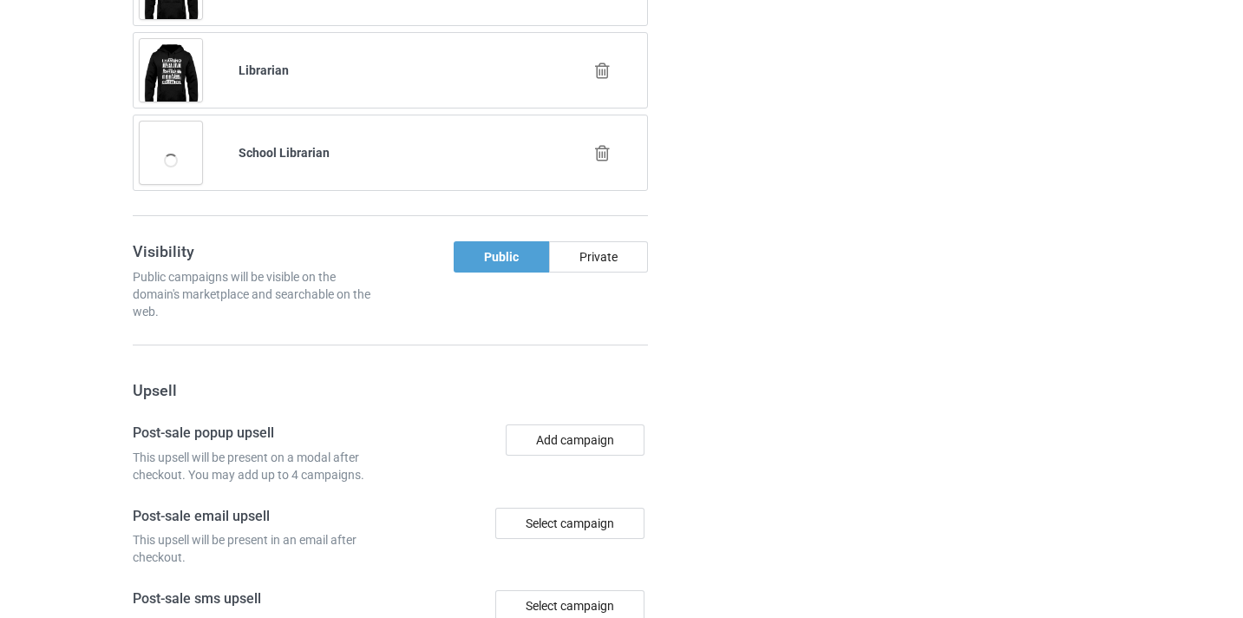
scroll to position [1861, 0]
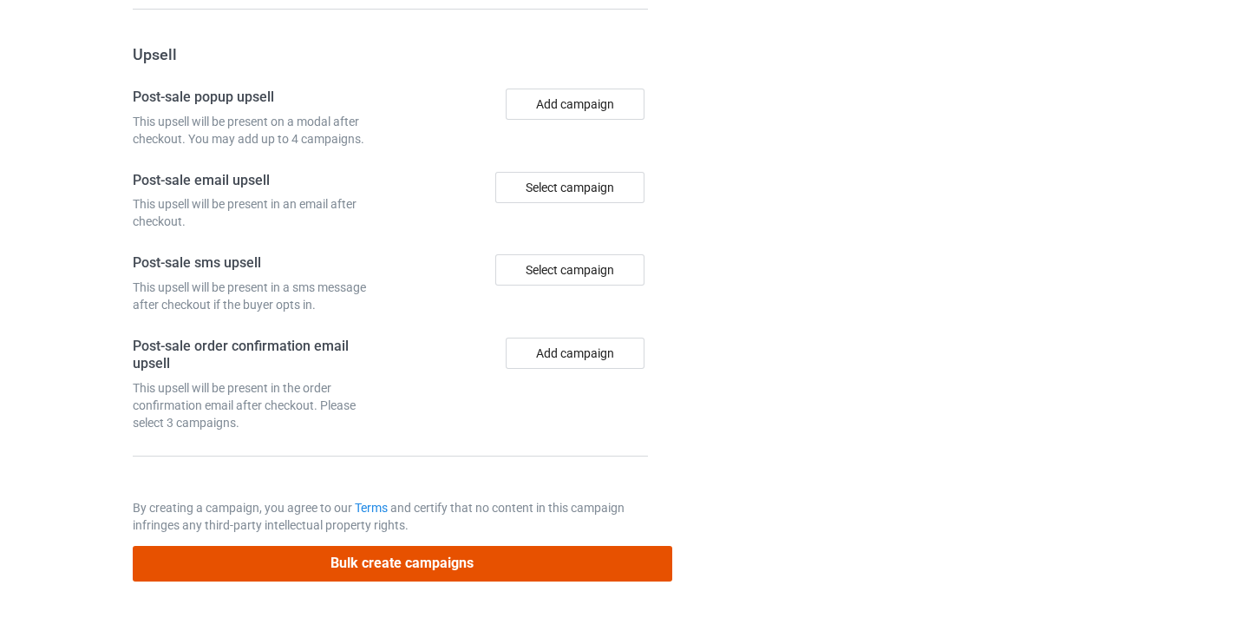
click at [535, 558] on button "Bulk create campaigns" at bounding box center [402, 564] width 539 height 36
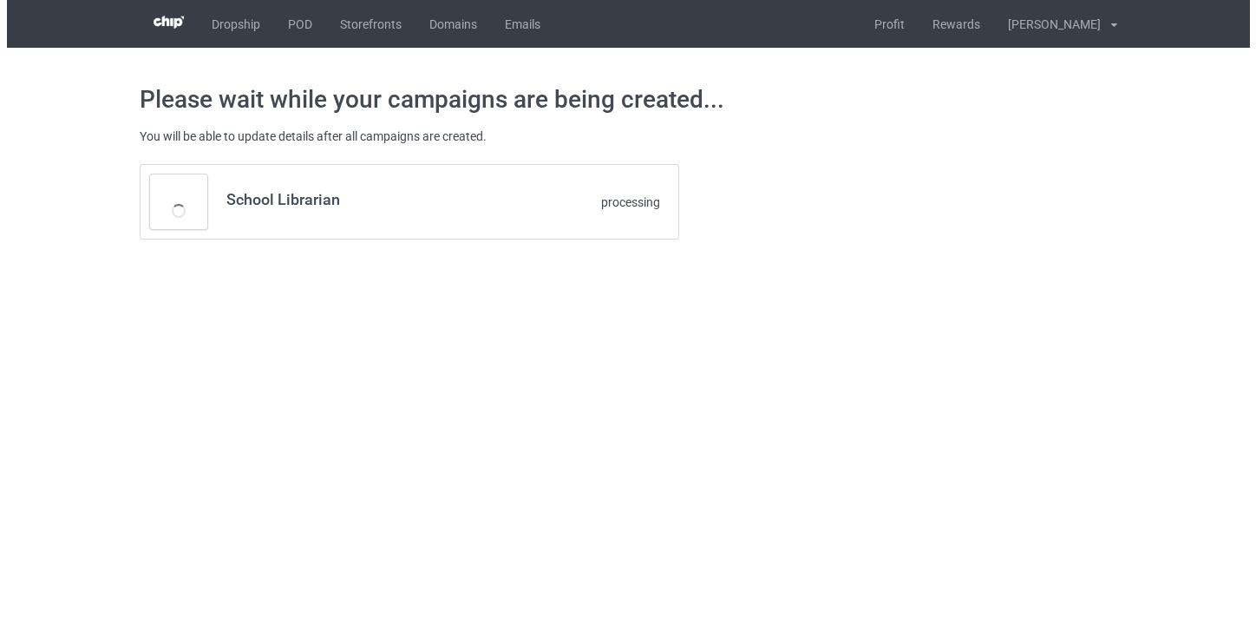
scroll to position [0, 0]
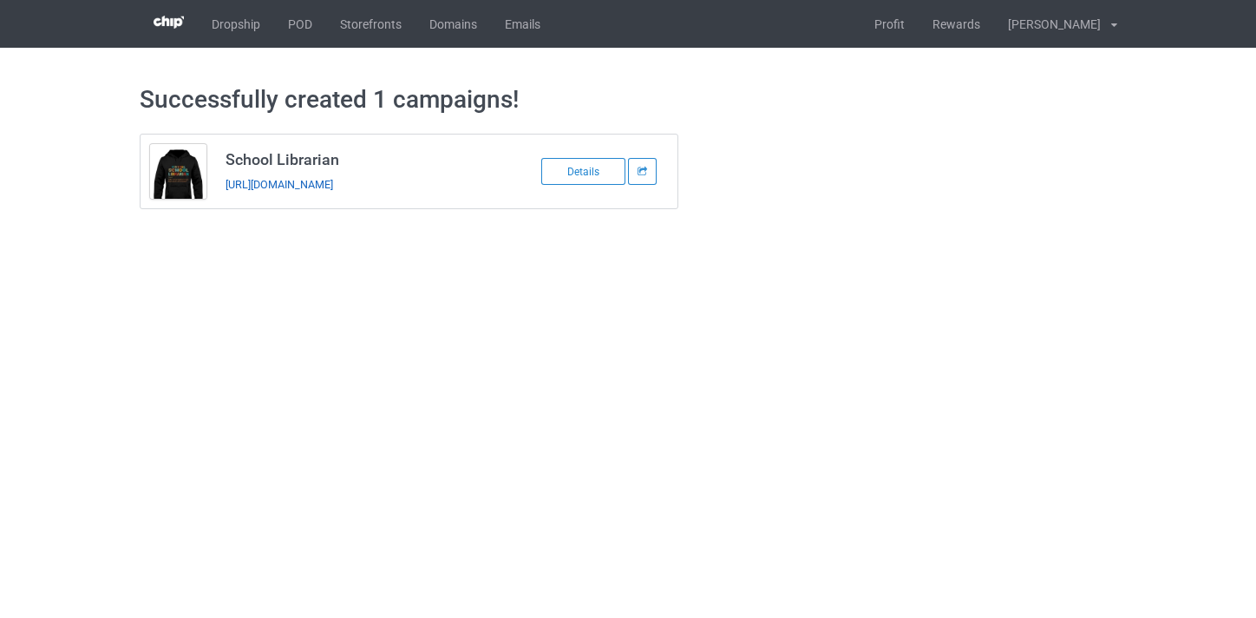
click at [333, 180] on link "[URL][DOMAIN_NAME]" at bounding box center [279, 184] width 108 height 13
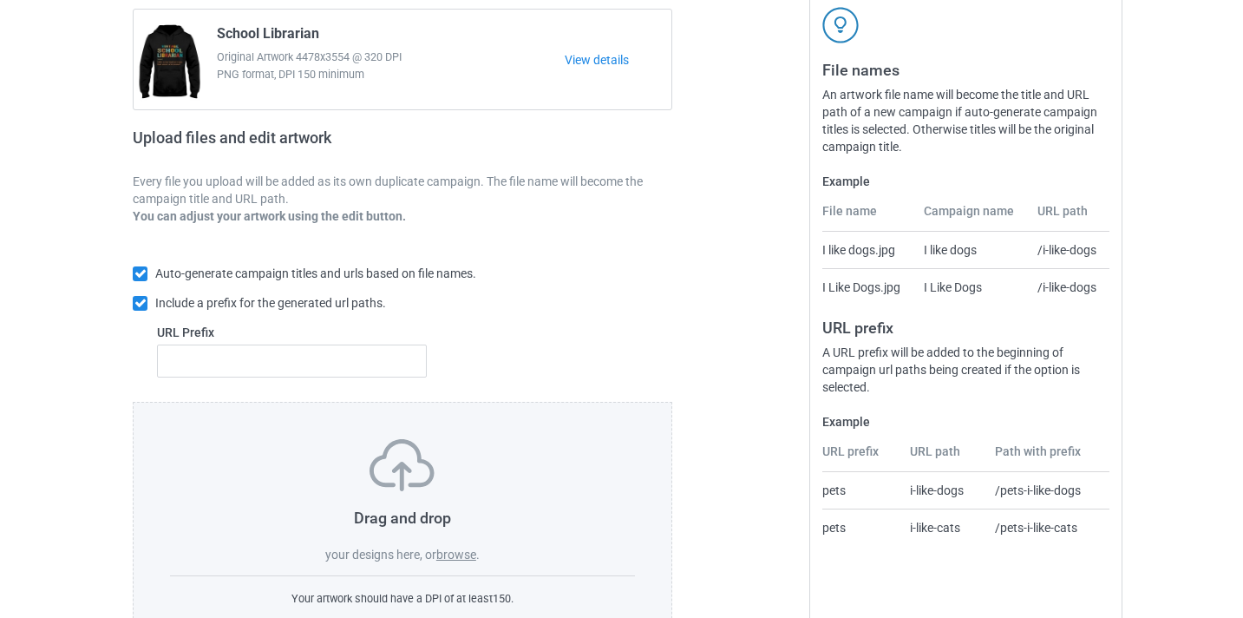
scroll to position [177, 0]
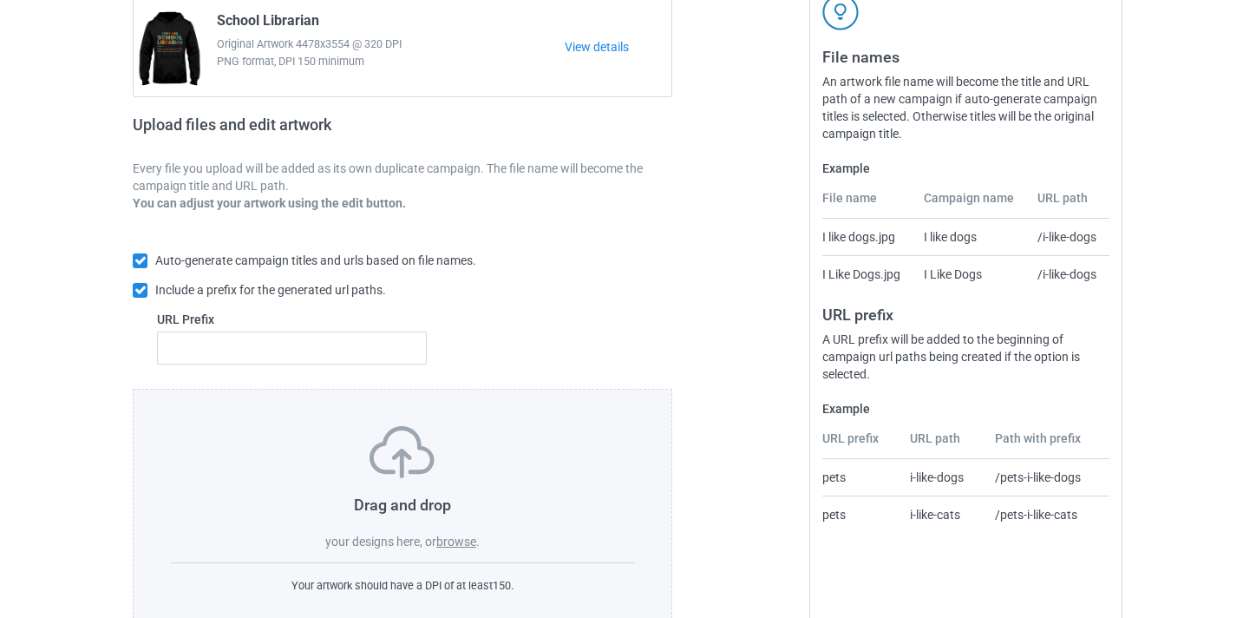
click at [441, 540] on label "browse" at bounding box center [456, 541] width 40 height 14
click at [0, 0] on input "browse" at bounding box center [0, 0] width 0 height 0
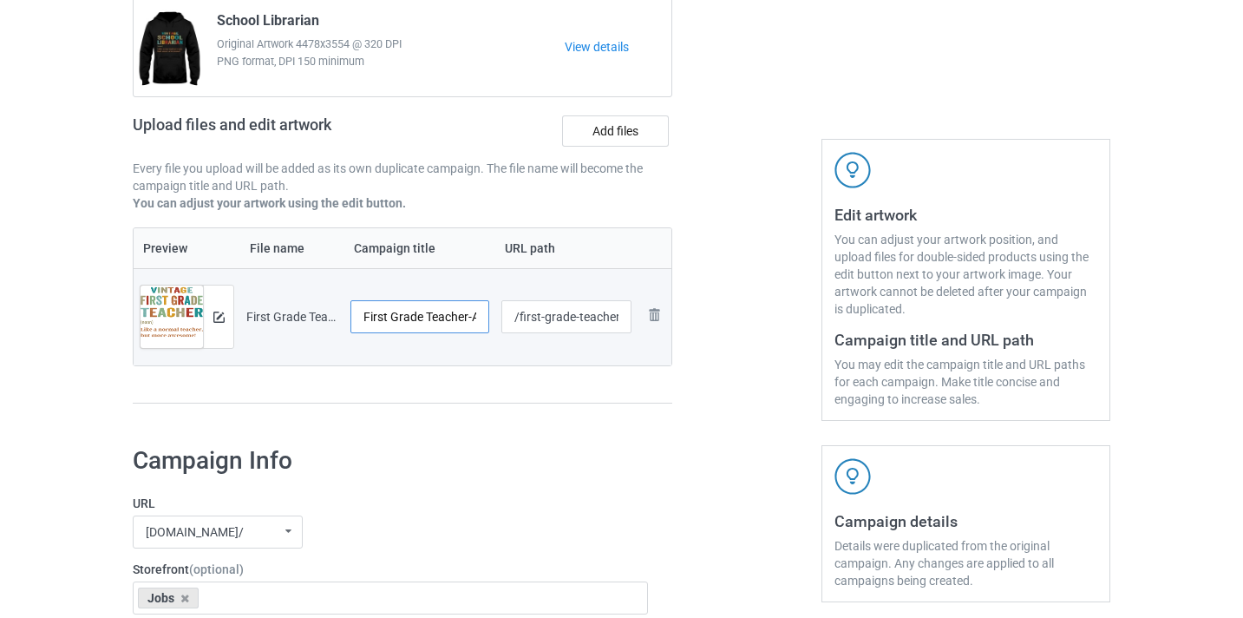
click at [436, 318] on input "First Grade Teacher-Awesome" at bounding box center [419, 316] width 139 height 33
drag, startPoint x: 436, startPoint y: 318, endPoint x: 493, endPoint y: 312, distance: 57.6
click at [493, 312] on tr "Preview and edit artwork First Grade Teacher-Awesome.png First Grade Teacher-Aw…" at bounding box center [403, 316] width 538 height 97
click at [467, 316] on input "First Grade Teacher-Awesome" at bounding box center [419, 316] width 139 height 33
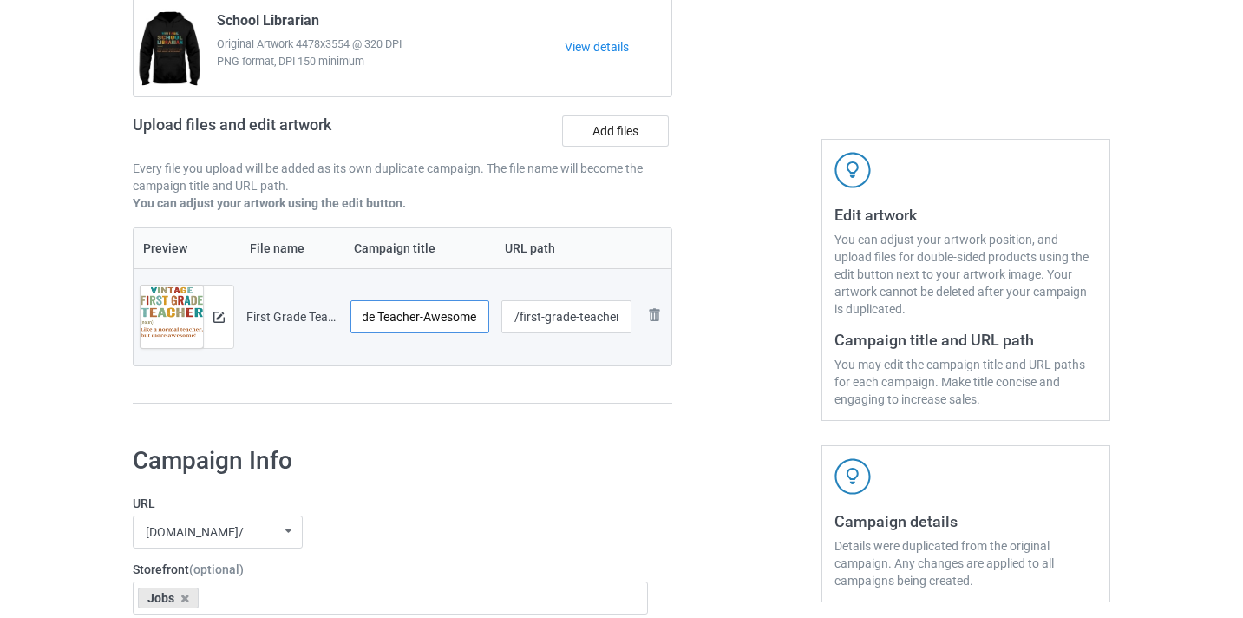
click at [467, 316] on input "First Grade Teacher-Awesome" at bounding box center [419, 316] width 139 height 33
type input "First Grade Teacher"
click at [591, 323] on input "/first-grade-teacher-awesome" at bounding box center [566, 316] width 131 height 33
drag, startPoint x: 591, startPoint y: 323, endPoint x: 659, endPoint y: 322, distance: 67.7
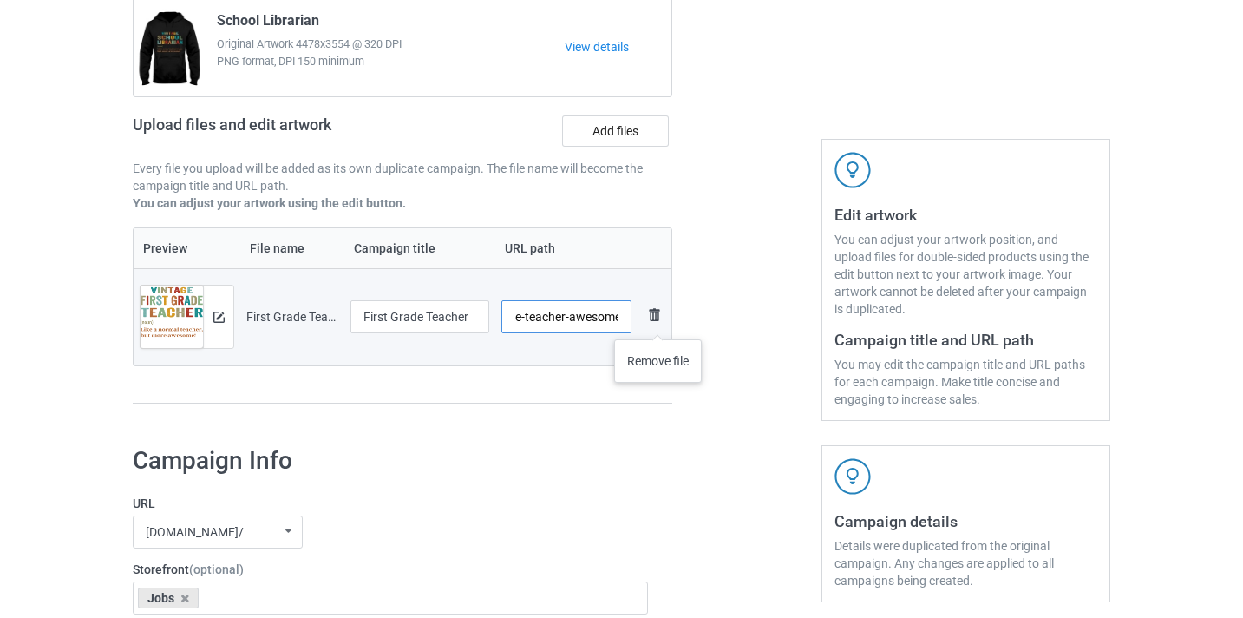
click at [659, 322] on tr "Preview and edit artwork First Grade Teacher-Awesome.png First Grade Teacher /f…" at bounding box center [403, 316] width 538 height 97
click at [599, 326] on input "/first-grade-teacher-awesome" at bounding box center [566, 316] width 131 height 33
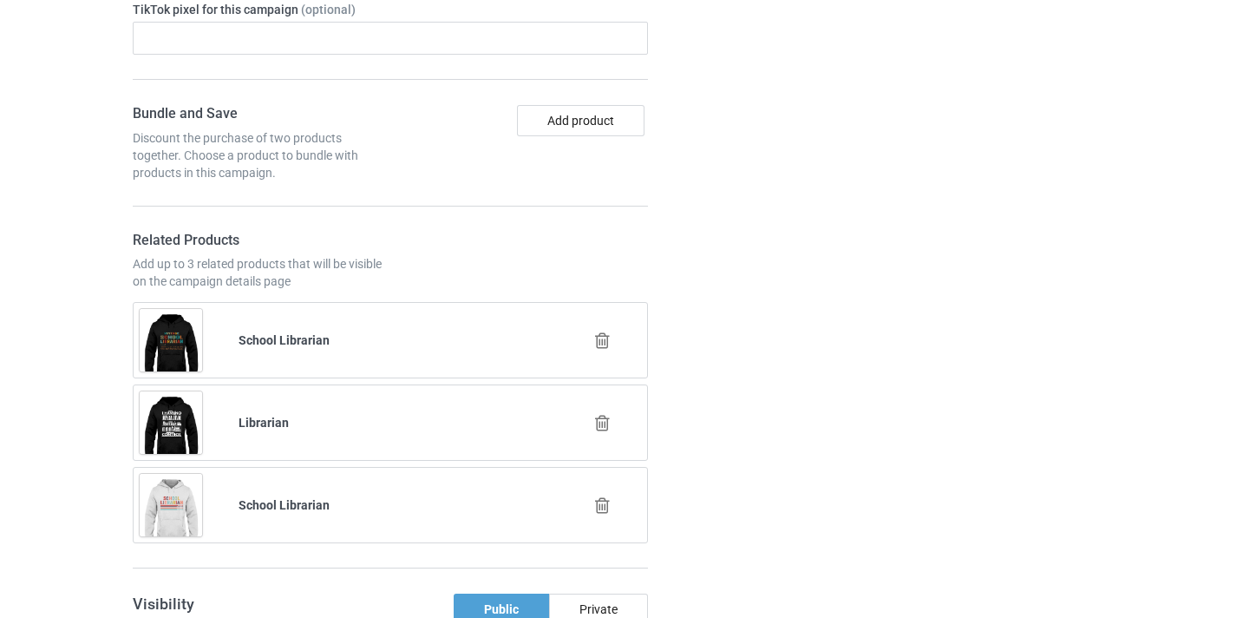
scroll to position [1177, 0]
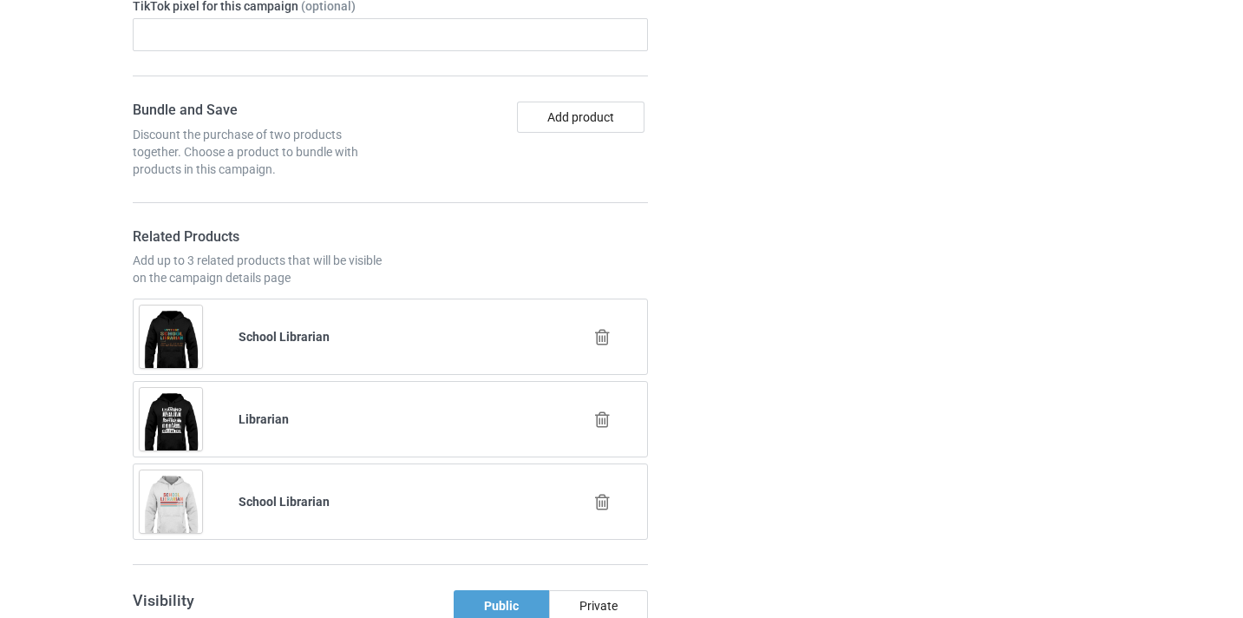
type input "/first-grade-teacher9"
click at [618, 340] on div at bounding box center [603, 337] width 99 height 43
click at [600, 334] on icon at bounding box center [602, 337] width 22 height 18
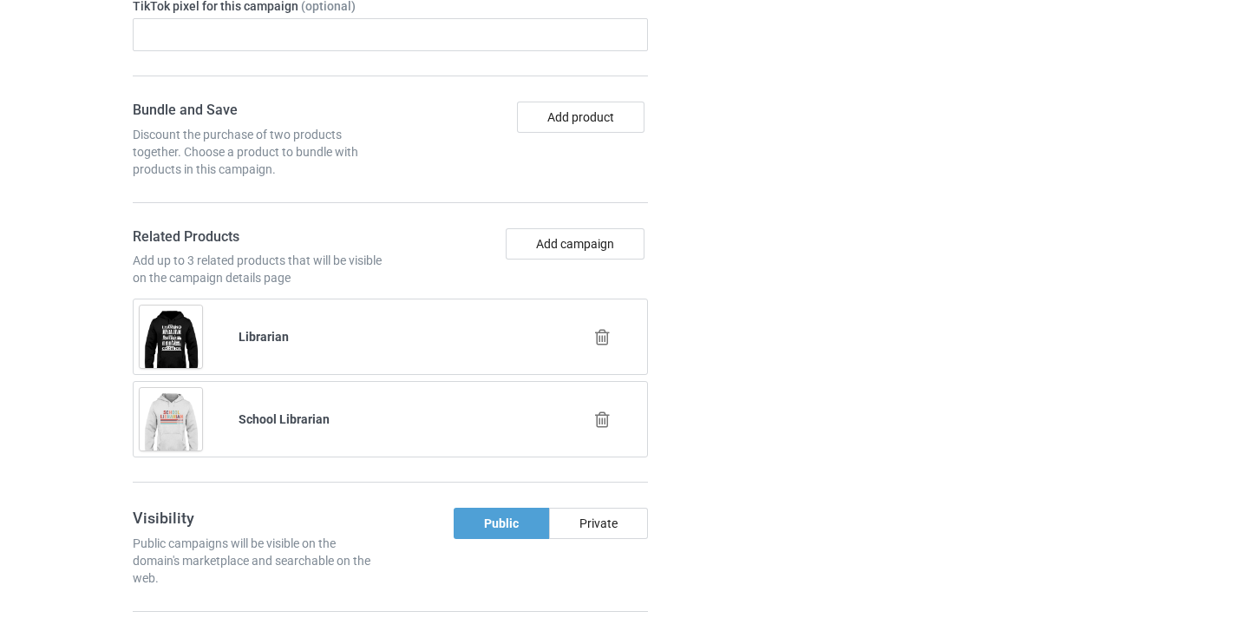
click at [604, 337] on icon at bounding box center [602, 337] width 22 height 18
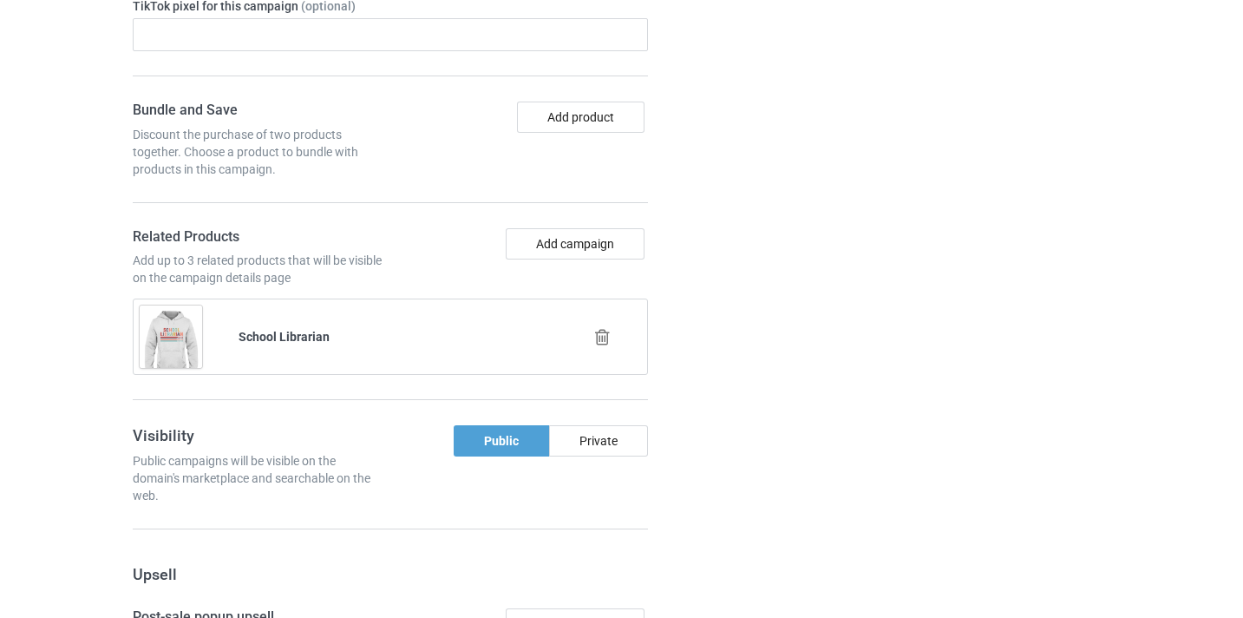
click at [609, 337] on icon at bounding box center [602, 337] width 22 height 18
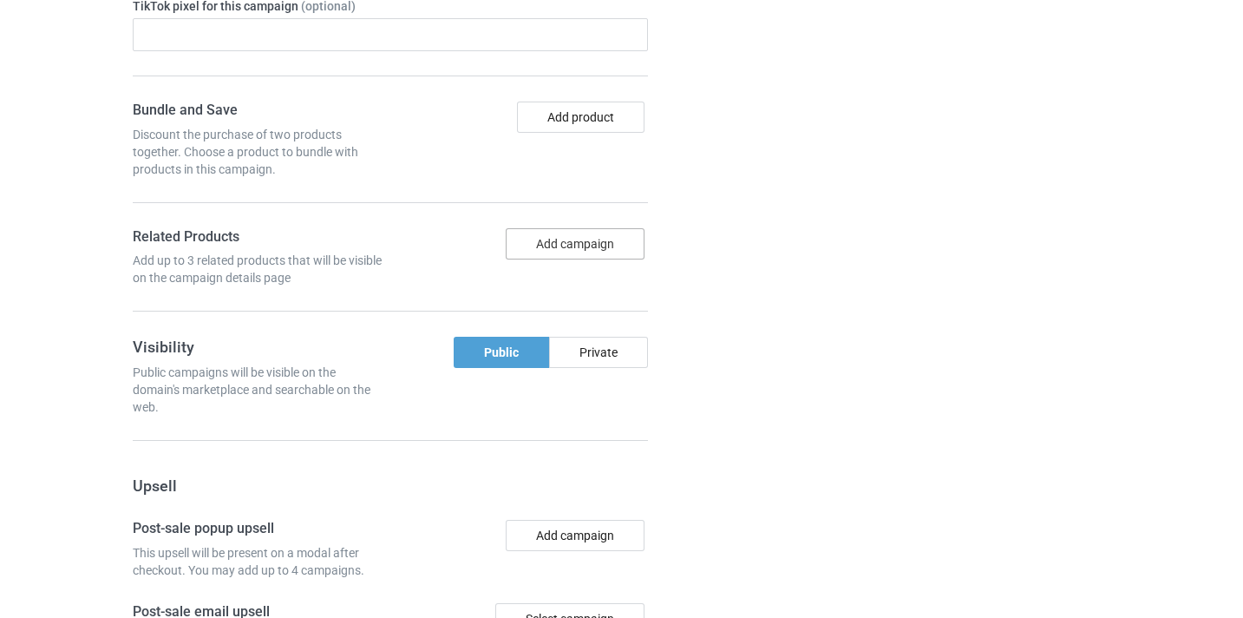
click at [581, 242] on button "Add campaign" at bounding box center [575, 243] width 139 height 31
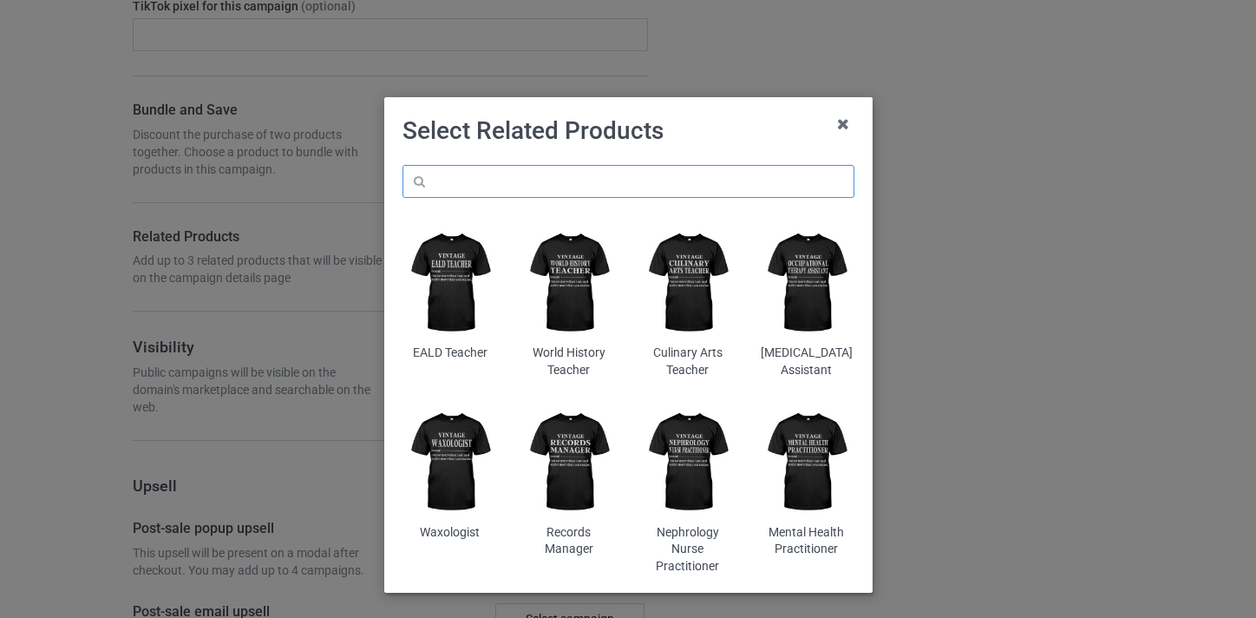
click at [563, 186] on input "text" at bounding box center [628, 181] width 452 height 33
paste input "First Grade Teacher"
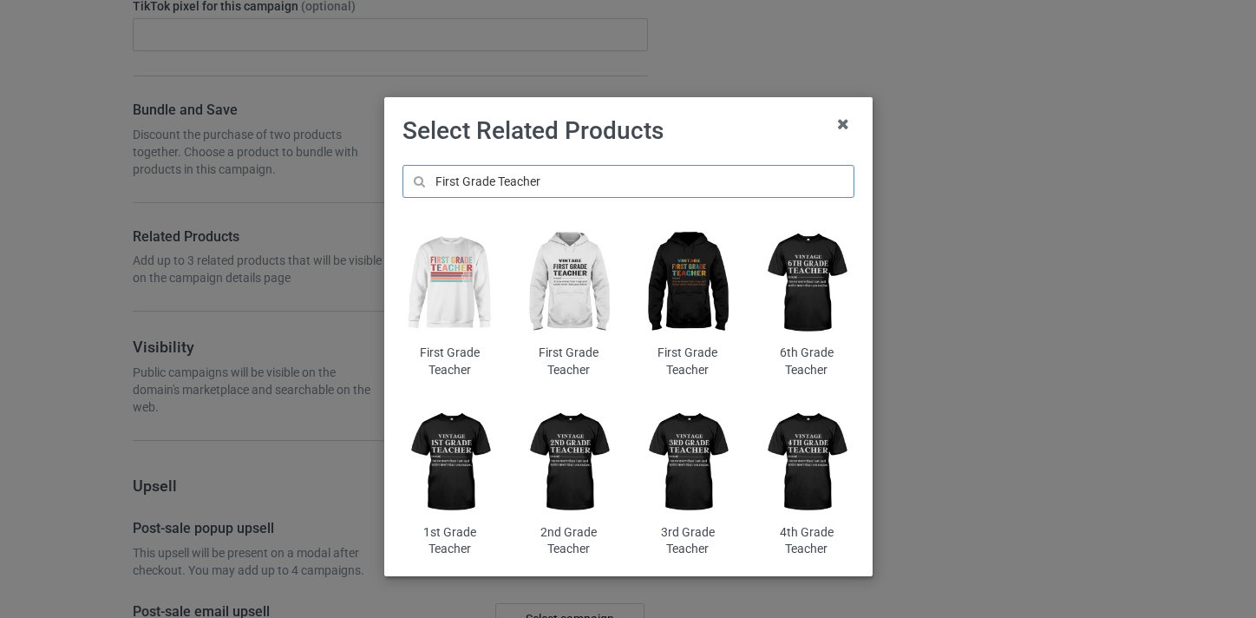
type input "First Grade Teacher"
click at [469, 248] on img at bounding box center [449, 283] width 95 height 118
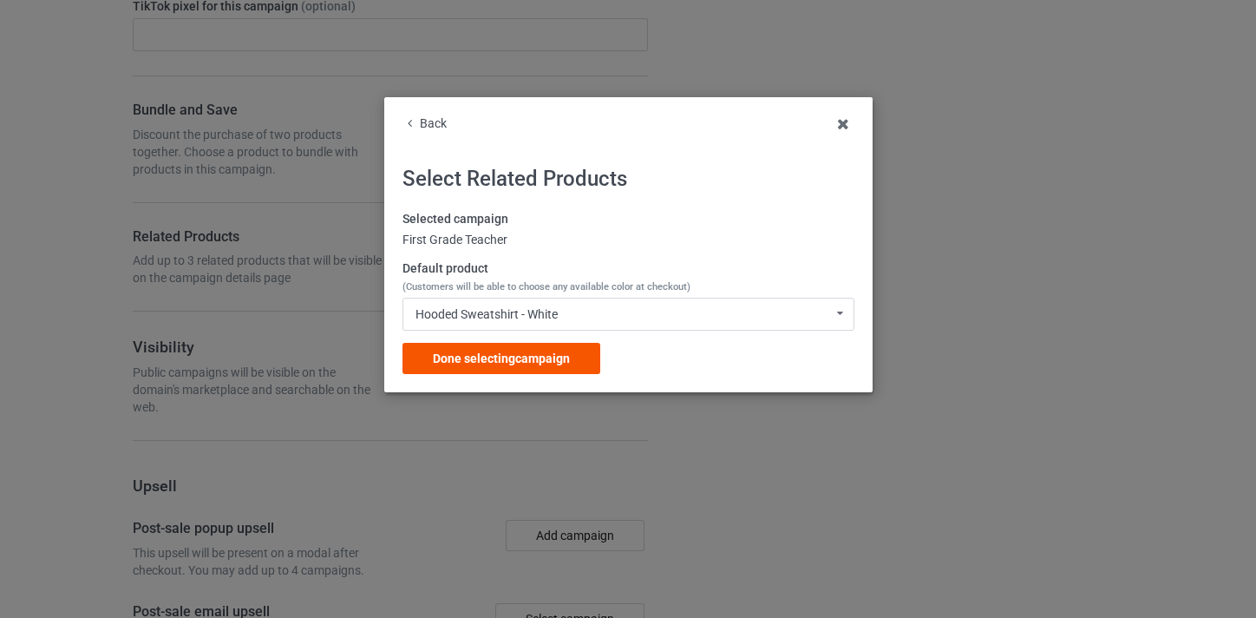
click at [526, 351] on span "Done selecting campaign" at bounding box center [501, 358] width 137 height 14
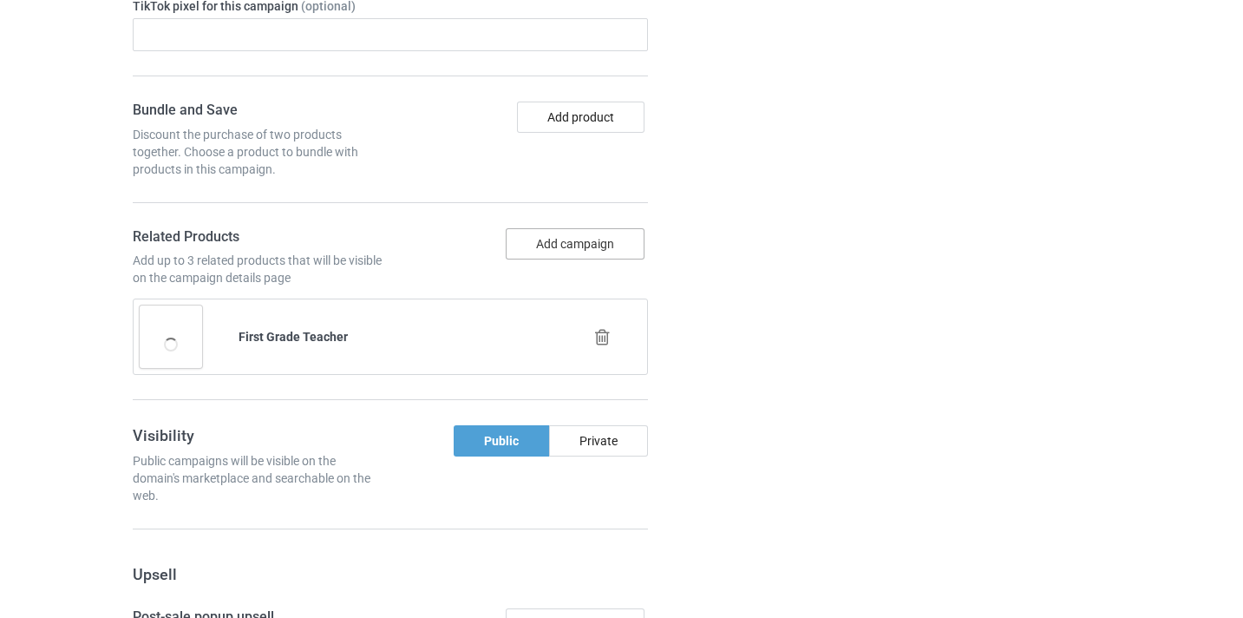
click at [591, 254] on button "Add campaign" at bounding box center [575, 243] width 139 height 31
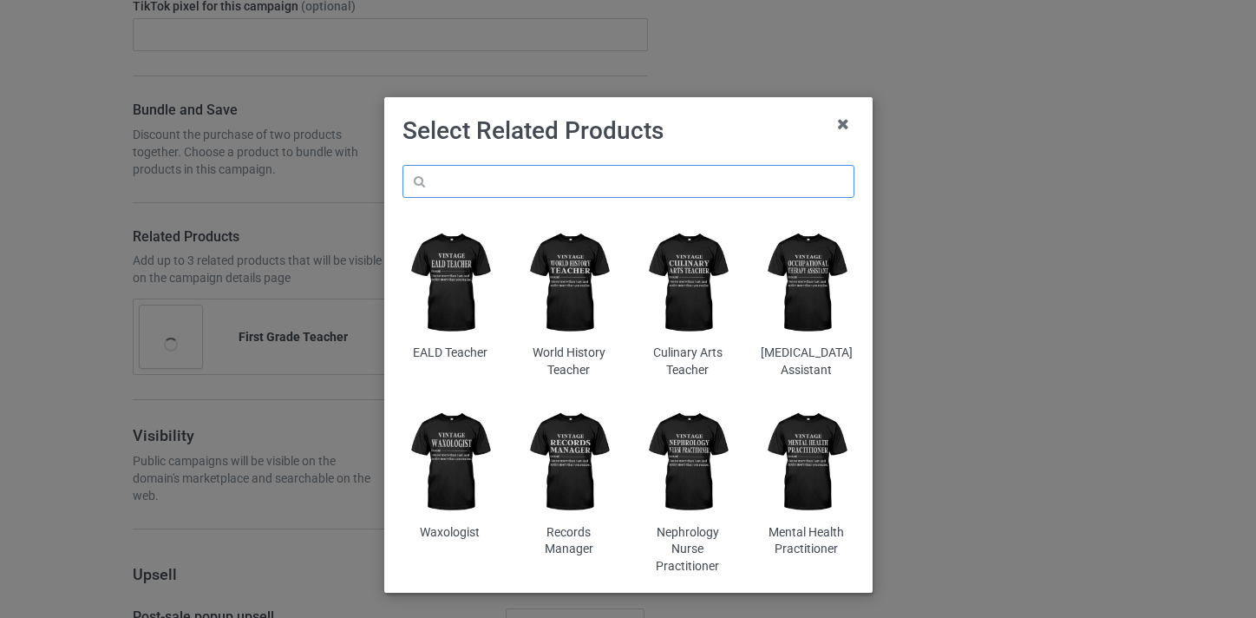
click at [500, 179] on input "text" at bounding box center [628, 181] width 452 height 33
paste input "First Grade Teacher"
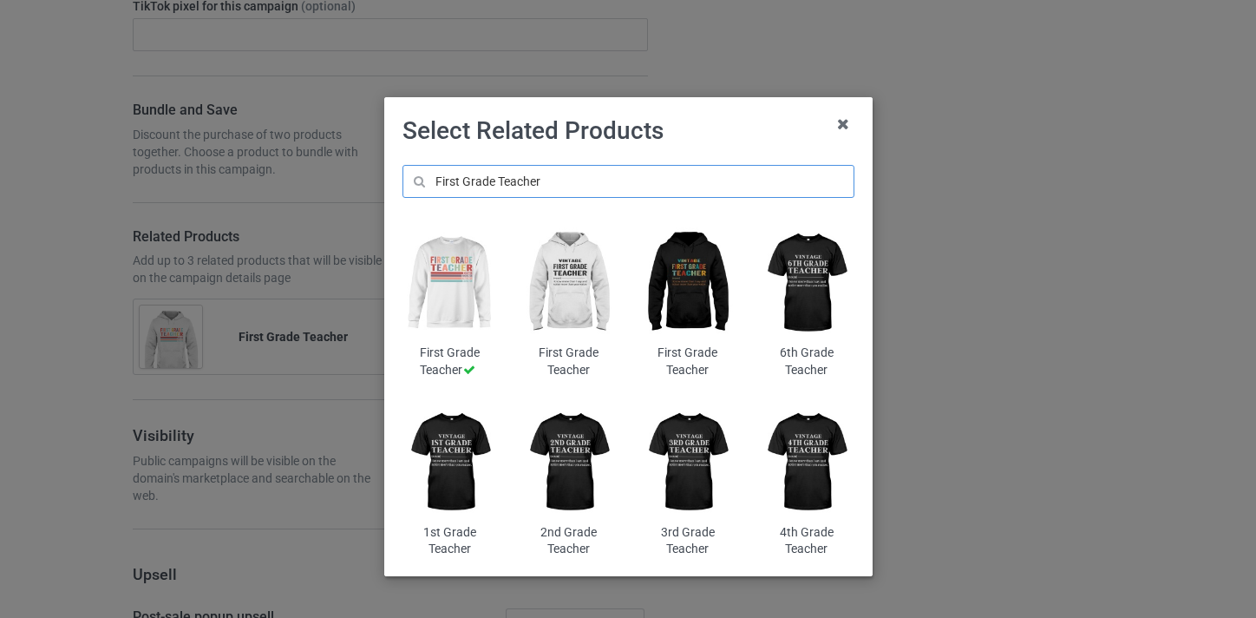
type input "First Grade Teacher"
click at [680, 285] on img at bounding box center [687, 283] width 95 height 118
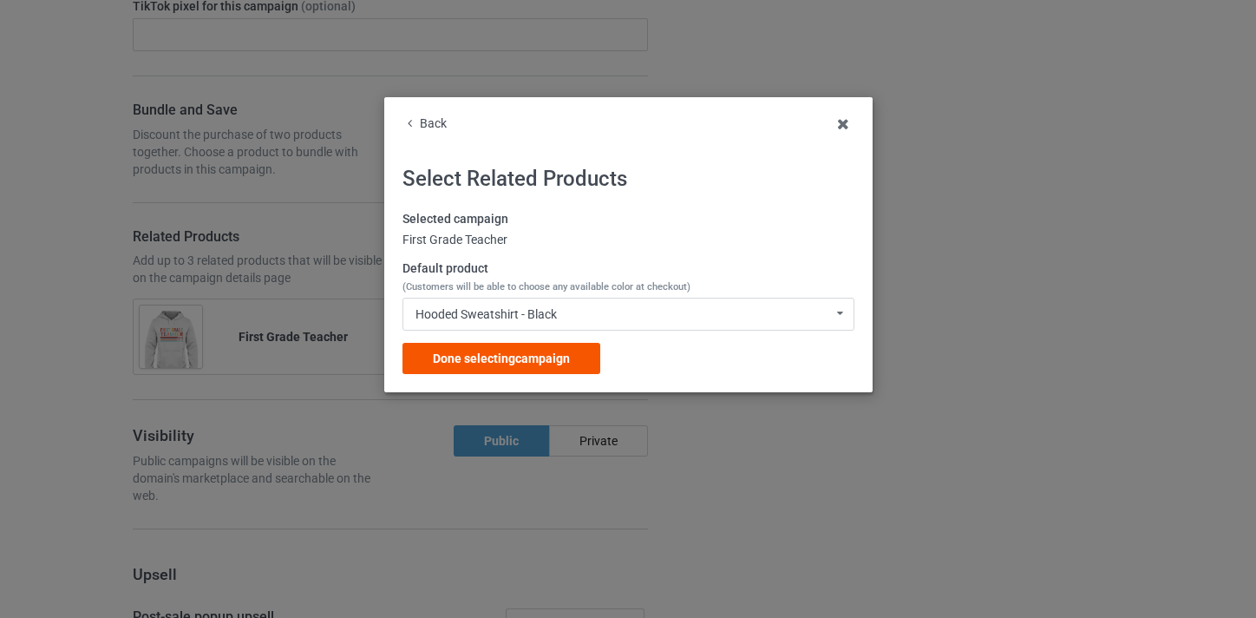
click at [572, 359] on div "Done selecting campaign" at bounding box center [501, 358] width 198 height 31
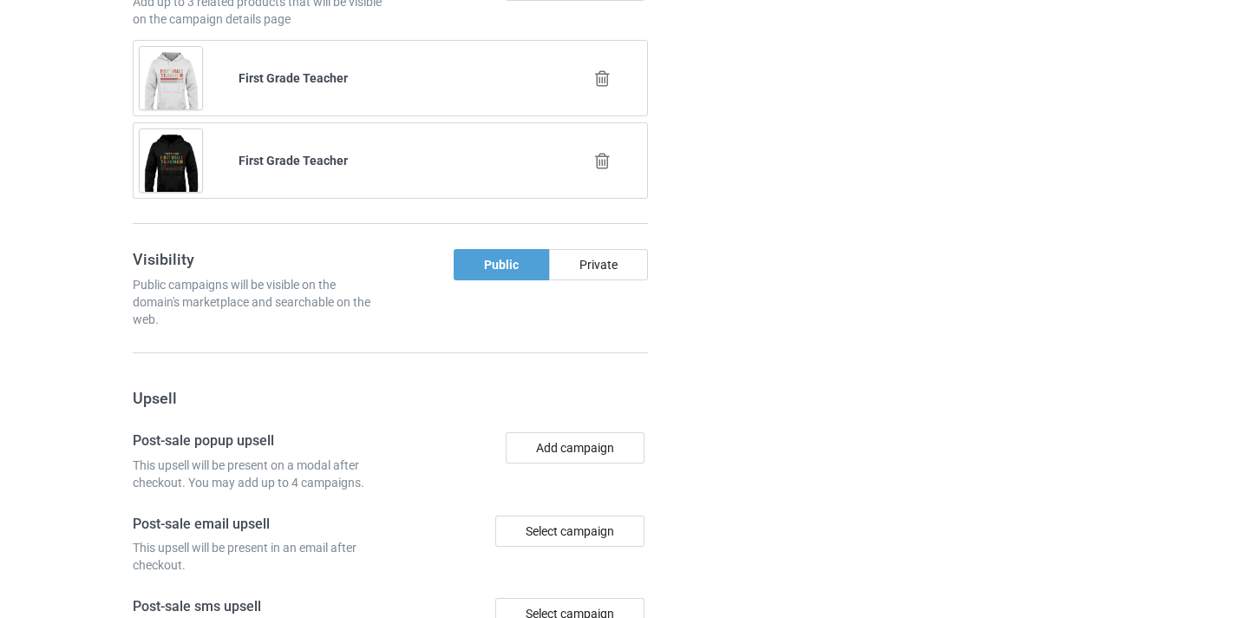
scroll to position [1779, 0]
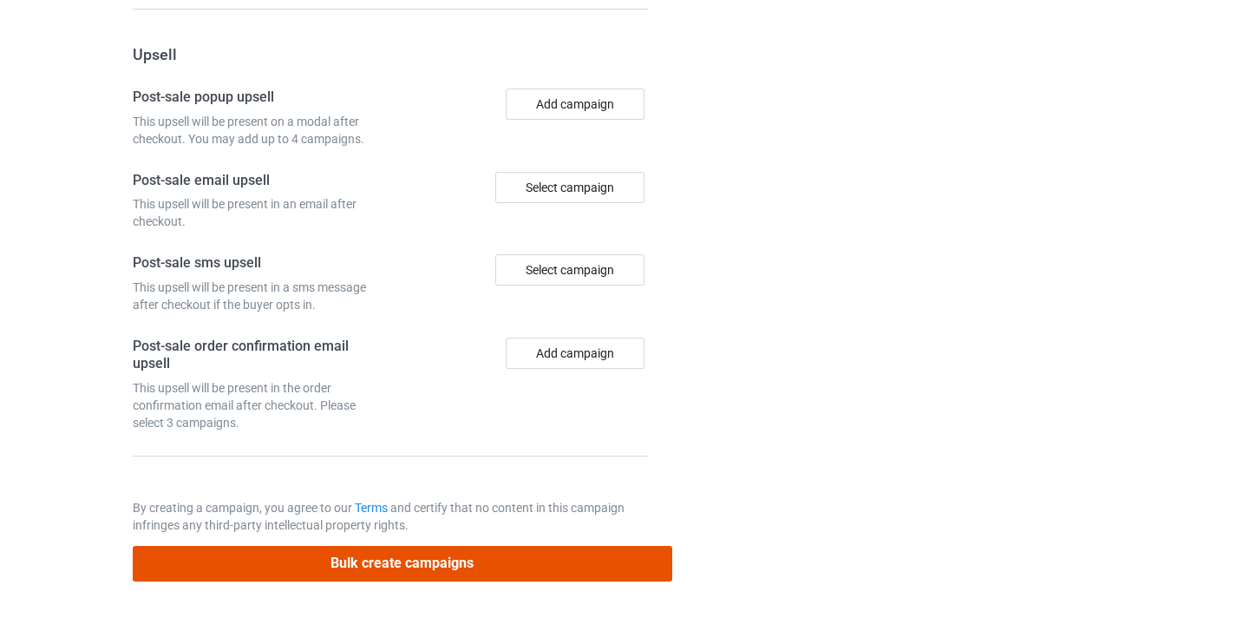
click at [466, 563] on button "Bulk create campaigns" at bounding box center [402, 564] width 539 height 36
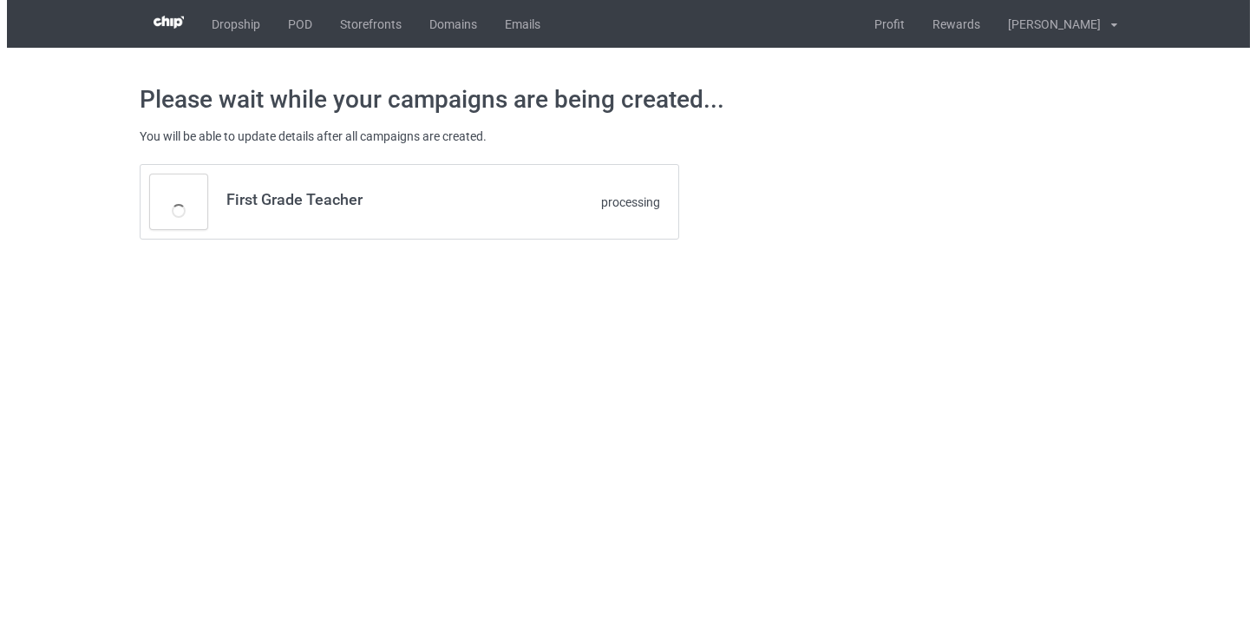
scroll to position [0, 0]
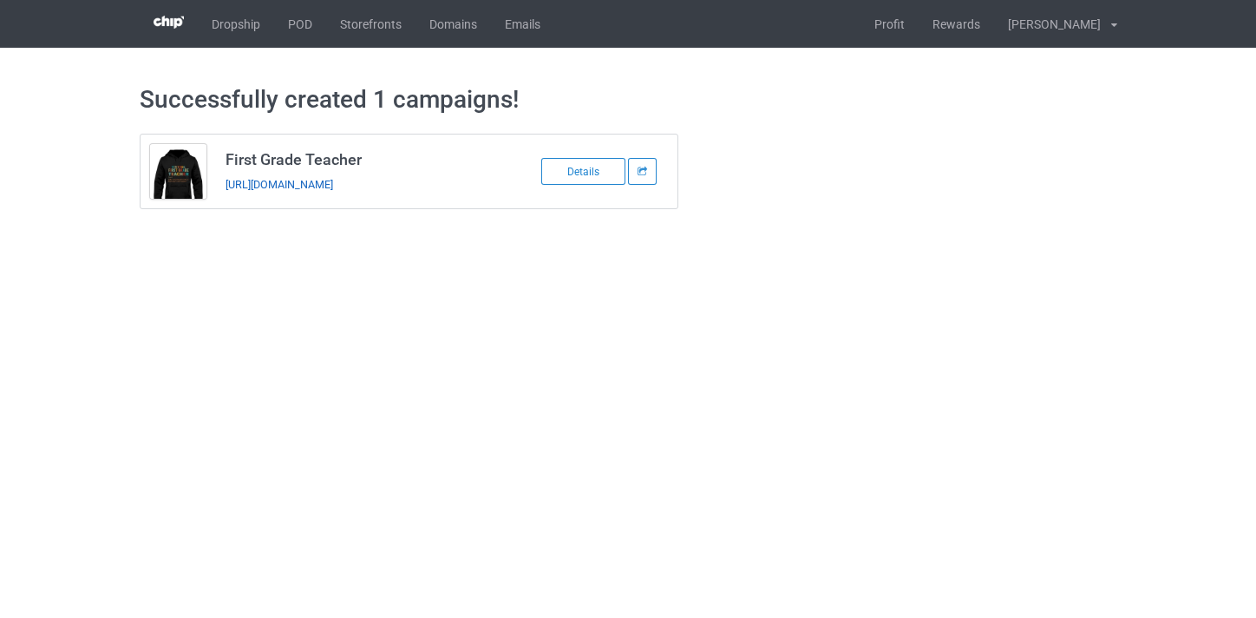
click at [333, 185] on link "https://www.thepure.gift/first-grade-teacher9" at bounding box center [279, 184] width 108 height 13
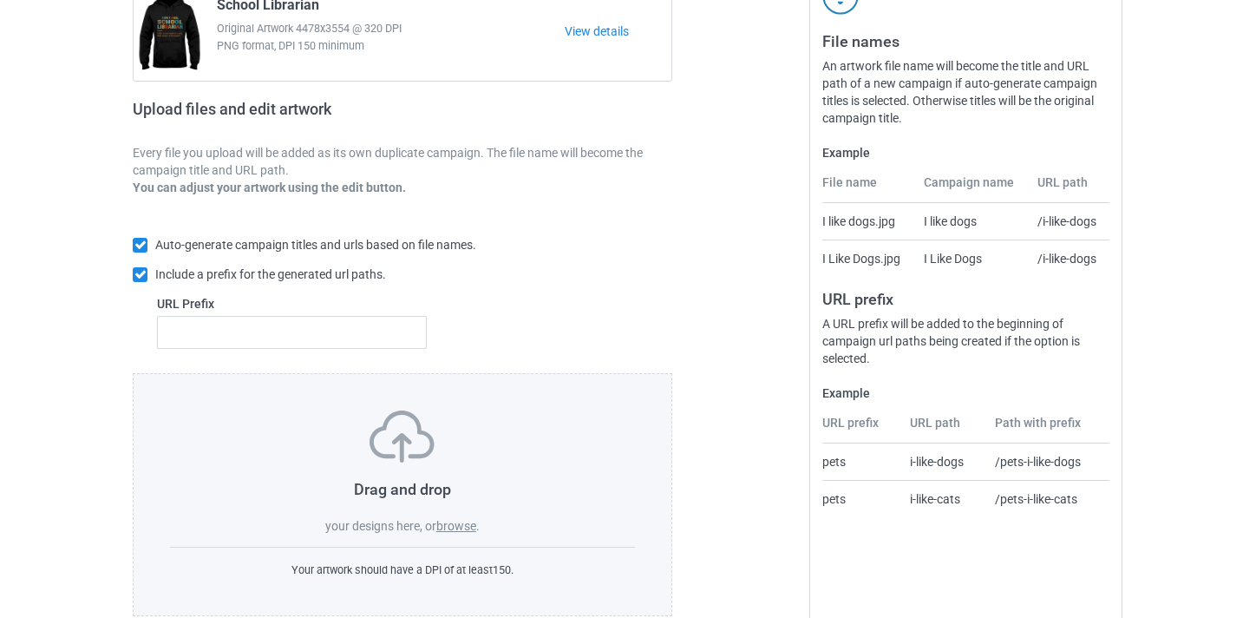
scroll to position [227, 0]
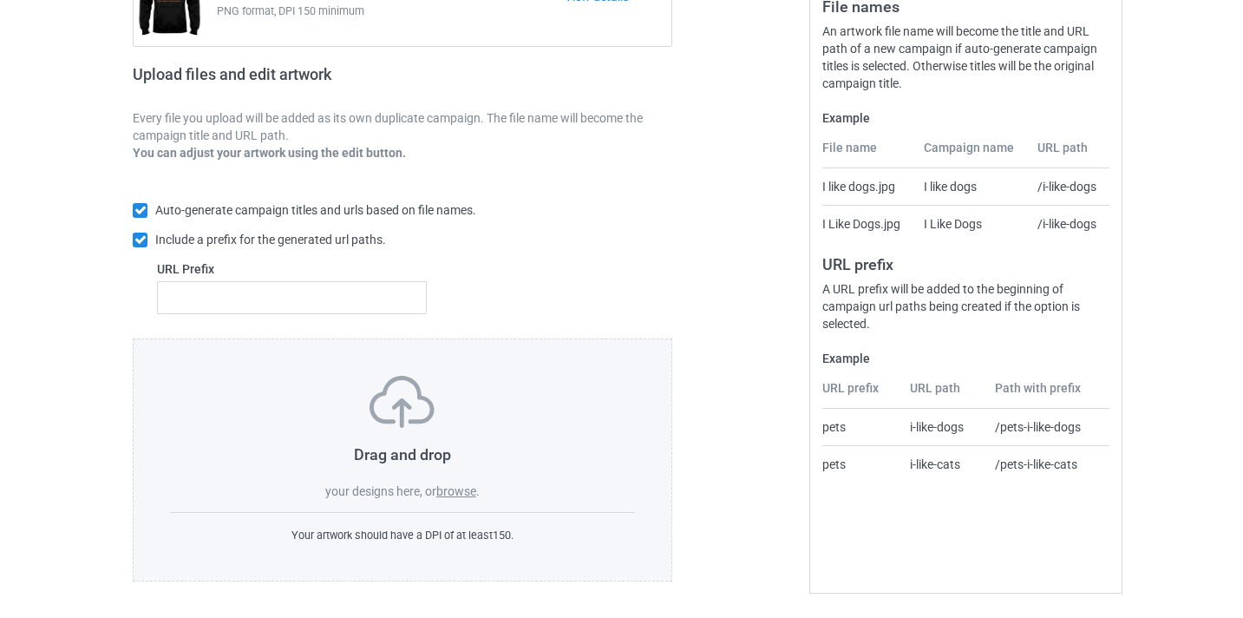
click at [474, 479] on div "Drag and drop your designs here, or browse ." at bounding box center [402, 438] width 465 height 124
click at [469, 486] on label "browse" at bounding box center [456, 491] width 40 height 14
click at [0, 0] on input "browse" at bounding box center [0, 0] width 0 height 0
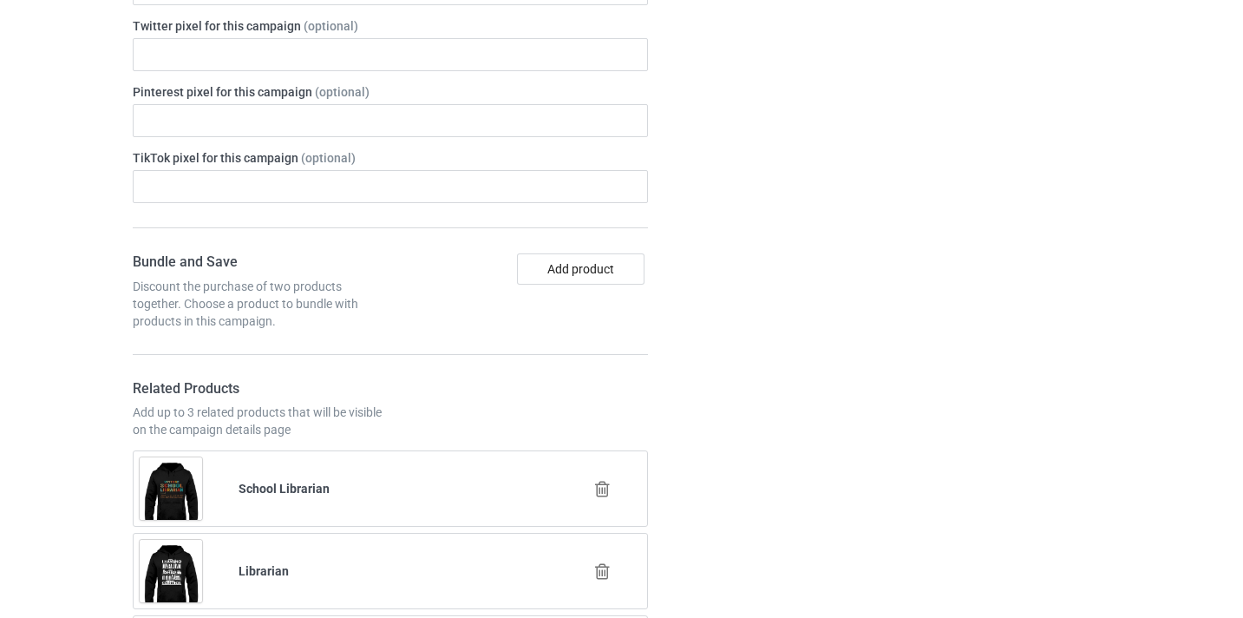
click at [596, 483] on icon at bounding box center [602, 489] width 22 height 18
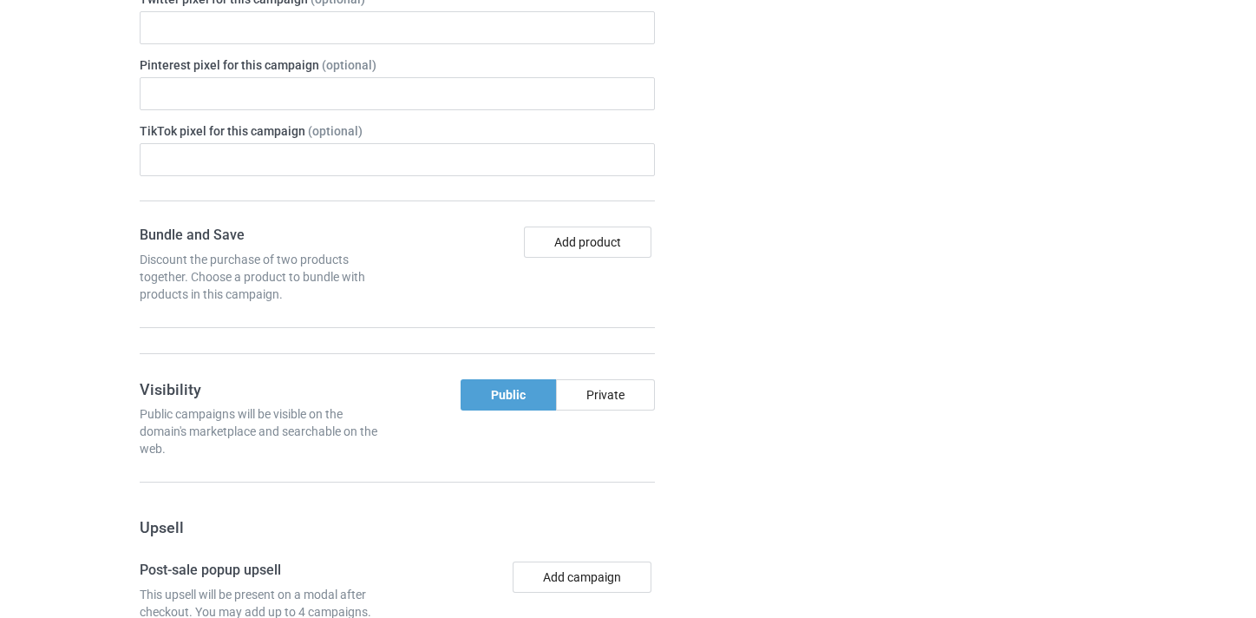
scroll to position [1055, 0]
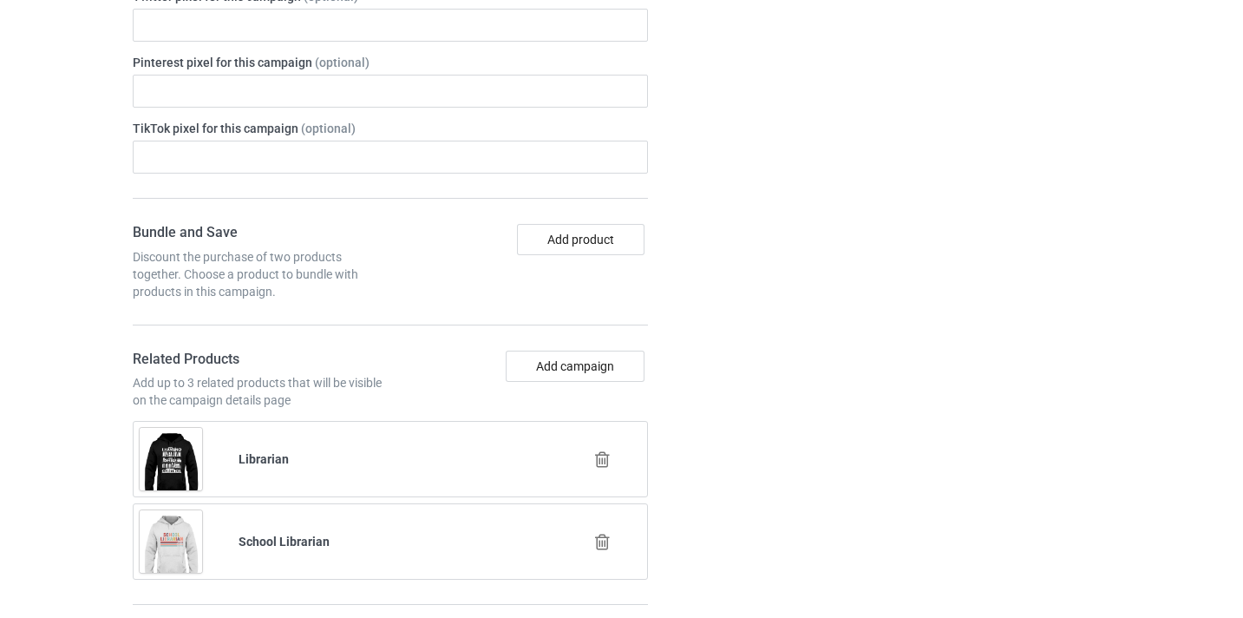
drag, startPoint x: 603, startPoint y: 471, endPoint x: 598, endPoint y: 453, distance: 18.9
click at [603, 470] on div at bounding box center [603, 459] width 99 height 43
click at [598, 452] on icon at bounding box center [602, 459] width 22 height 18
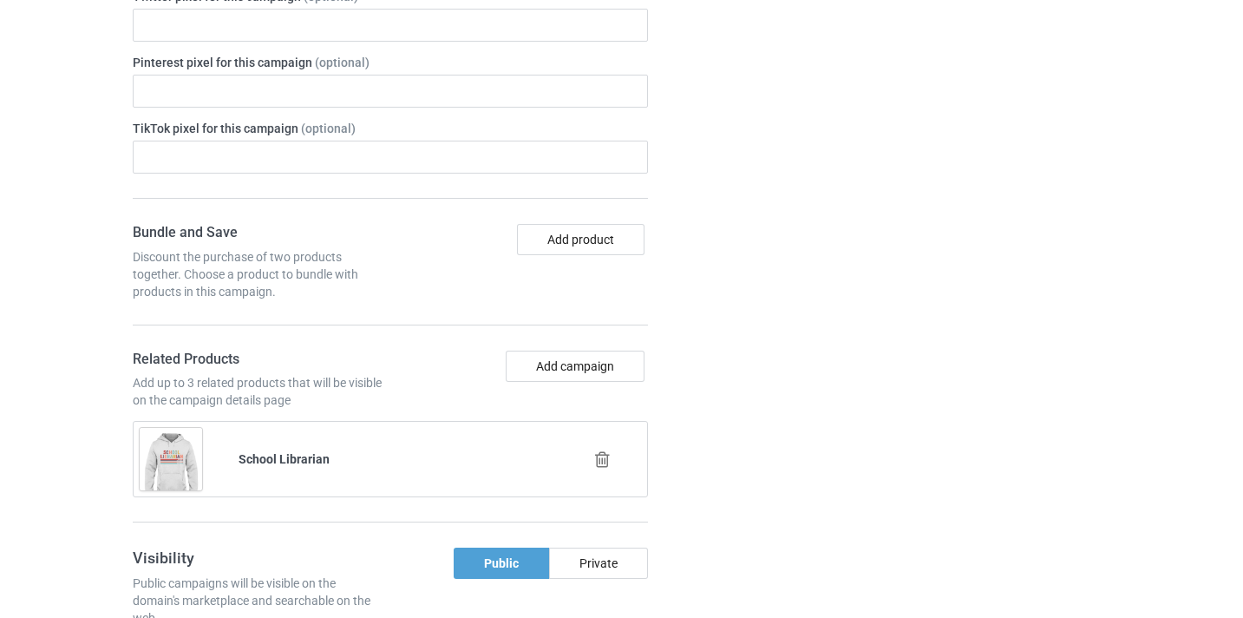
click at [598, 452] on icon at bounding box center [602, 459] width 22 height 18
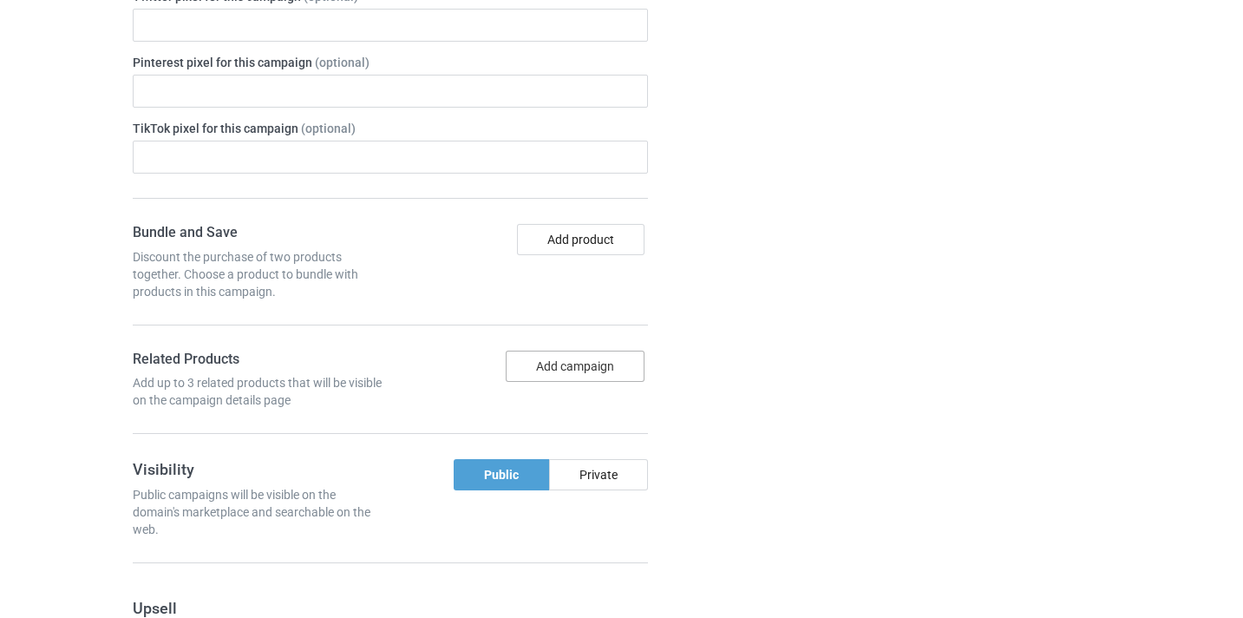
click at [589, 356] on button "Add campaign" at bounding box center [575, 365] width 139 height 31
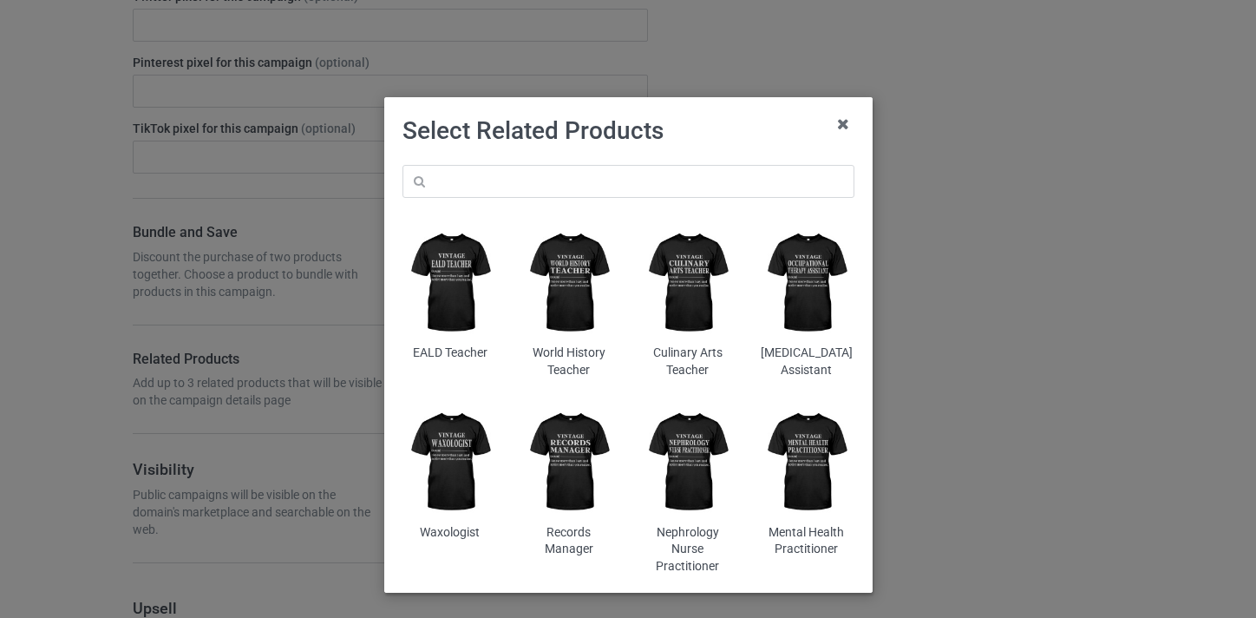
click at [560, 161] on div "EALD Teacher World History Teacher Culinary Arts Teacher [MEDICAL_DATA] Assista…" at bounding box center [628, 370] width 476 height 434
click at [566, 177] on input "text" at bounding box center [628, 181] width 452 height 33
paste input "Behavior Analyst"
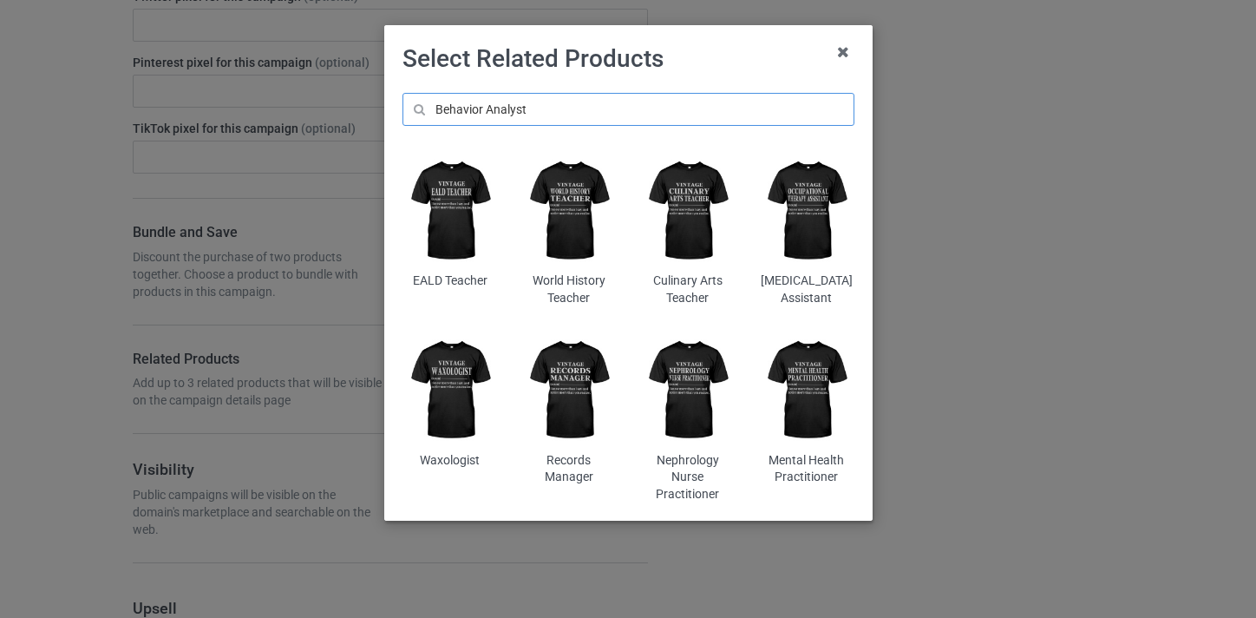
scroll to position [56, 0]
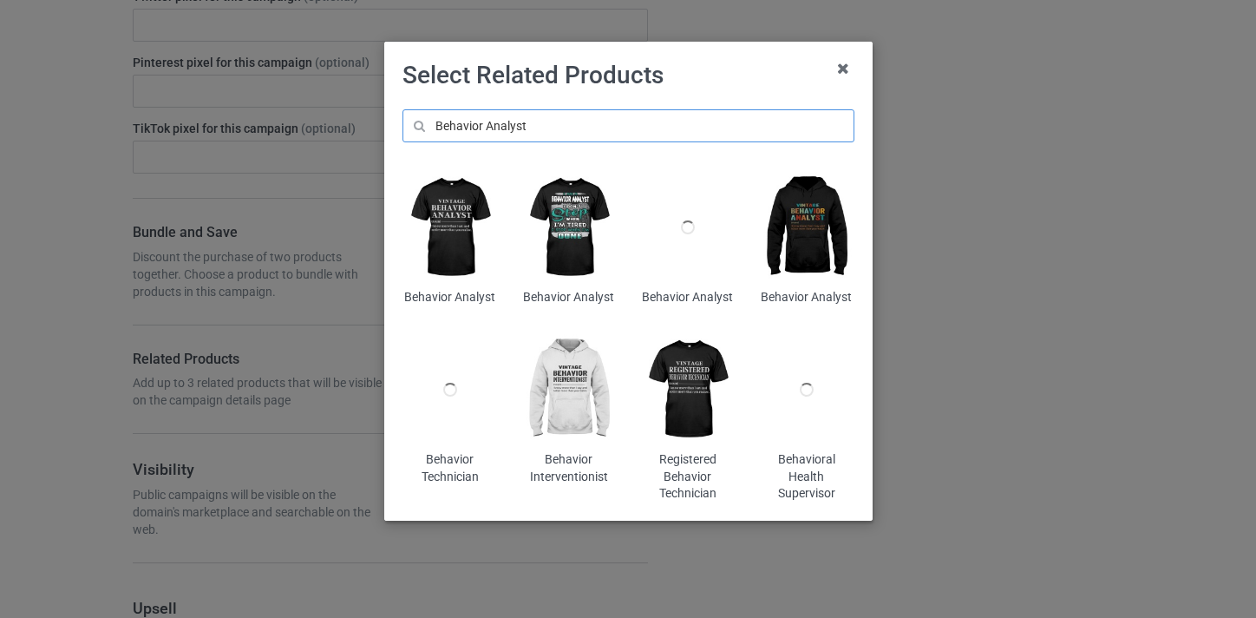
type input "Behavior Analyst"
click at [781, 240] on img at bounding box center [806, 227] width 95 height 118
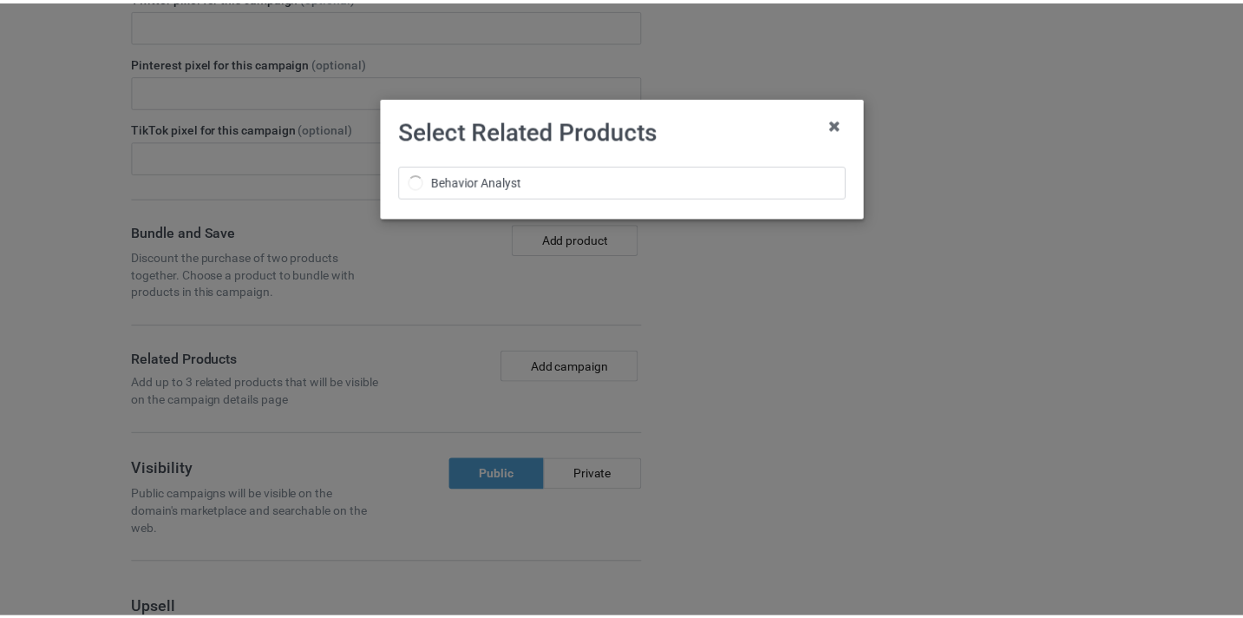
scroll to position [0, 0]
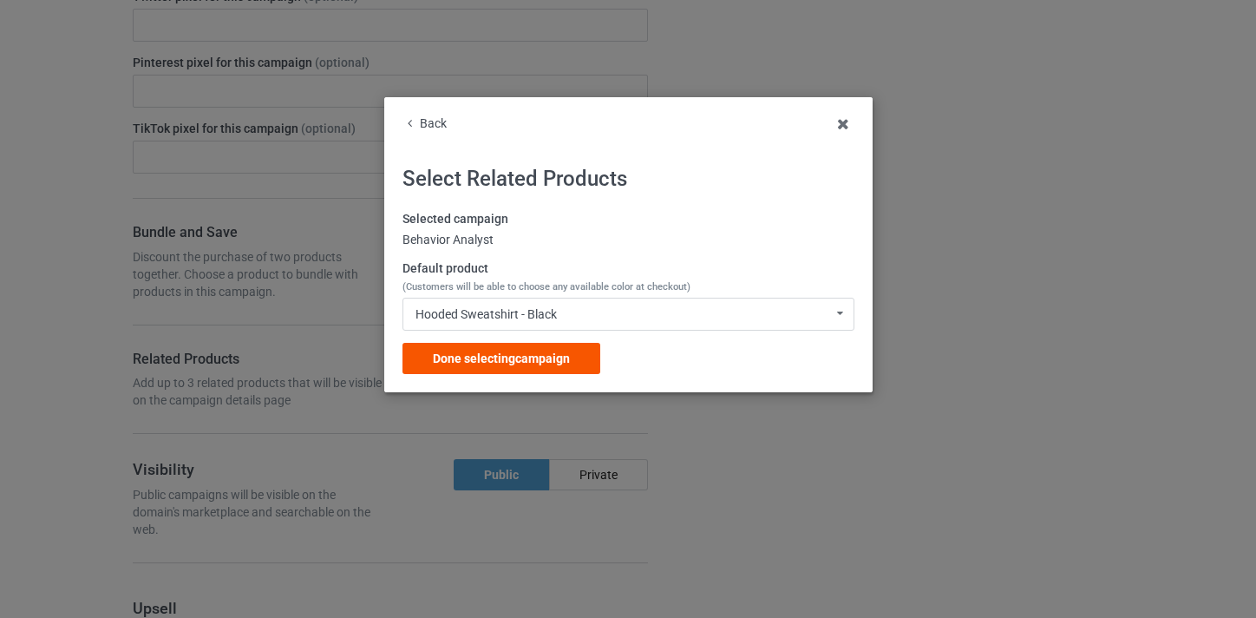
click at [587, 355] on div "Done selecting campaign" at bounding box center [501, 358] width 198 height 31
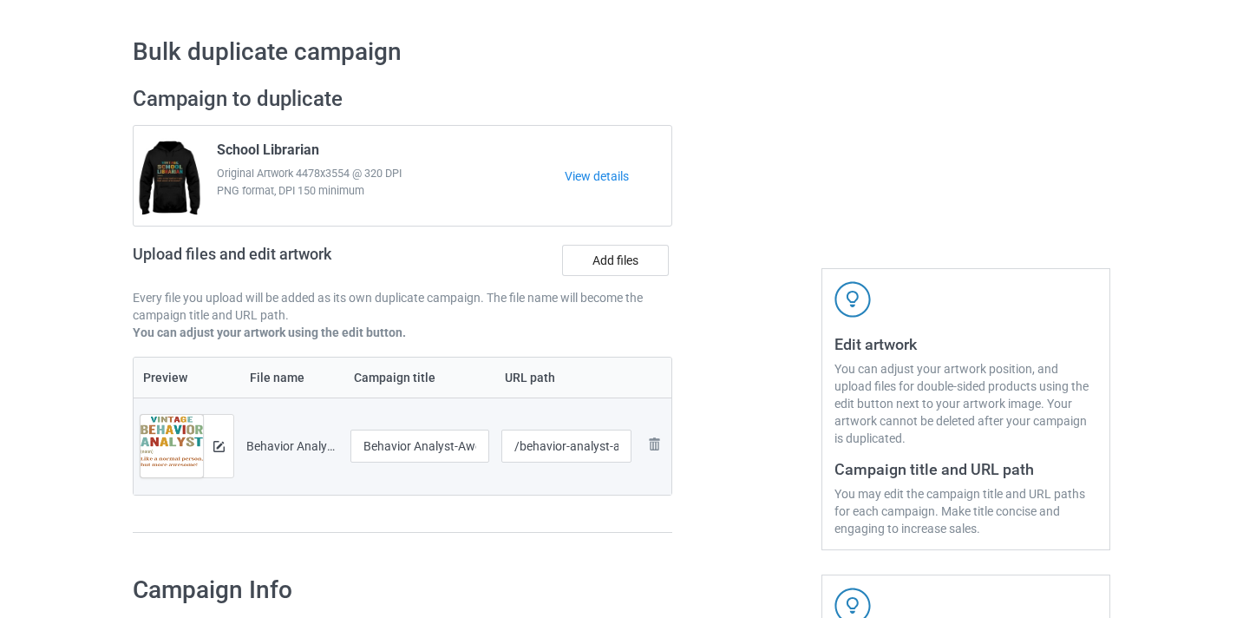
scroll to position [46, 0]
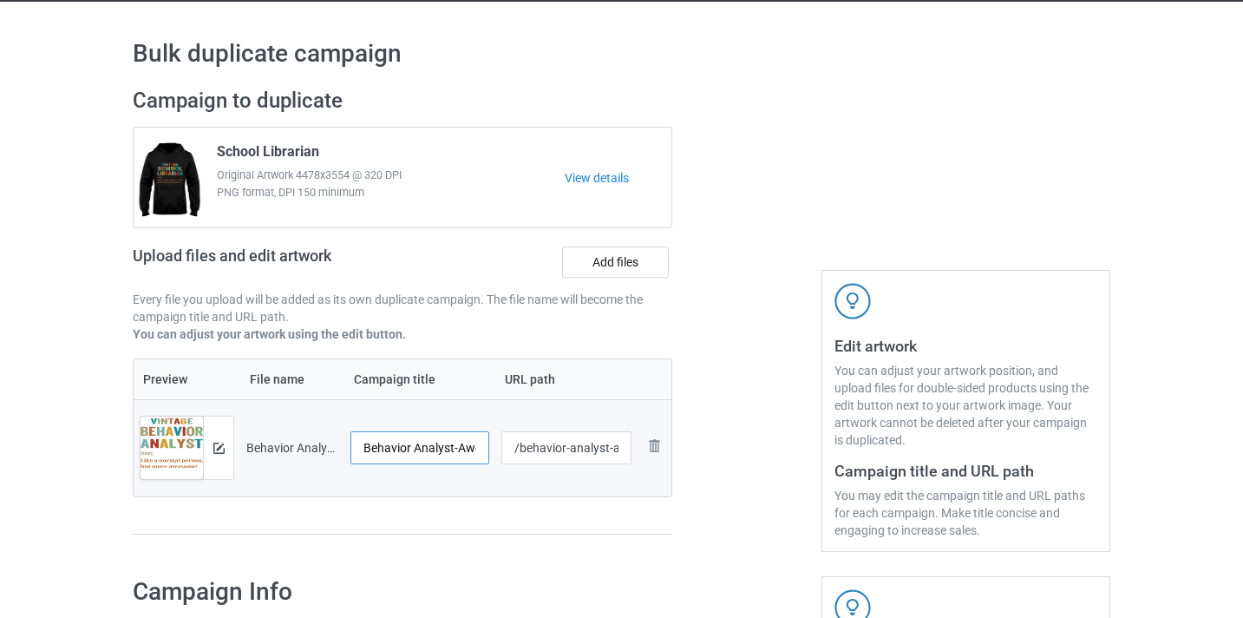
click at [471, 445] on input "Behavior Analyst-Awesome" at bounding box center [419, 447] width 139 height 33
type input "Behavior Analyst"
click at [610, 448] on input "/behavior-analyst-awesome" at bounding box center [566, 447] width 131 height 33
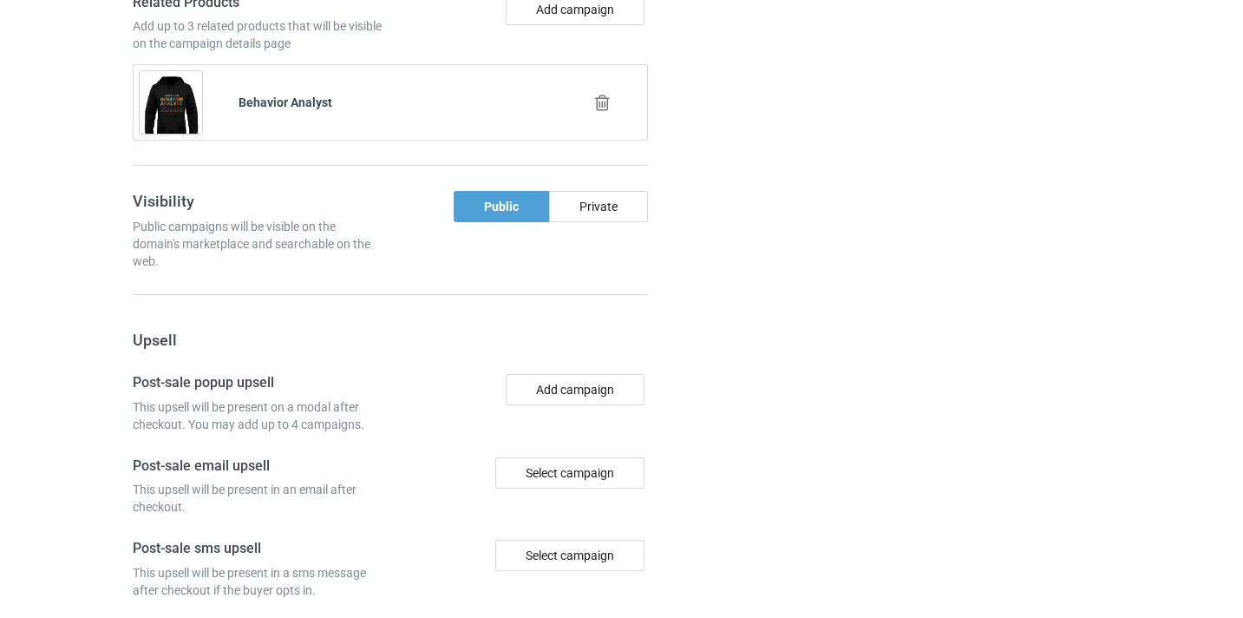
scroll to position [1696, 0]
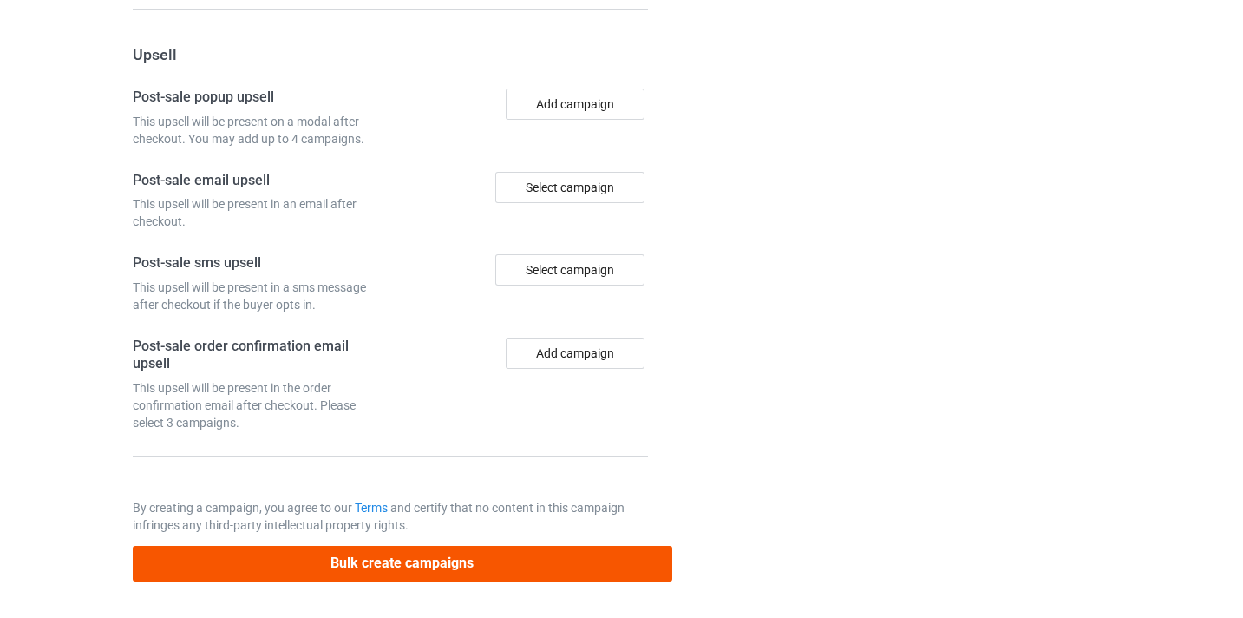
type input "/behavior-analyst9"
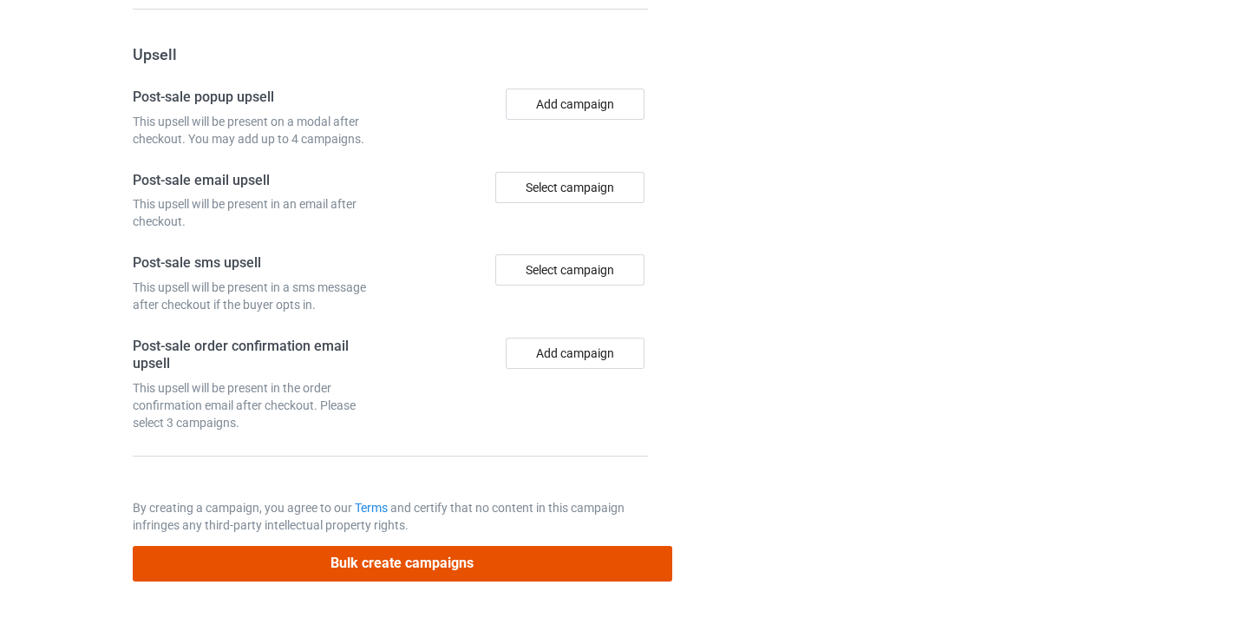
click at [496, 570] on button "Bulk create campaigns" at bounding box center [402, 564] width 539 height 36
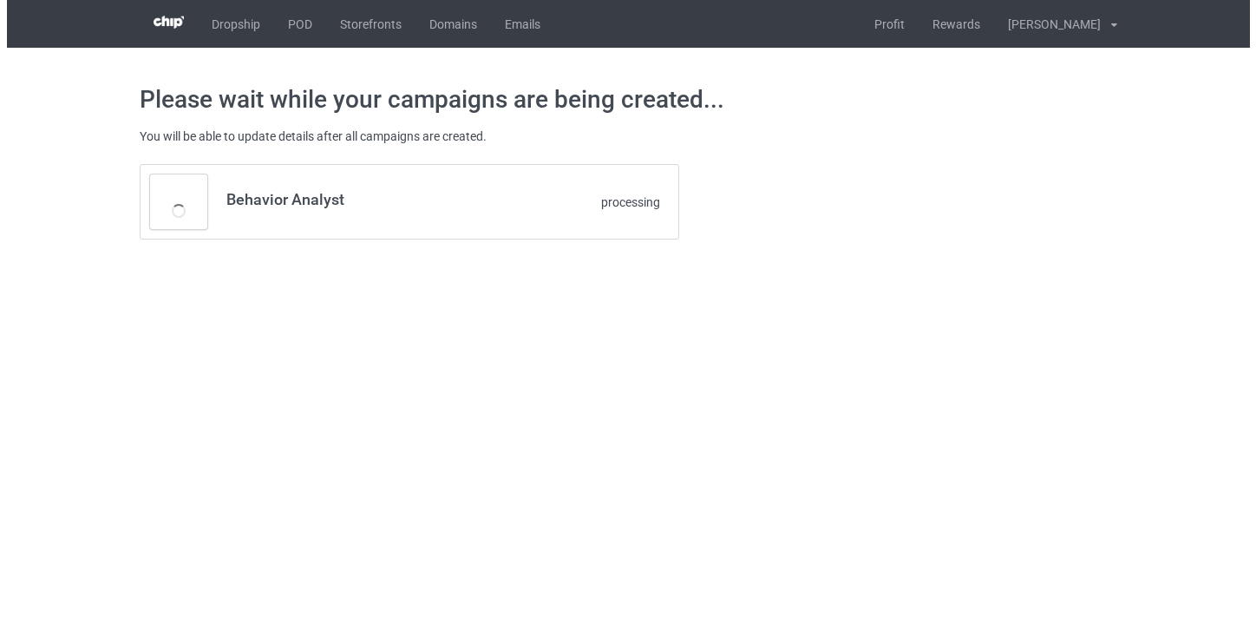
scroll to position [0, 0]
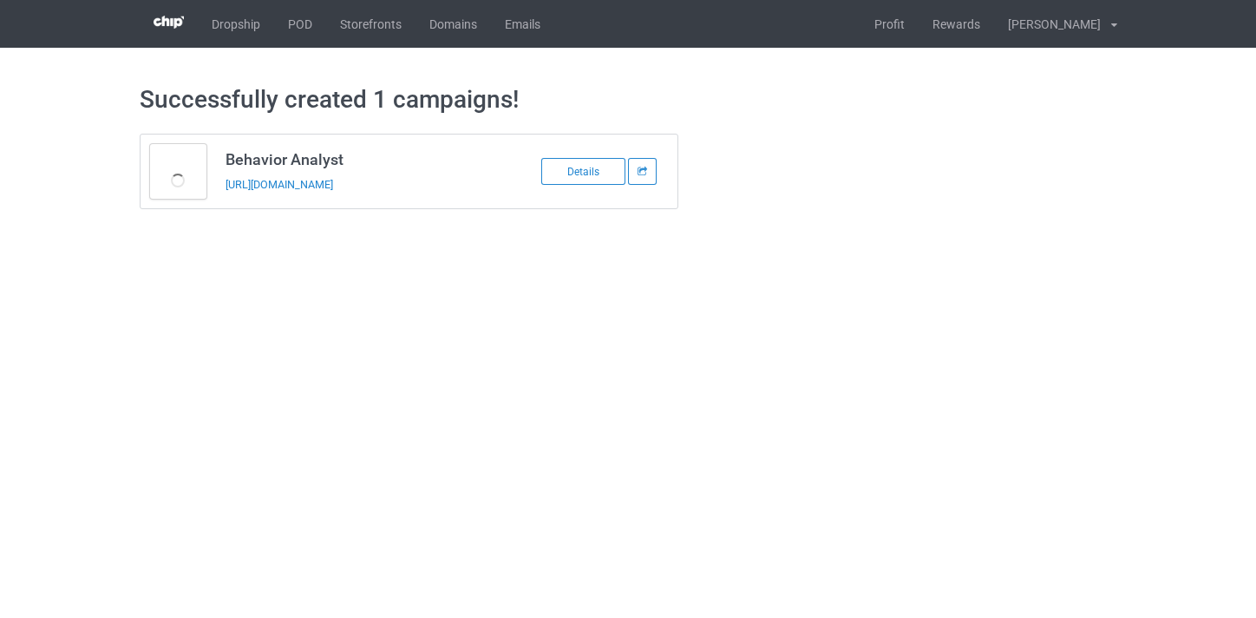
click at [376, 191] on div "https://www.thepure.gift/behavior-analyst9" at bounding box center [346, 184] width 243 height 18
click at [333, 186] on link "https://www.thepure.gift/behavior-analyst9" at bounding box center [279, 184] width 108 height 13
